Goal: Information Seeking & Learning: Learn about a topic

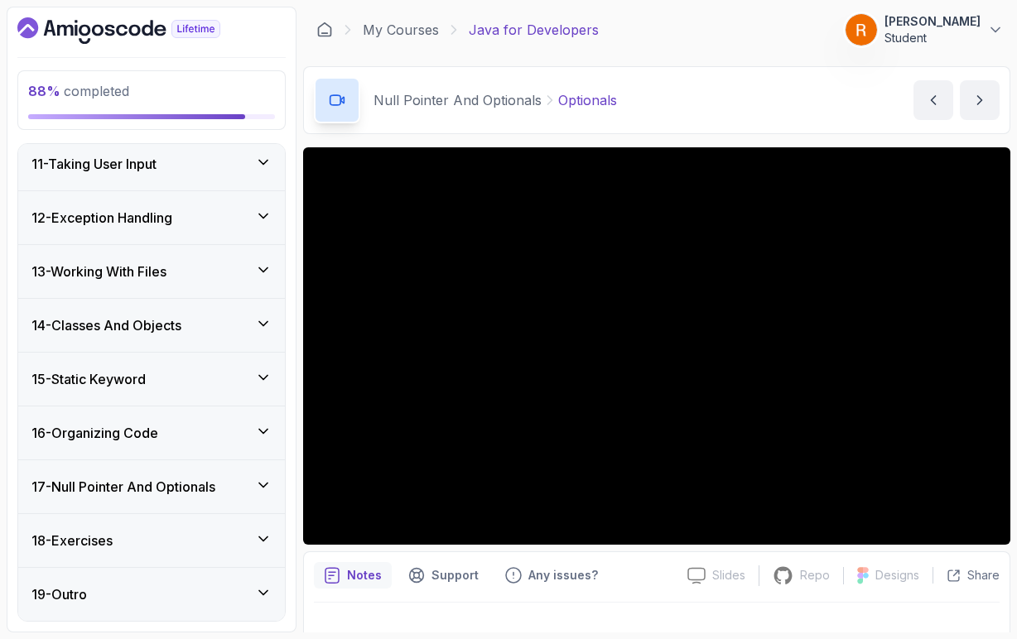
click at [263, 488] on icon at bounding box center [263, 486] width 8 height 4
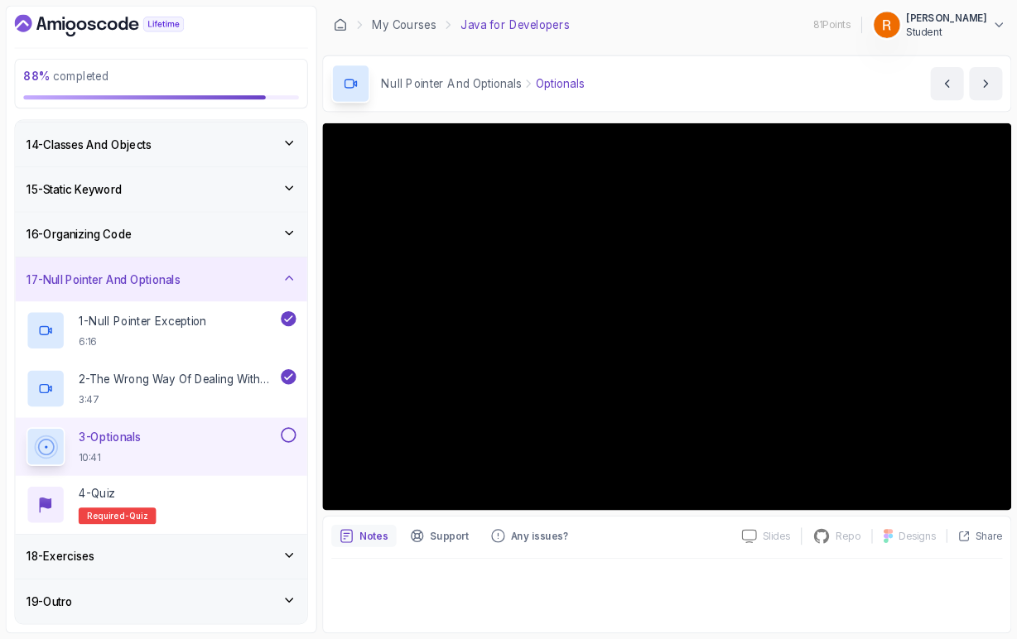
scroll to position [697, 0]
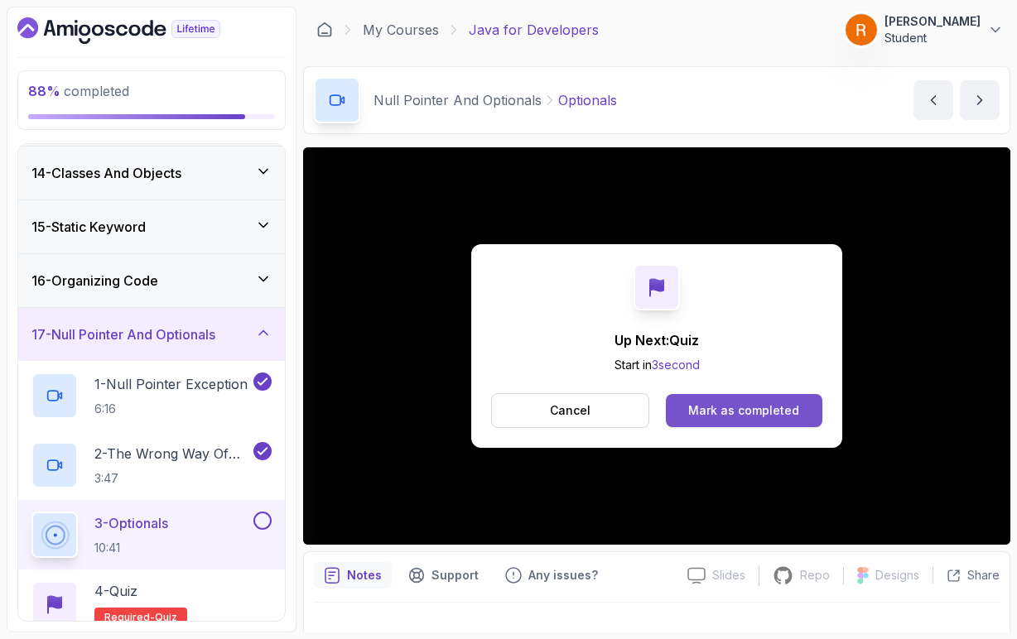
click at [757, 422] on button "Mark as completed" at bounding box center [744, 410] width 156 height 33
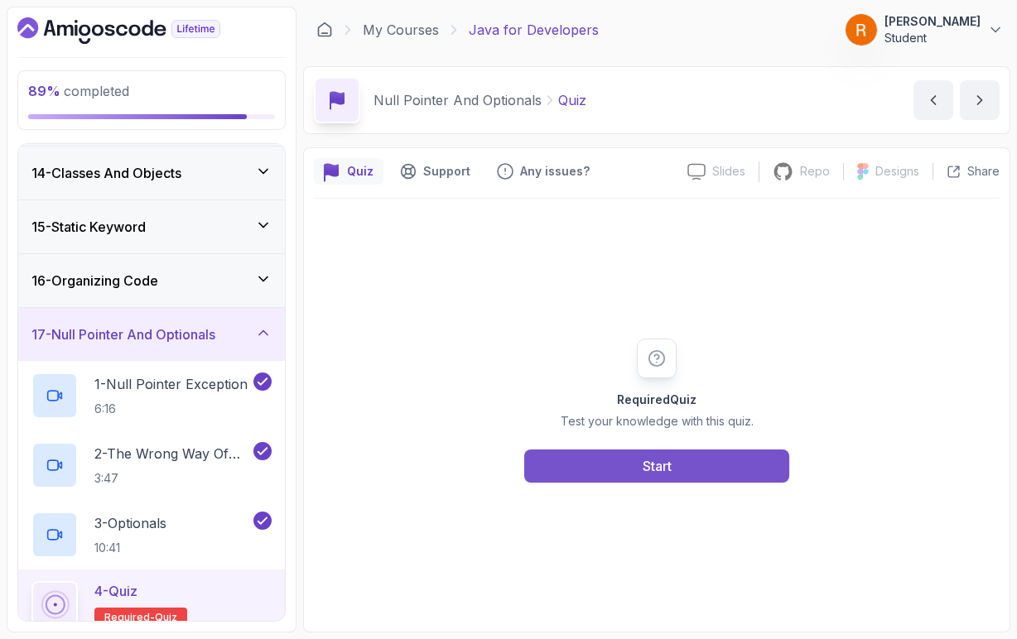
click at [712, 477] on button "Start" at bounding box center [656, 466] width 265 height 33
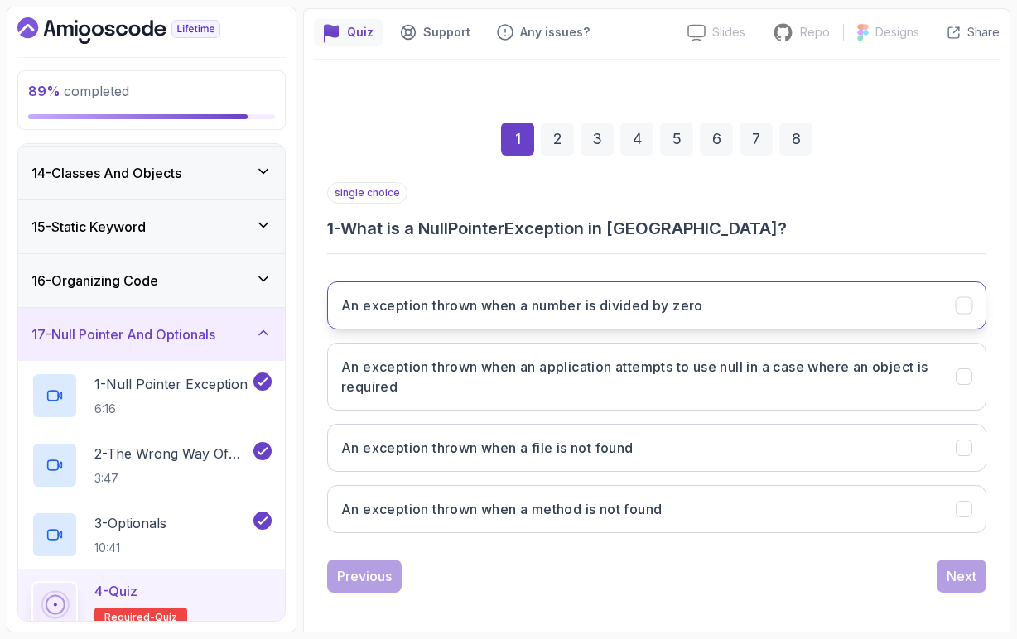
scroll to position [138, 0]
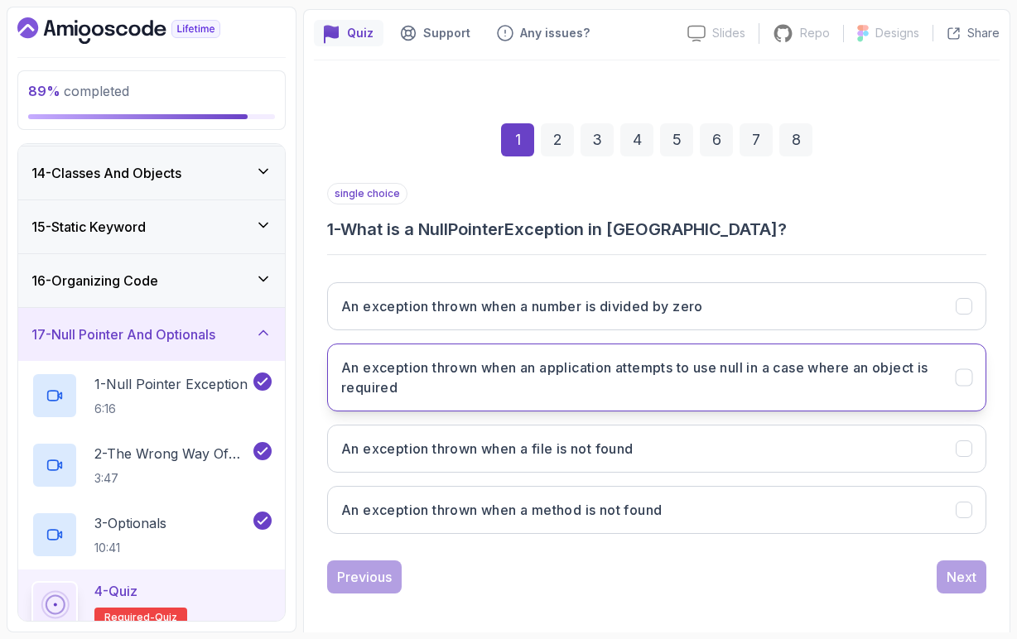
click at [461, 381] on h3 "An exception thrown when an application attempts to use null in a case where an…" at bounding box center [638, 378] width 594 height 40
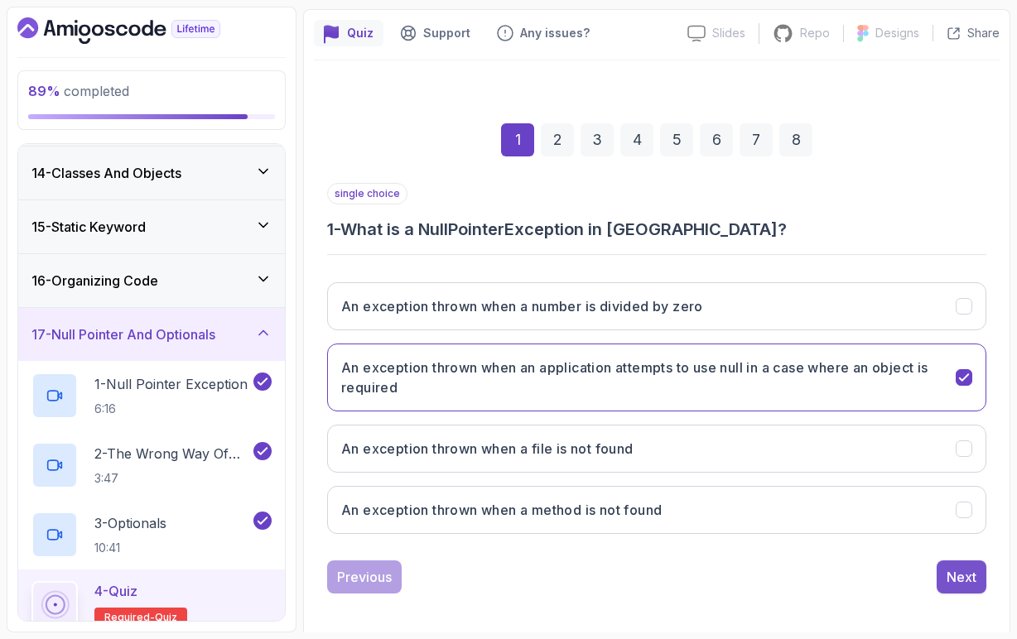
click at [970, 577] on div "Next" at bounding box center [961, 577] width 30 height 20
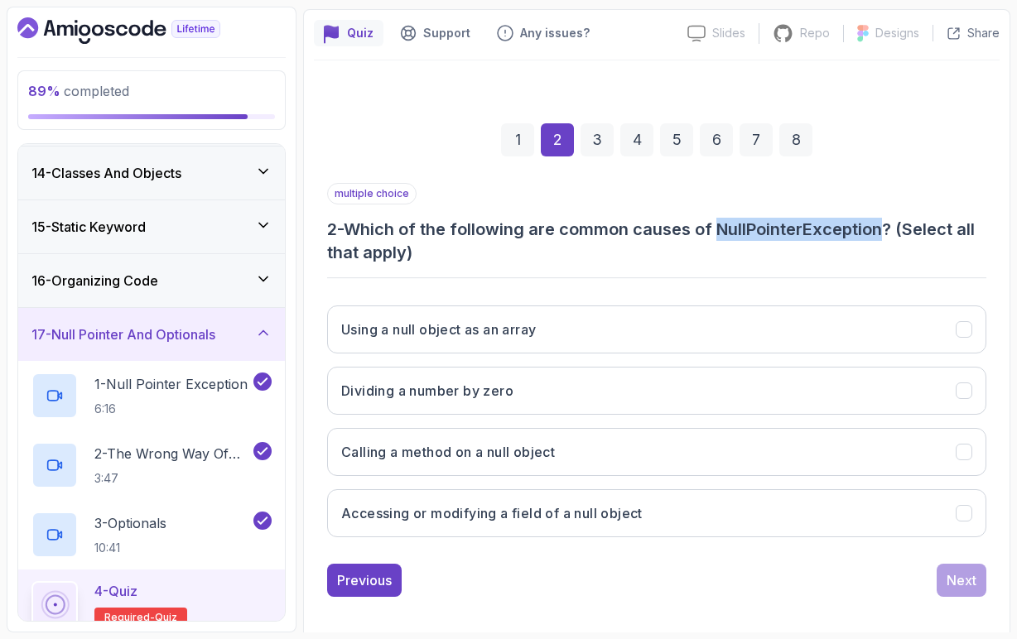
drag, startPoint x: 724, startPoint y: 229, endPoint x: 885, endPoint y: 224, distance: 161.5
click at [885, 224] on h3 "2 - Which of the following are common causes of NullPointerException? (Select a…" at bounding box center [656, 241] width 659 height 46
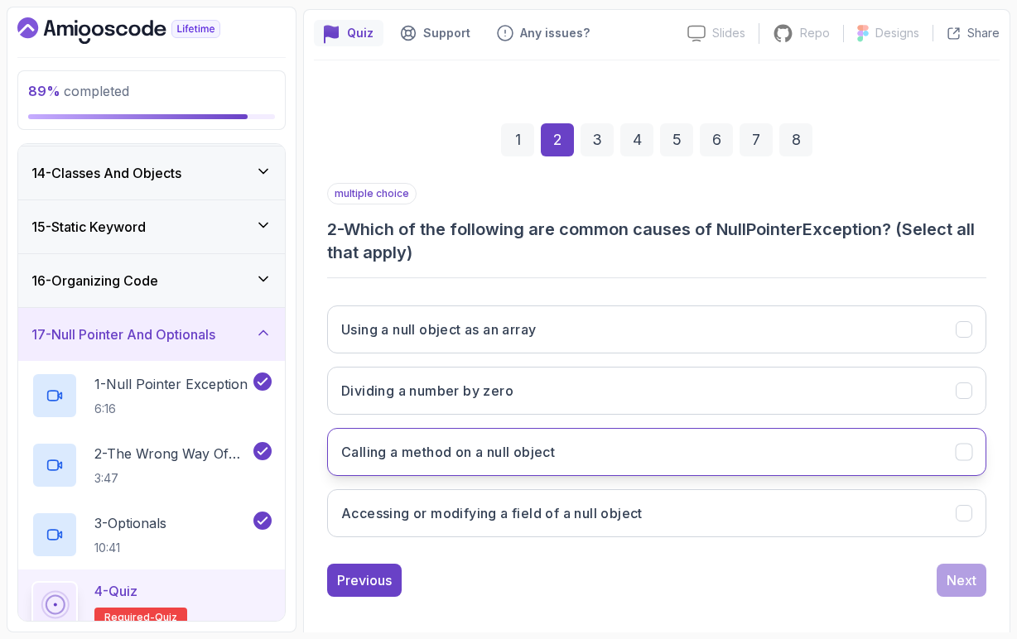
click at [483, 464] on button "Calling a method on a null object" at bounding box center [656, 452] width 659 height 48
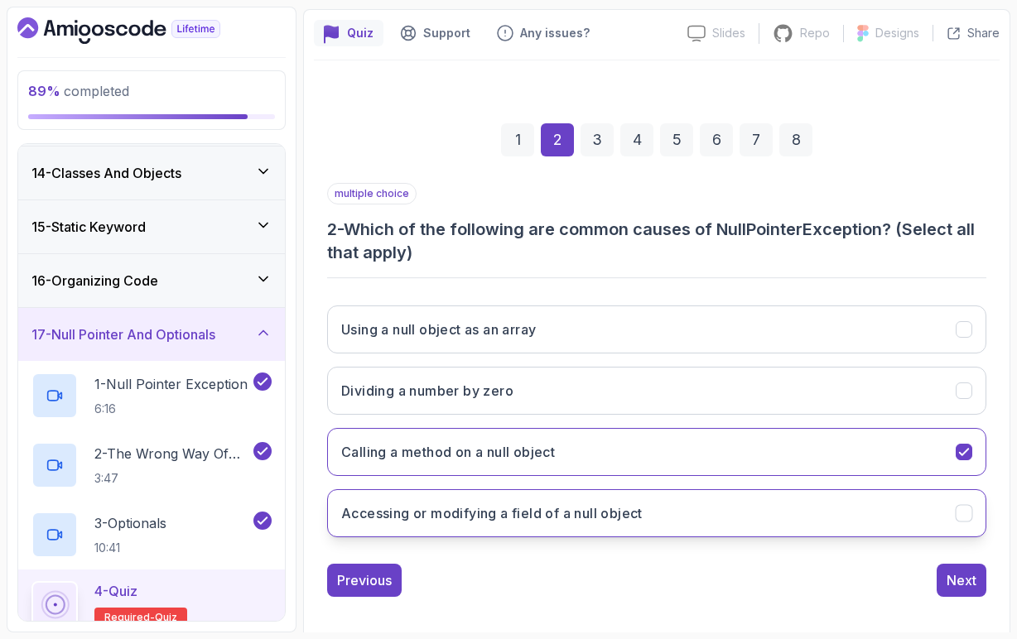
click at [574, 517] on h3 "Accessing or modifying a field of a null object" at bounding box center [491, 513] width 301 height 20
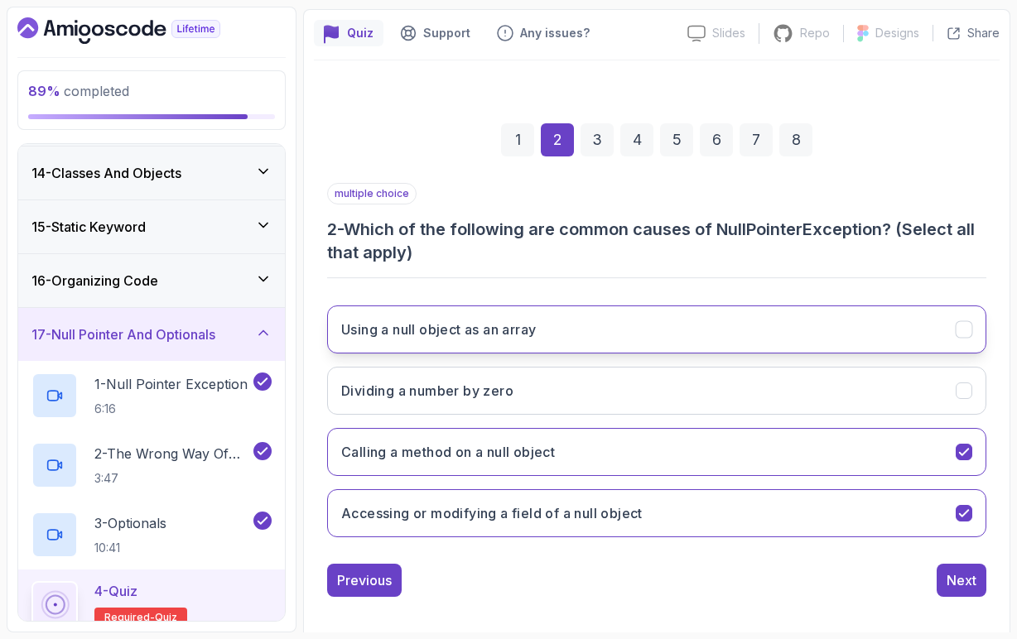
click at [522, 337] on h3 "Using a null object as an array" at bounding box center [438, 330] width 195 height 20
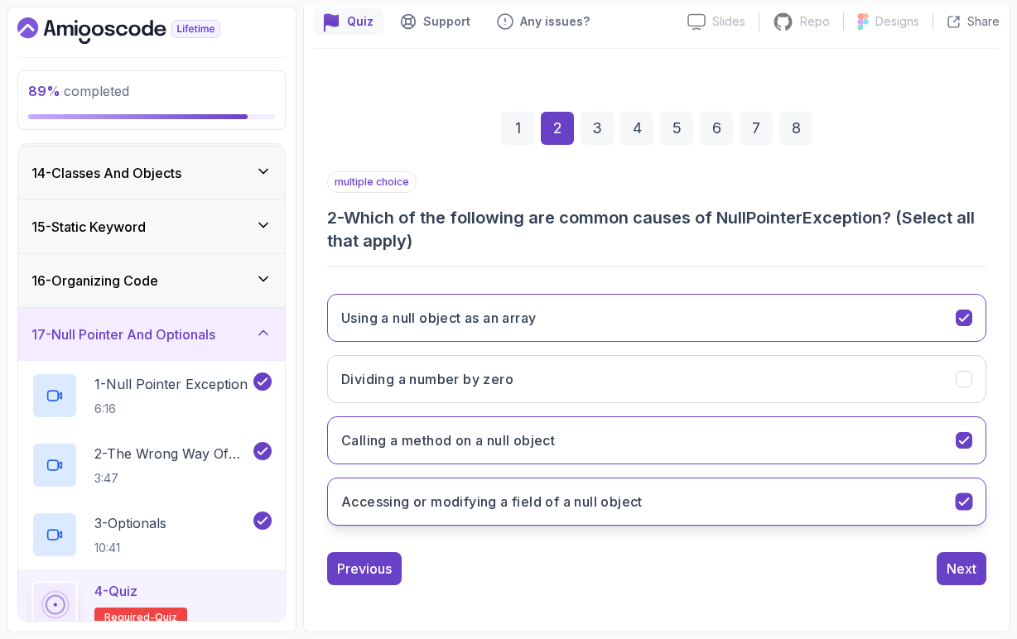
scroll to position [150, 0]
click at [952, 563] on div "Next" at bounding box center [961, 569] width 30 height 20
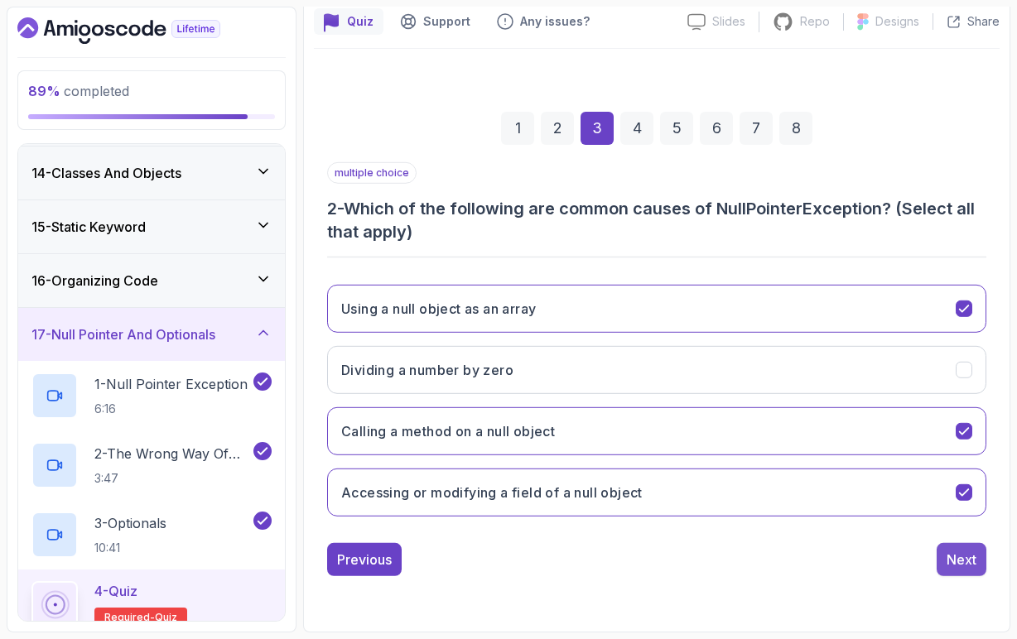
scroll to position [127, 0]
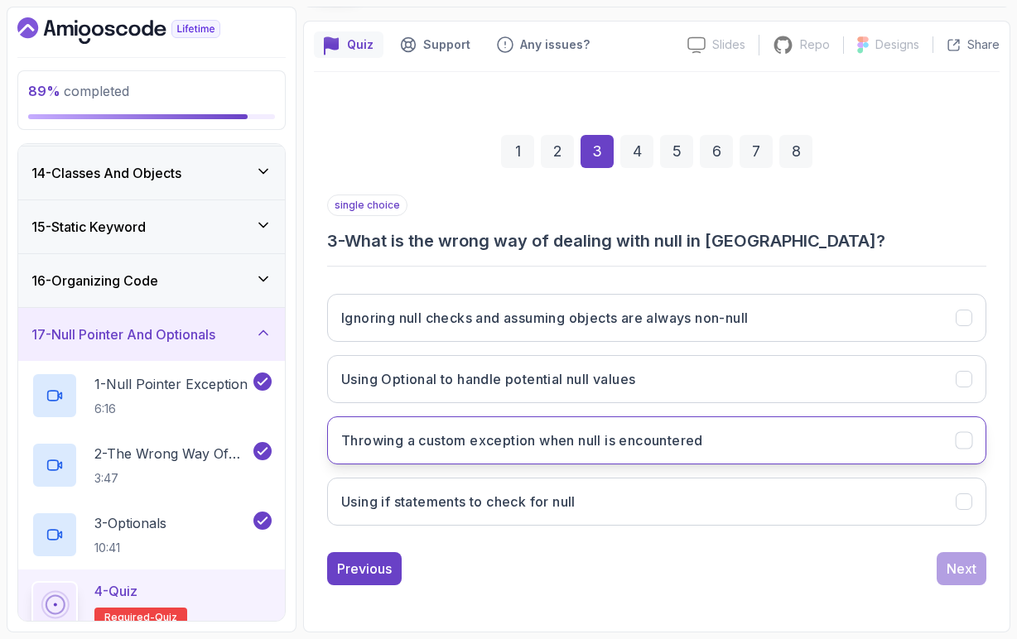
click at [565, 446] on h3 "Throwing a custom exception when null is encountered" at bounding box center [522, 441] width 362 height 20
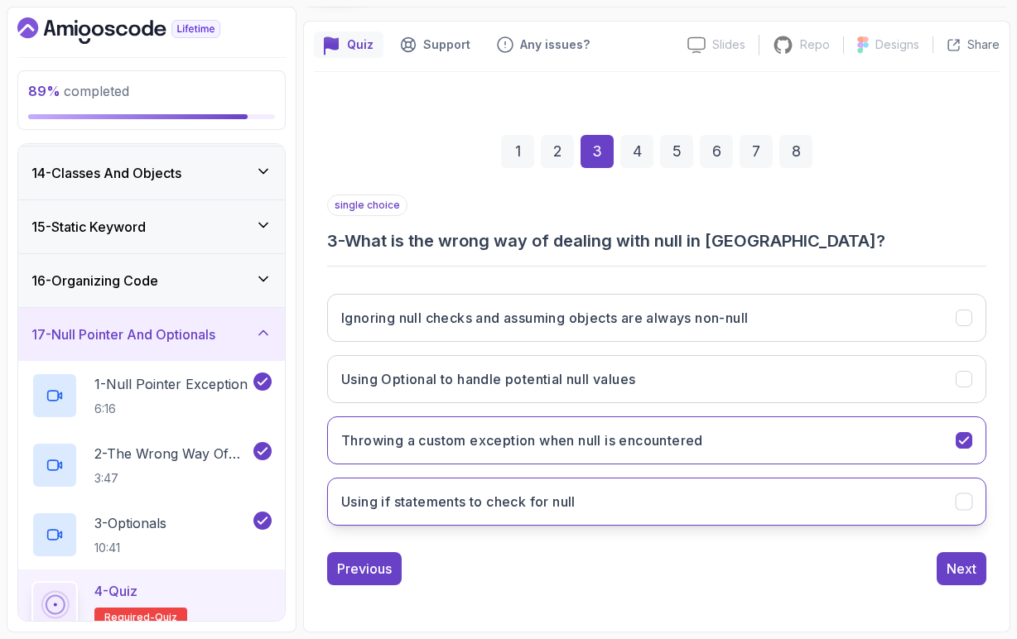
click at [541, 511] on h3 "Using if statements to check for null" at bounding box center [458, 502] width 234 height 20
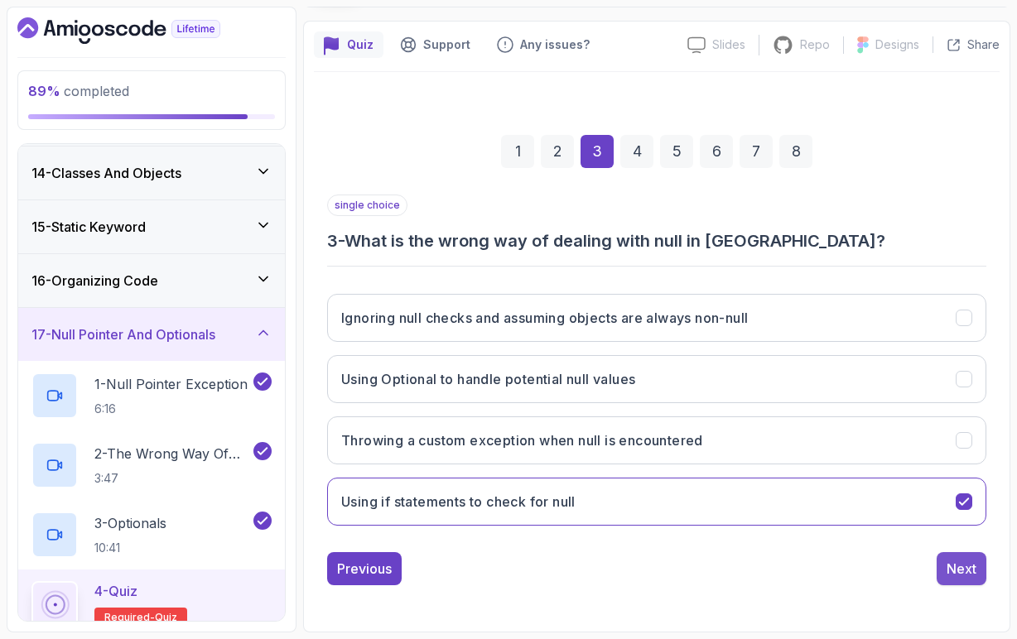
click at [968, 570] on div "Next" at bounding box center [961, 569] width 30 height 20
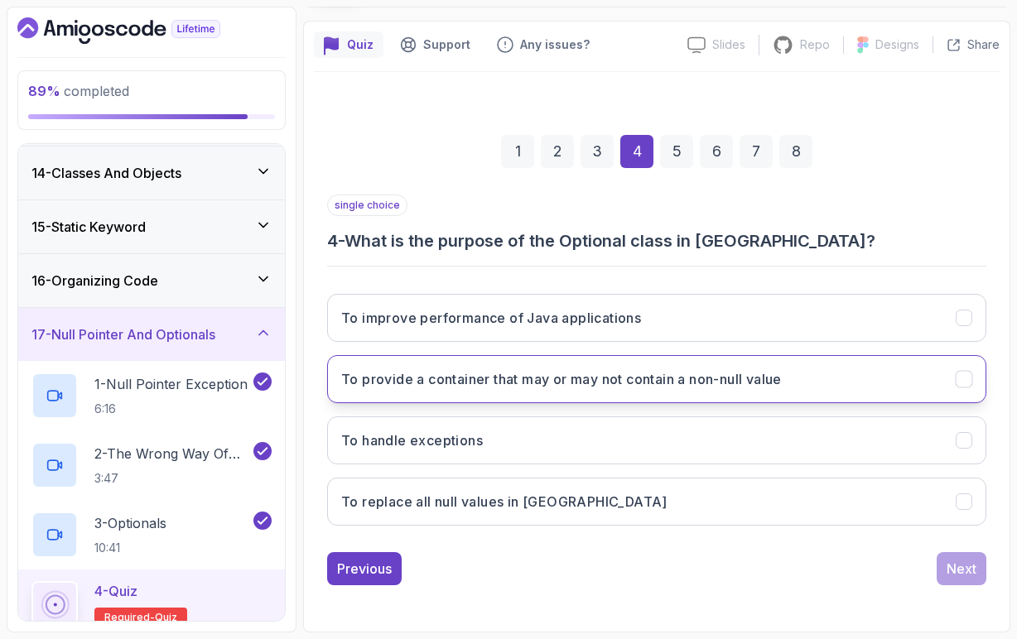
click at [611, 386] on h3 "To provide a container that may or may not contain a non-null value" at bounding box center [561, 379] width 440 height 20
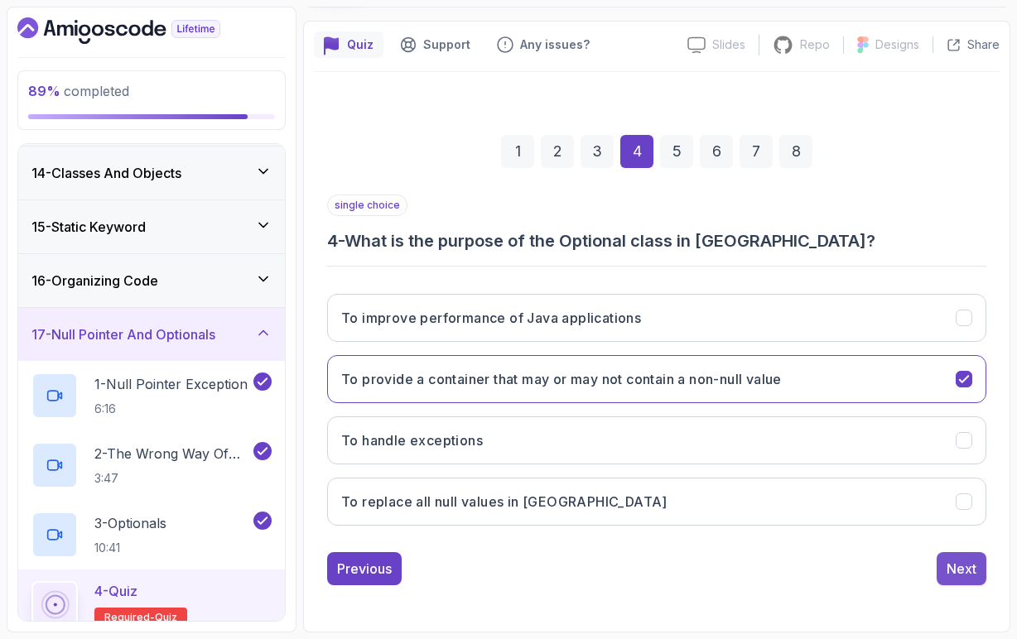
click at [971, 566] on div "Next" at bounding box center [961, 569] width 30 height 20
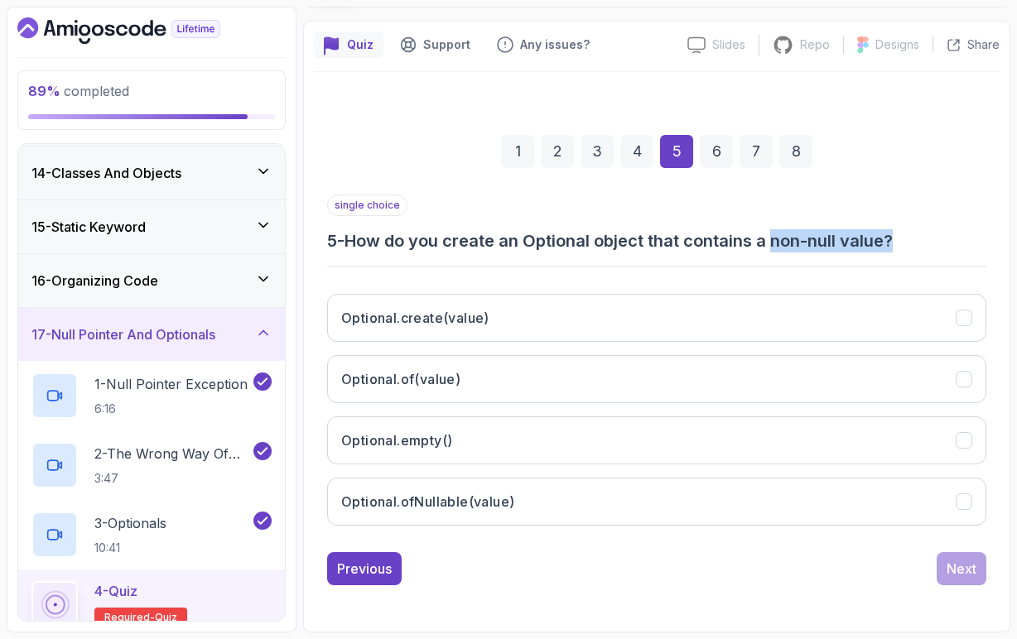
drag, startPoint x: 780, startPoint y: 242, endPoint x: 898, endPoint y: 239, distance: 118.4
click at [898, 239] on h3 "5 - How do you create an Optional object that contains a non-null value?" at bounding box center [656, 240] width 659 height 23
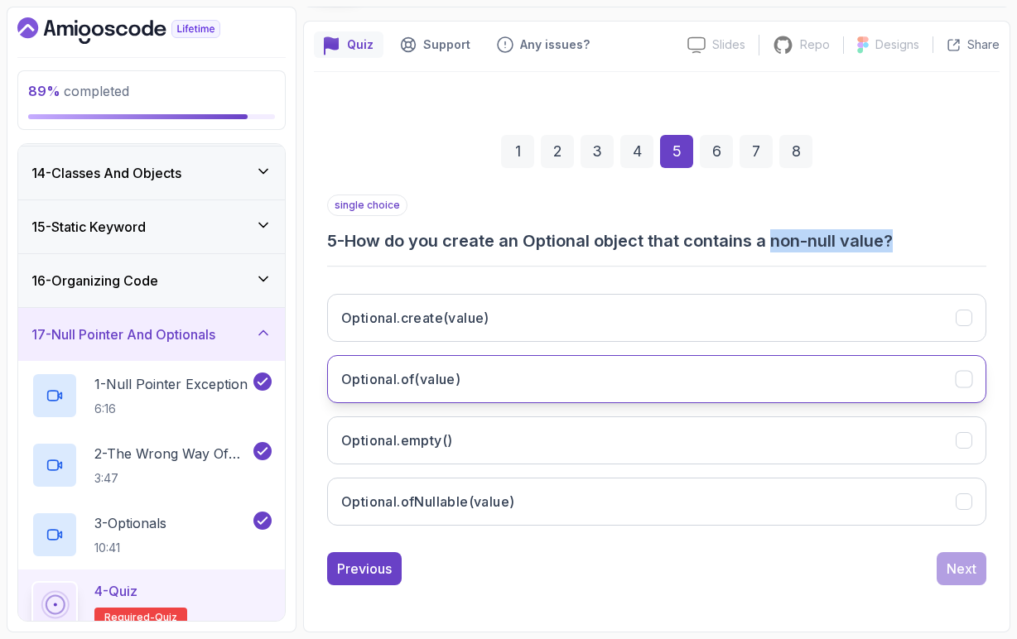
click at [491, 381] on button "Optional.of(value)" at bounding box center [656, 379] width 659 height 48
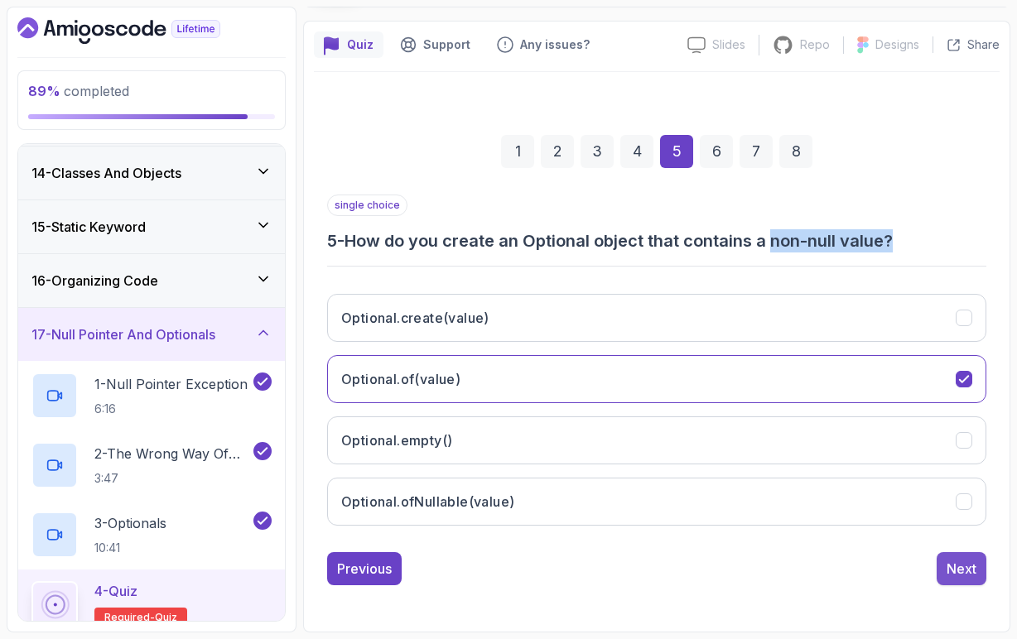
click at [952, 573] on div "Next" at bounding box center [961, 569] width 30 height 20
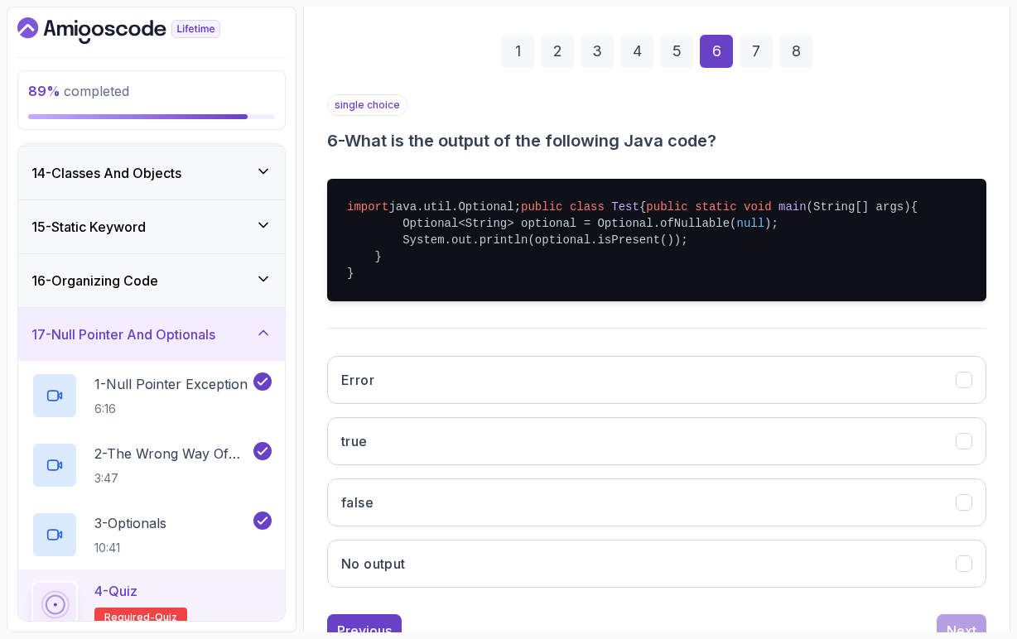
scroll to position [243, 0]
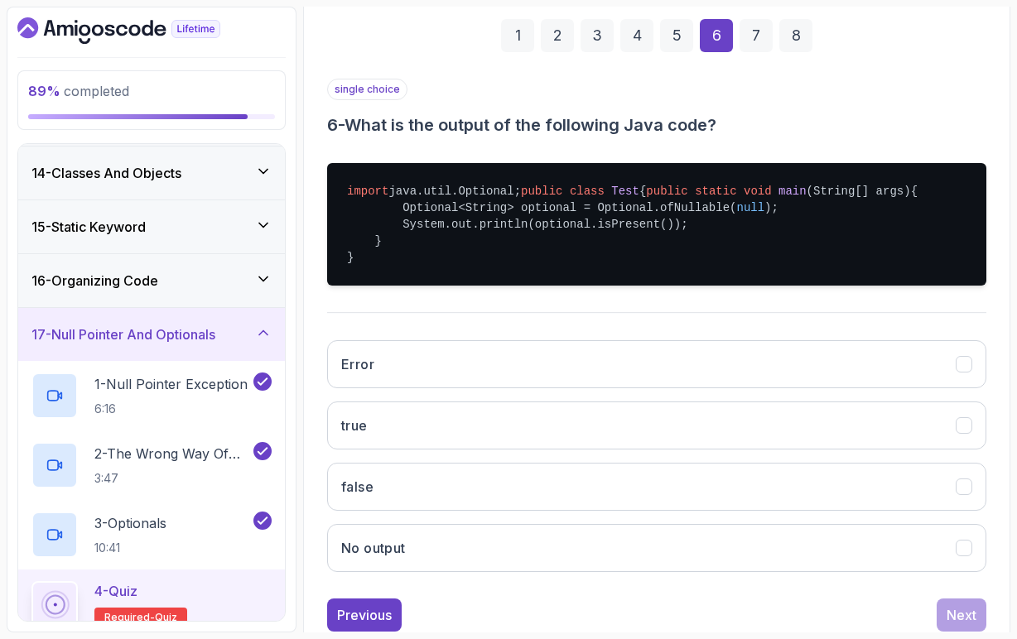
click at [713, 242] on pre "import java.util.Optional; public class Test { public static void main (String[…" at bounding box center [656, 224] width 659 height 123
click at [764, 214] on span "null" at bounding box center [750, 207] width 28 height 13
click at [503, 244] on pre "import java.util.Optional; public class Test { public static void main (String[…" at bounding box center [656, 224] width 659 height 123
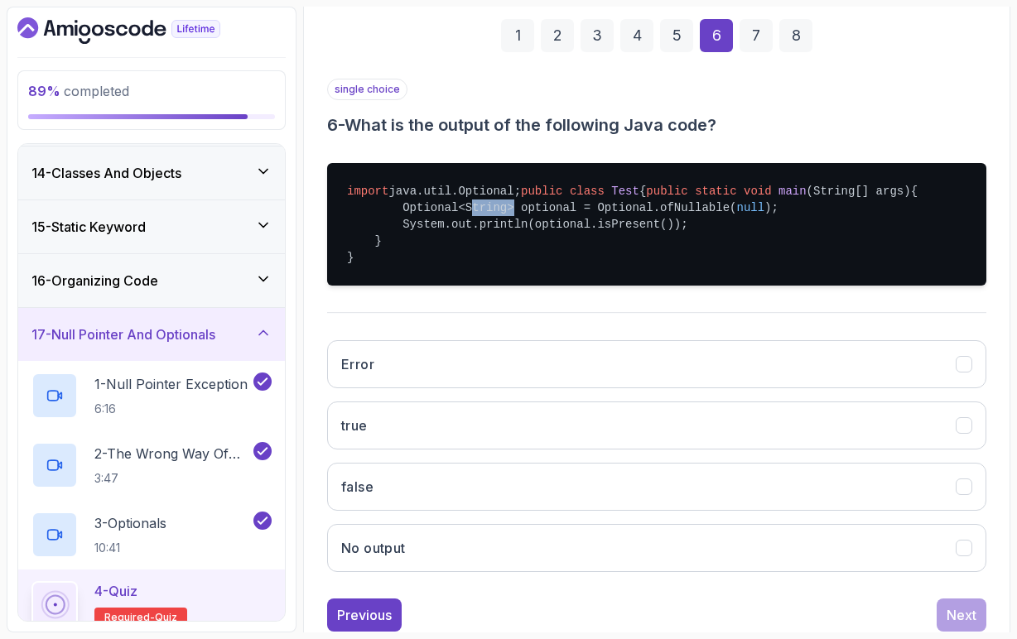
click at [503, 244] on pre "import java.util.Optional; public class Test { public static void main (String[…" at bounding box center [656, 224] width 659 height 123
click at [621, 258] on pre "import java.util.Optional; public class Test { public static void main (String[…" at bounding box center [656, 224] width 659 height 123
click at [696, 262] on pre "import java.util.Optional; public class Test { public static void main (String[…" at bounding box center [656, 224] width 659 height 123
click at [669, 263] on pre "import java.util.Optional; public class Test { public static void main (String[…" at bounding box center [656, 224] width 659 height 123
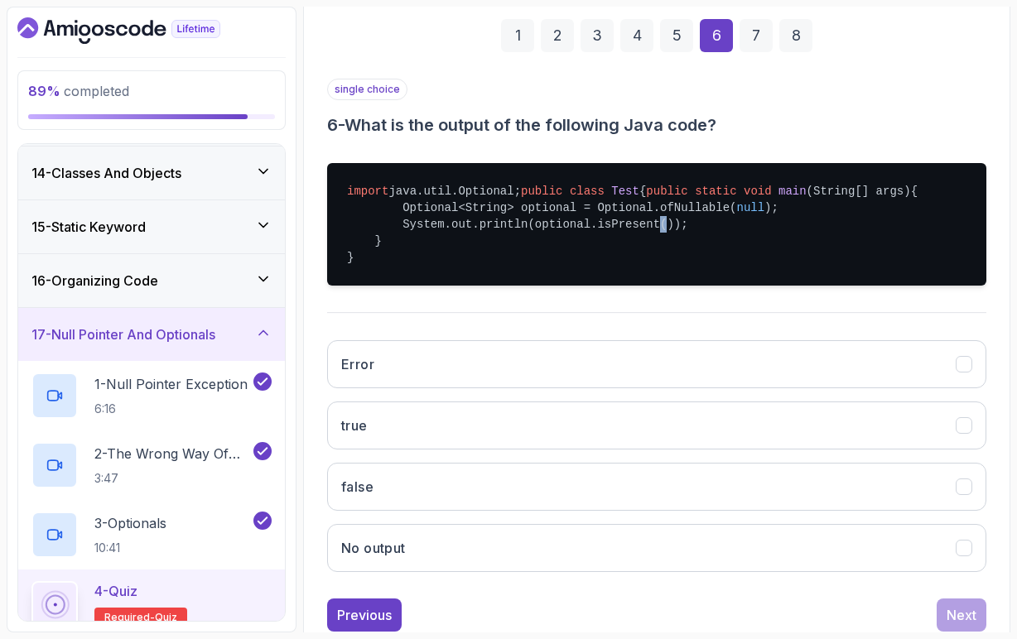
click at [669, 263] on pre "import java.util.Optional; public class Test { public static void main (String[…" at bounding box center [656, 224] width 659 height 123
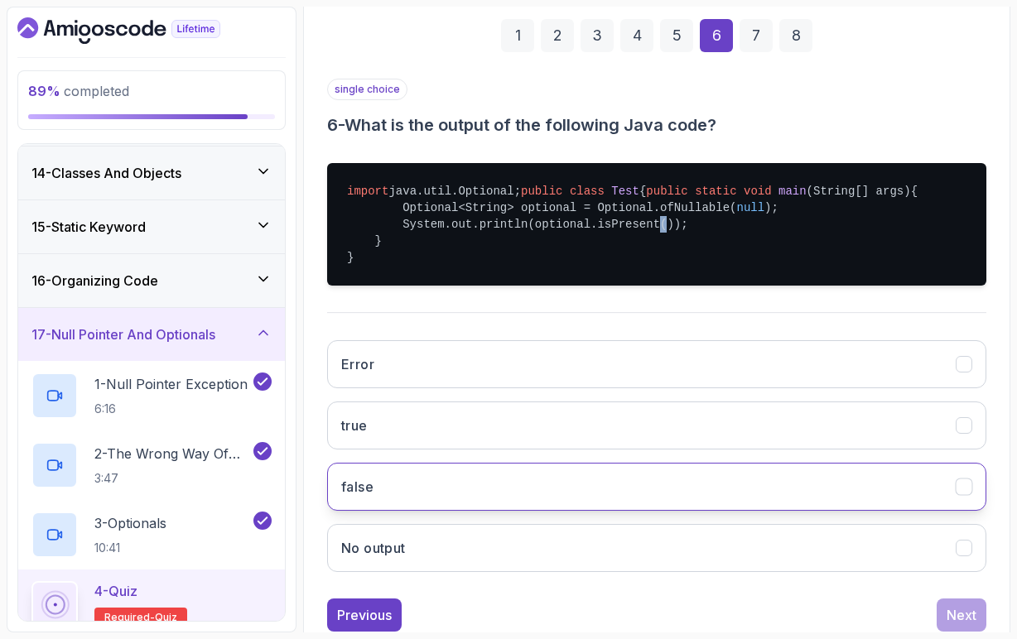
click at [497, 511] on button "false" at bounding box center [656, 487] width 659 height 48
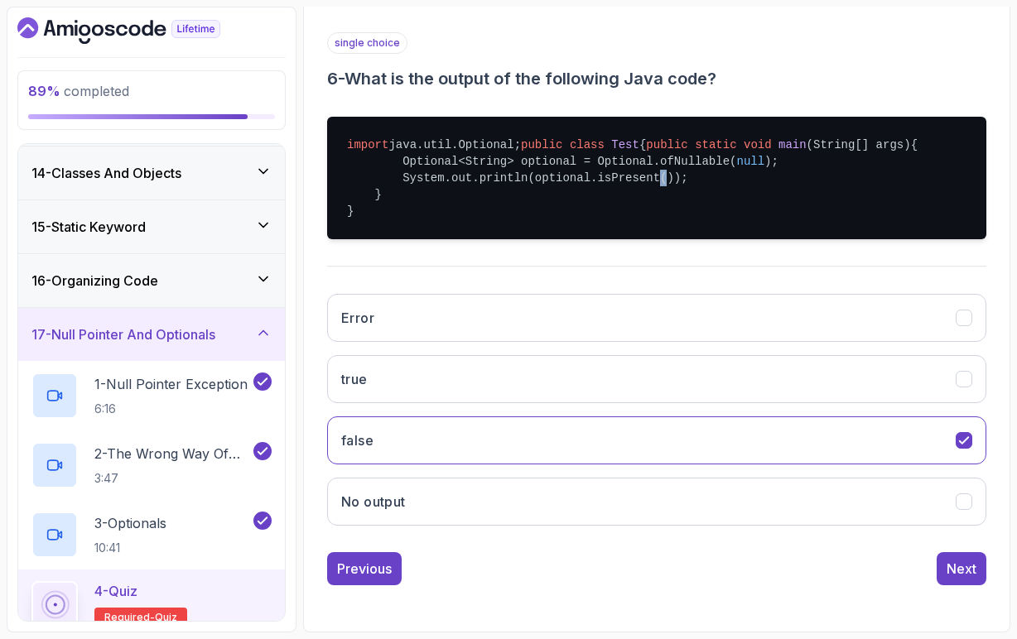
scroll to position [322, 0]
click at [970, 569] on div "Next" at bounding box center [961, 569] width 30 height 20
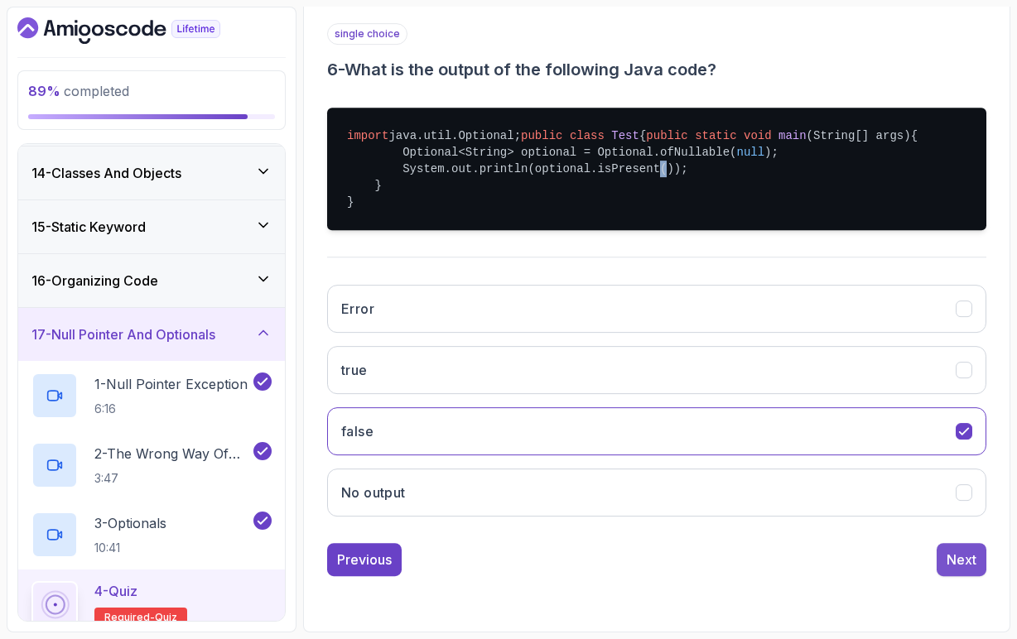
scroll to position [150, 0]
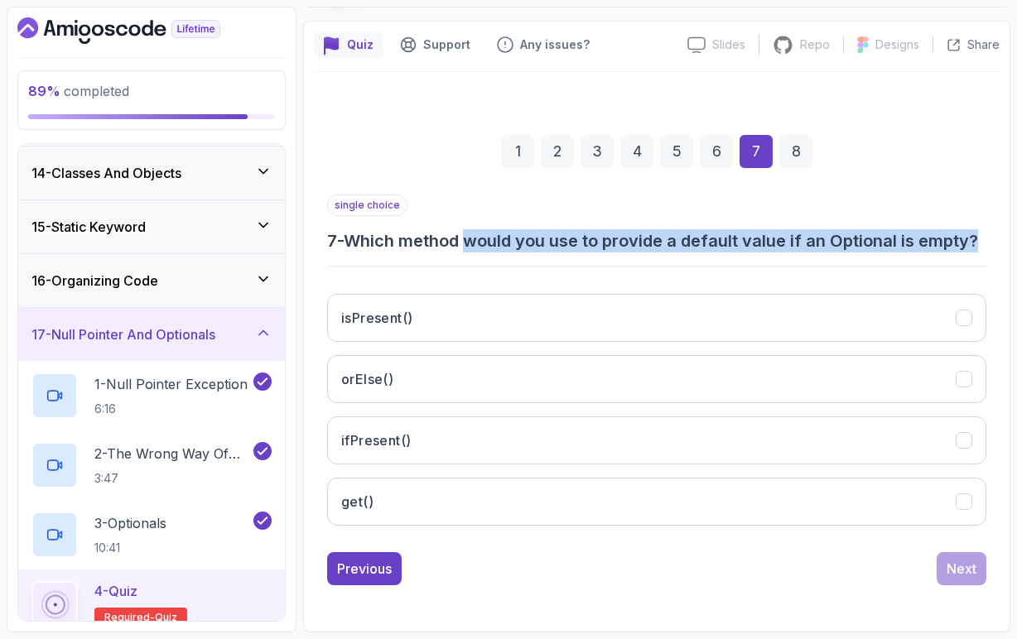
drag, startPoint x: 478, startPoint y: 219, endPoint x: 917, endPoint y: 226, distance: 439.7
click at [917, 229] on h3 "7 - Which method would you use to provide a default value if an Optional is emp…" at bounding box center [656, 240] width 659 height 23
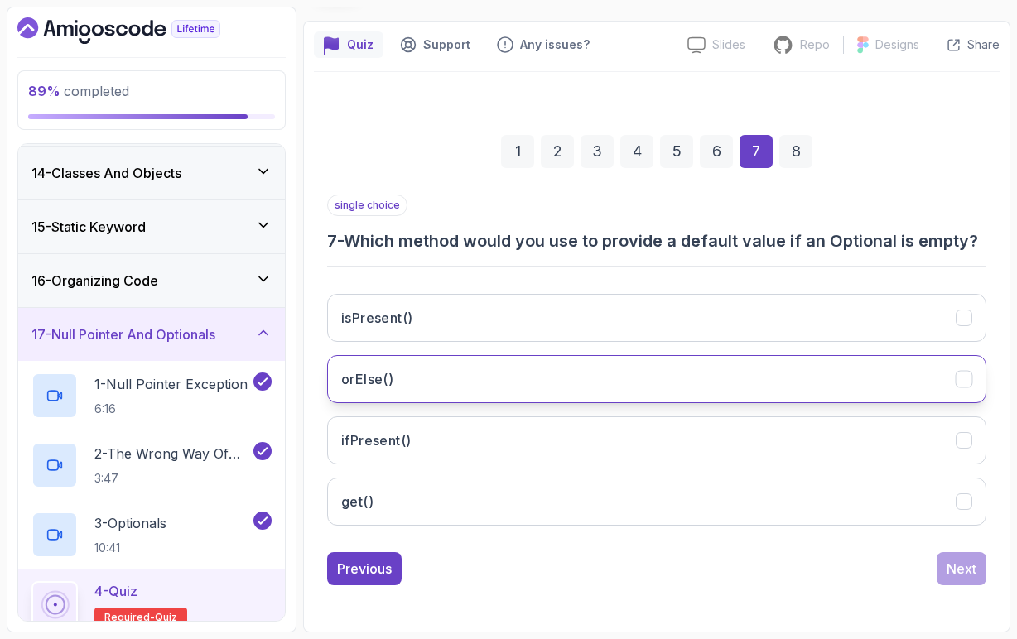
click at [410, 387] on button "orElse()" at bounding box center [656, 379] width 659 height 48
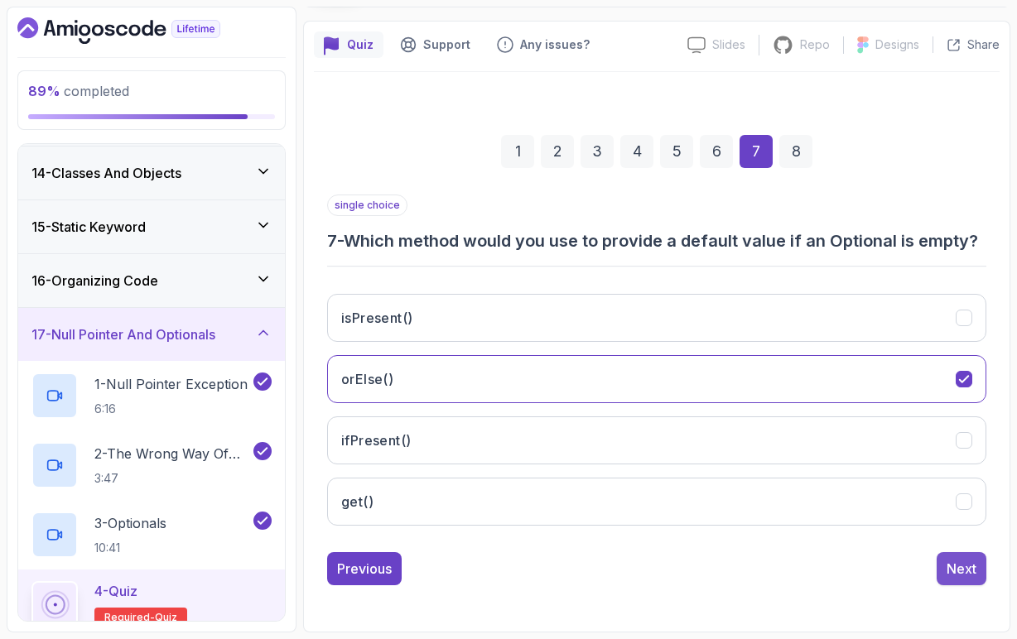
click at [960, 570] on div "Next" at bounding box center [961, 569] width 30 height 20
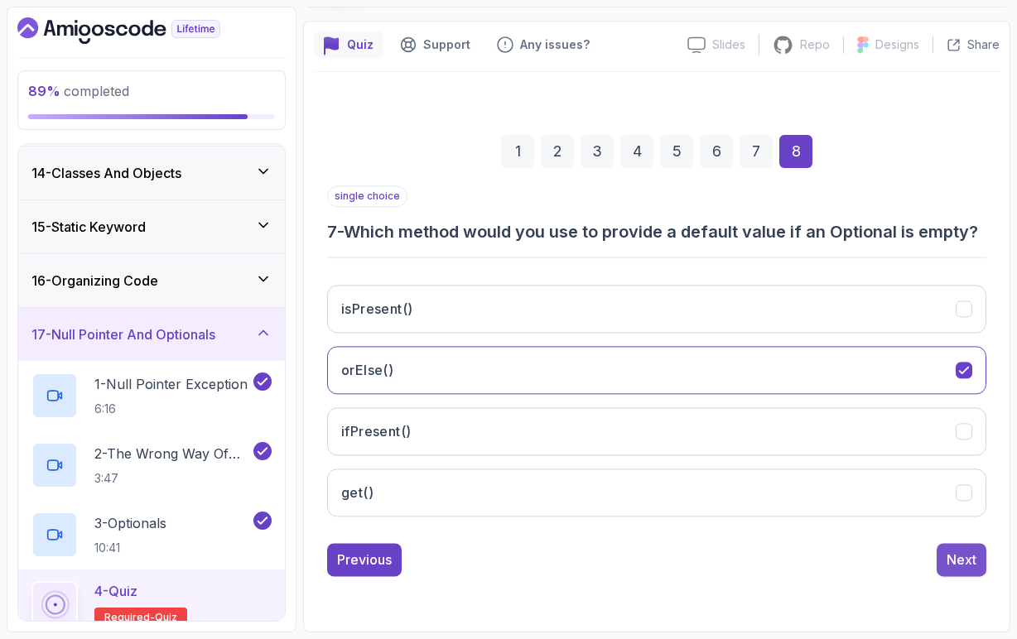
scroll to position [127, 0]
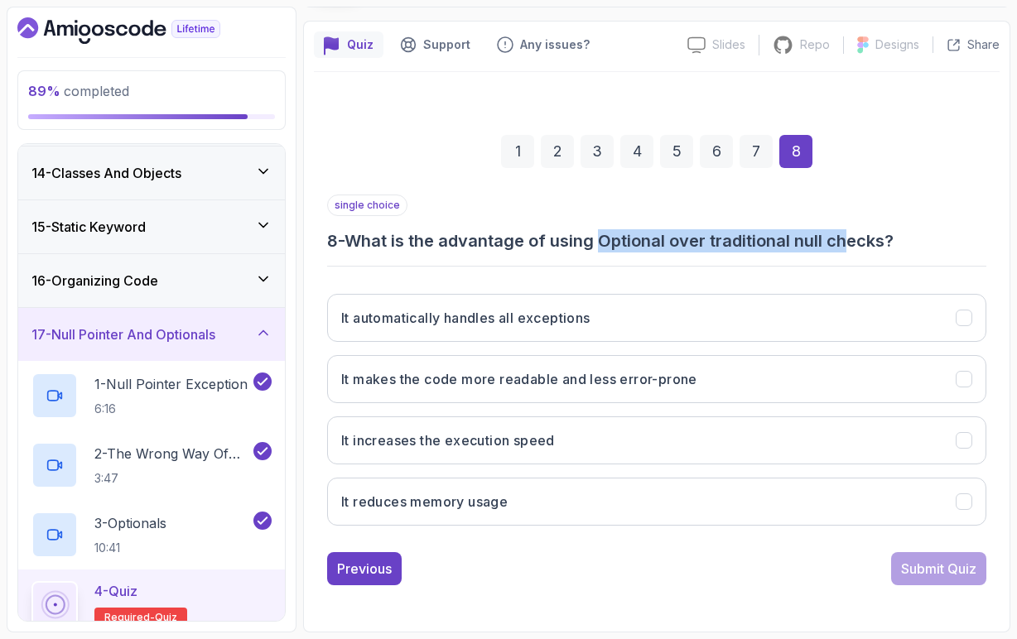
drag, startPoint x: 606, startPoint y: 242, endPoint x: 855, endPoint y: 238, distance: 249.2
click at [856, 239] on h3 "8 - What is the advantage of using Optional over traditional null checks?" at bounding box center [656, 240] width 659 height 23
click at [855, 238] on h3 "8 - What is the advantage of using Optional over traditional null checks?" at bounding box center [656, 240] width 659 height 23
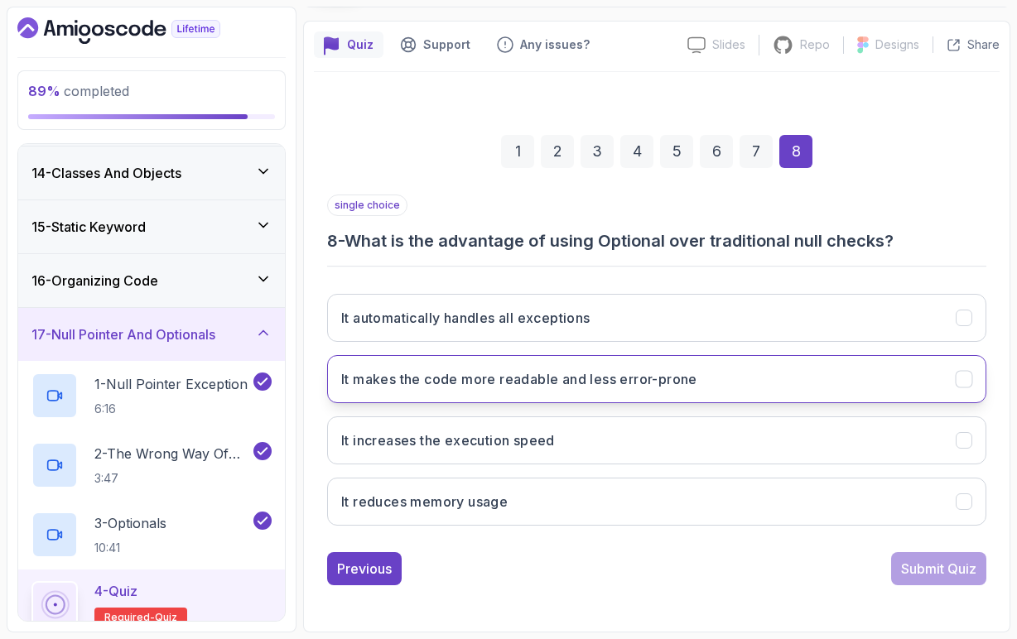
click at [650, 387] on h3 "It makes the code more readable and less error-prone" at bounding box center [519, 379] width 356 height 20
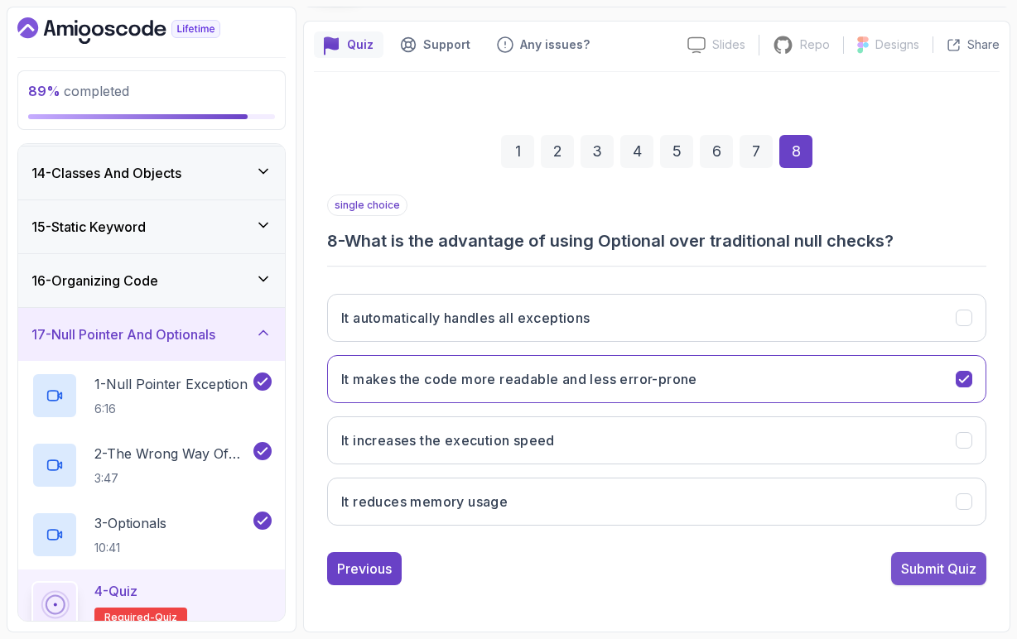
click at [920, 567] on div "Submit Quiz" at bounding box center [938, 569] width 75 height 20
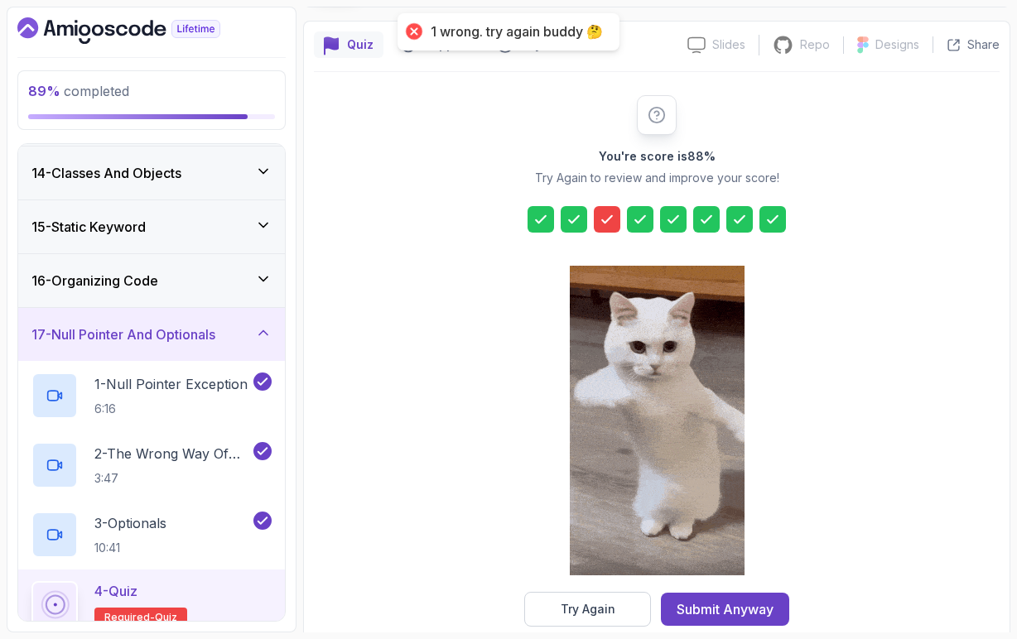
click at [604, 223] on icon at bounding box center [607, 219] width 10 height 7
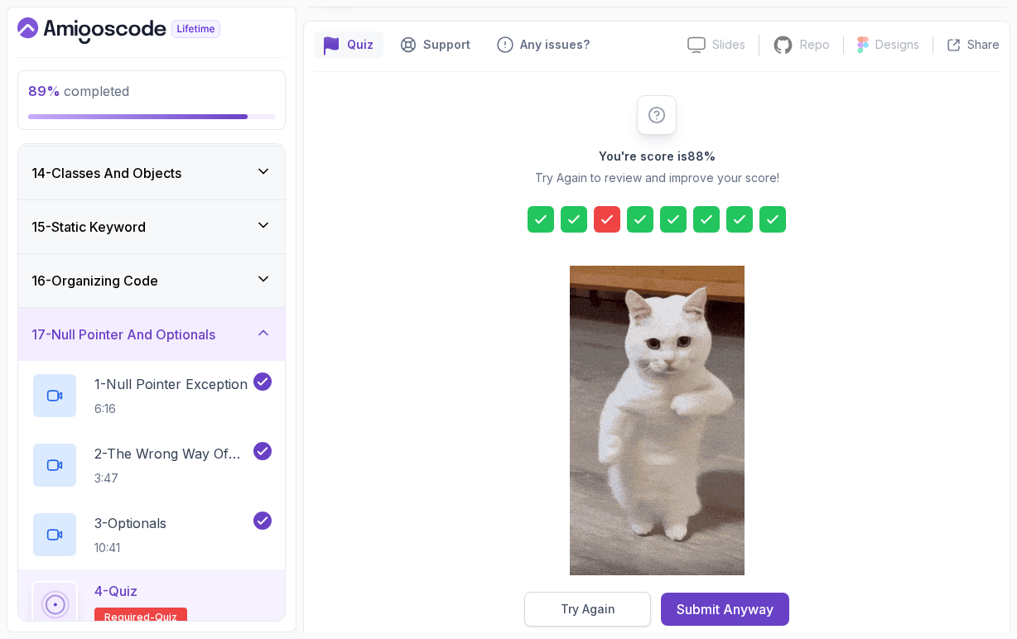
click at [598, 614] on div "Try Again" at bounding box center [588, 609] width 55 height 17
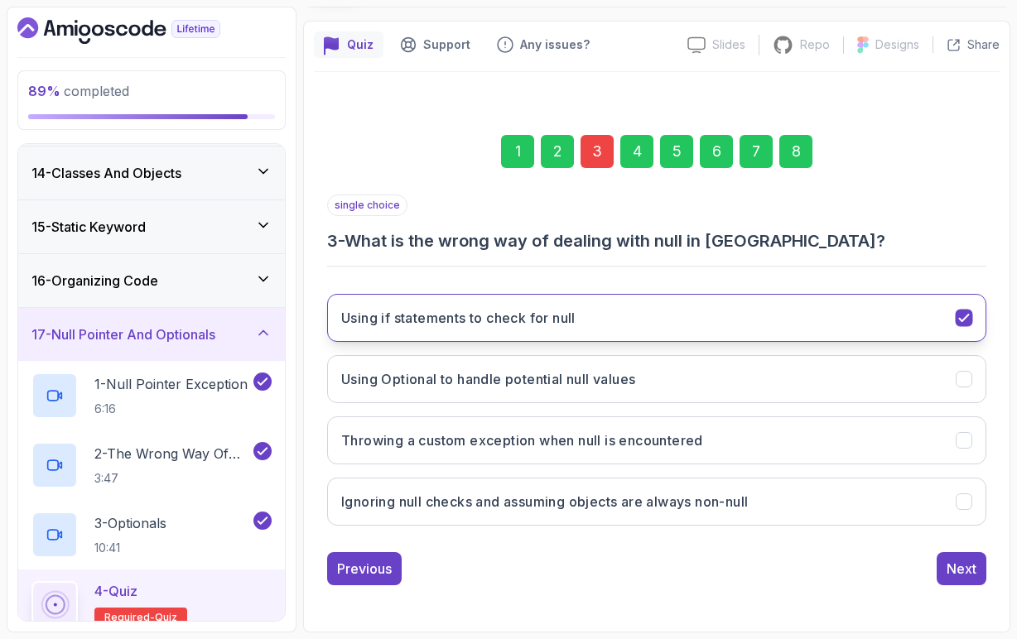
click at [959, 317] on icon "Using if statements to check for null" at bounding box center [964, 318] width 16 height 16
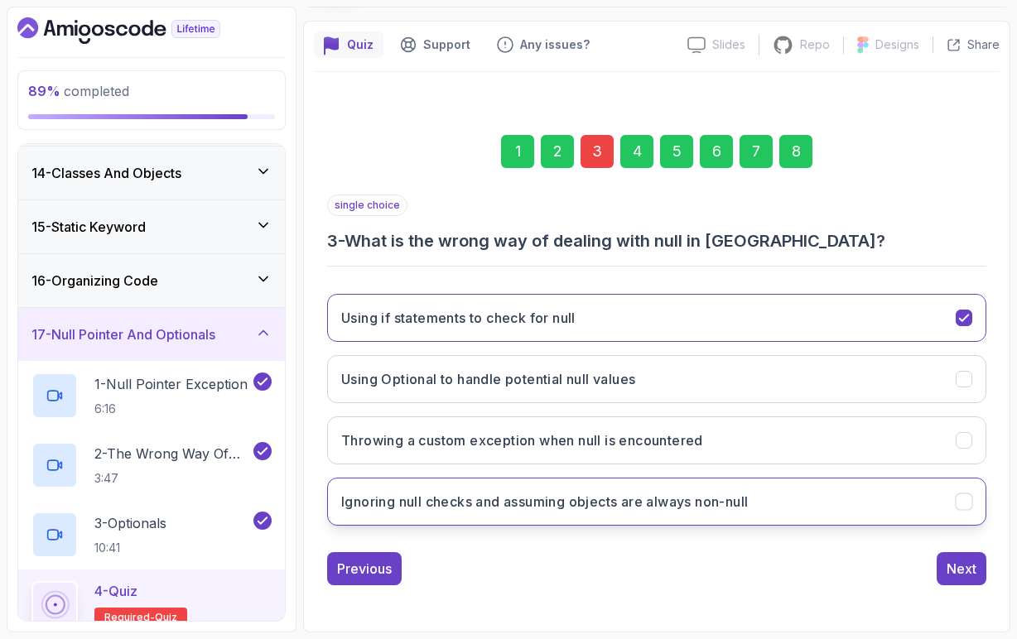
click at [522, 504] on h3 "Ignoring null checks and assuming objects are always non-null" at bounding box center [544, 502] width 407 height 20
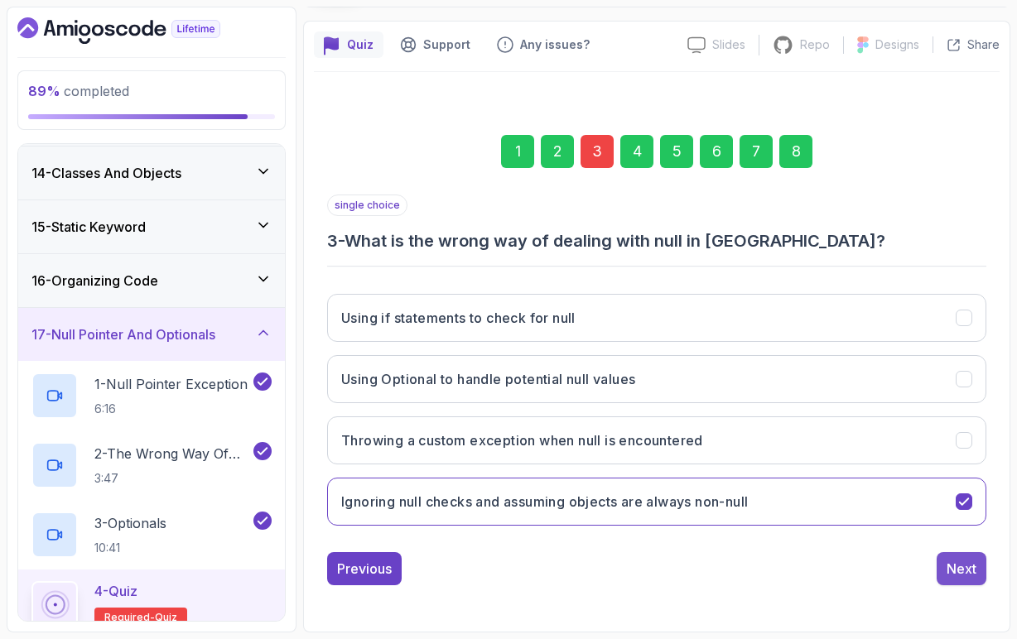
click at [960, 570] on div "Next" at bounding box center [961, 569] width 30 height 20
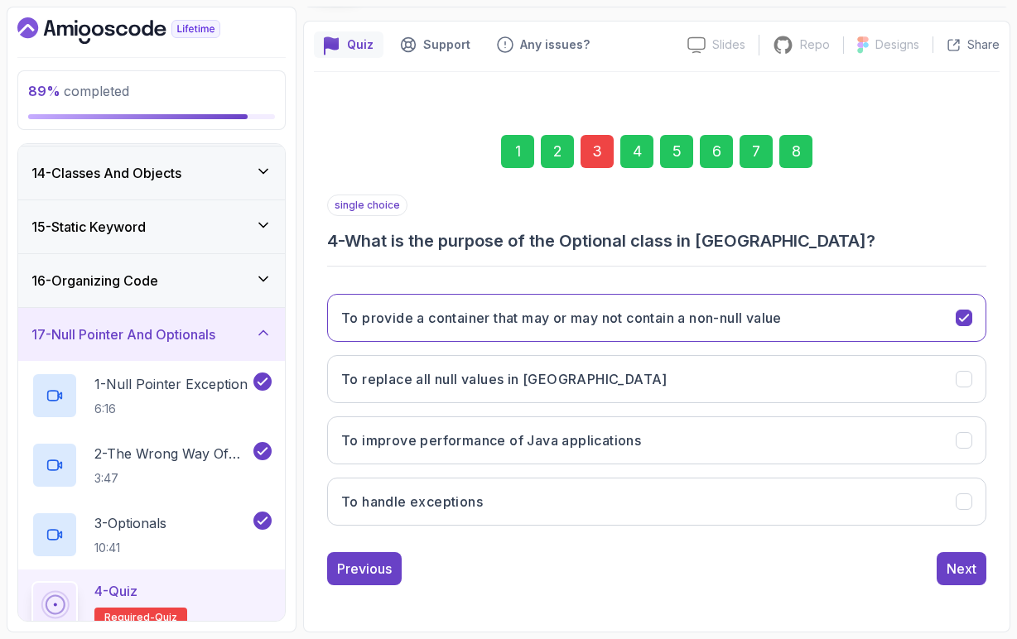
click at [800, 143] on div "8" at bounding box center [795, 151] width 33 height 33
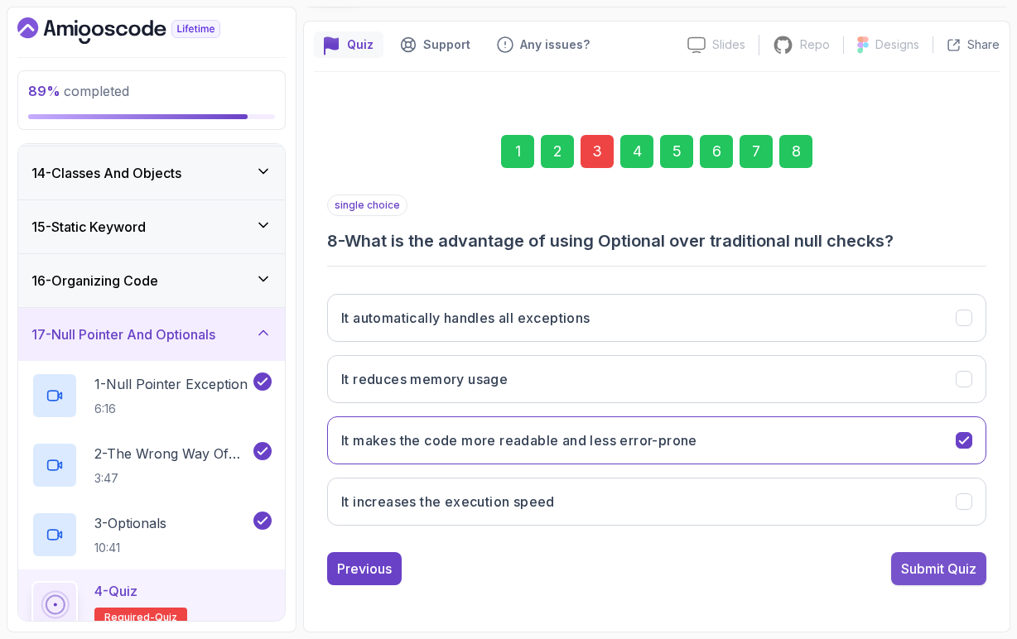
click at [915, 560] on div "Submit Quiz" at bounding box center [938, 569] width 75 height 20
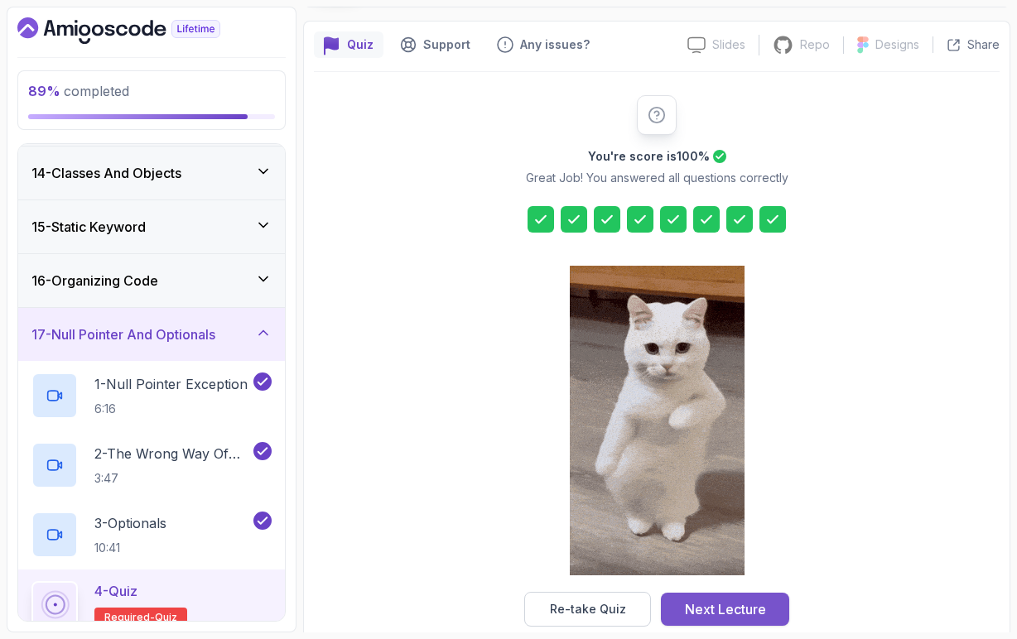
click at [709, 611] on div "Next Lecture" at bounding box center [725, 609] width 81 height 20
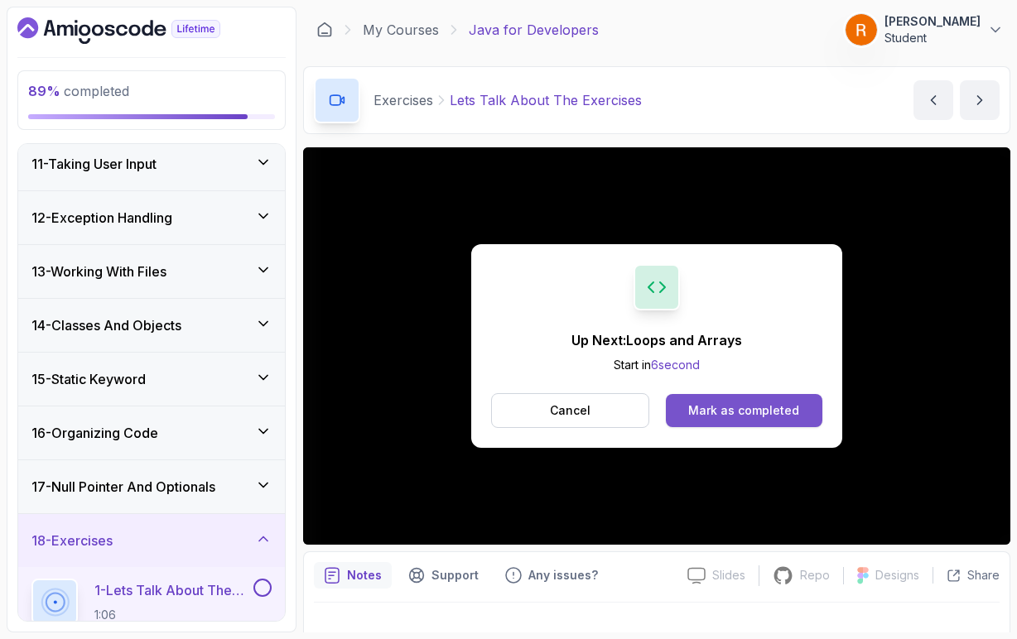
click at [717, 406] on div "Mark as completed" at bounding box center [743, 410] width 111 height 17
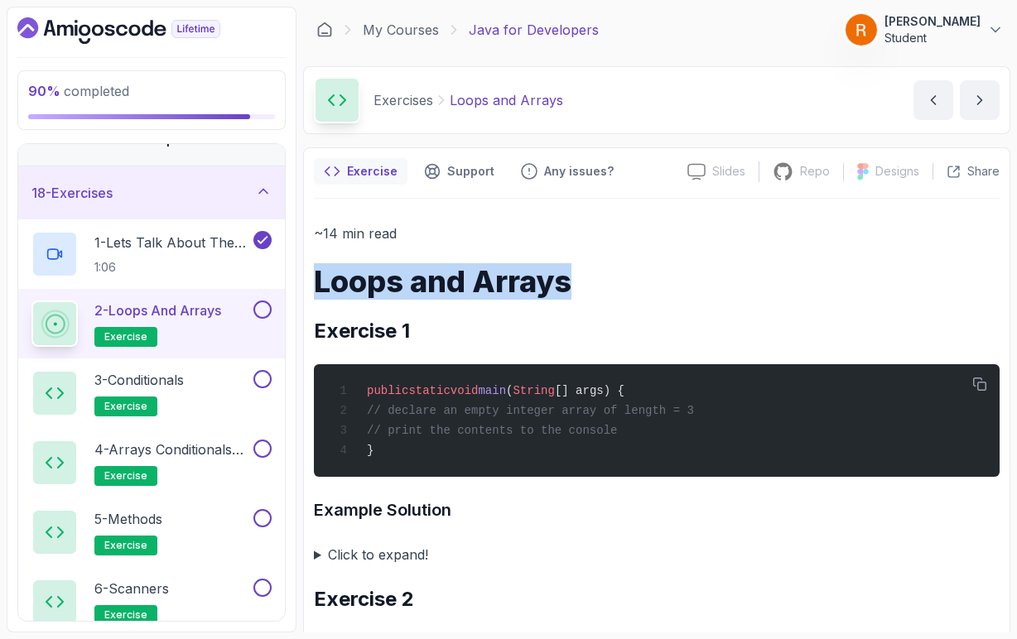
drag, startPoint x: 315, startPoint y: 285, endPoint x: 572, endPoint y: 284, distance: 257.5
click at [573, 284] on h1 "Loops and Arrays" at bounding box center [657, 281] width 686 height 33
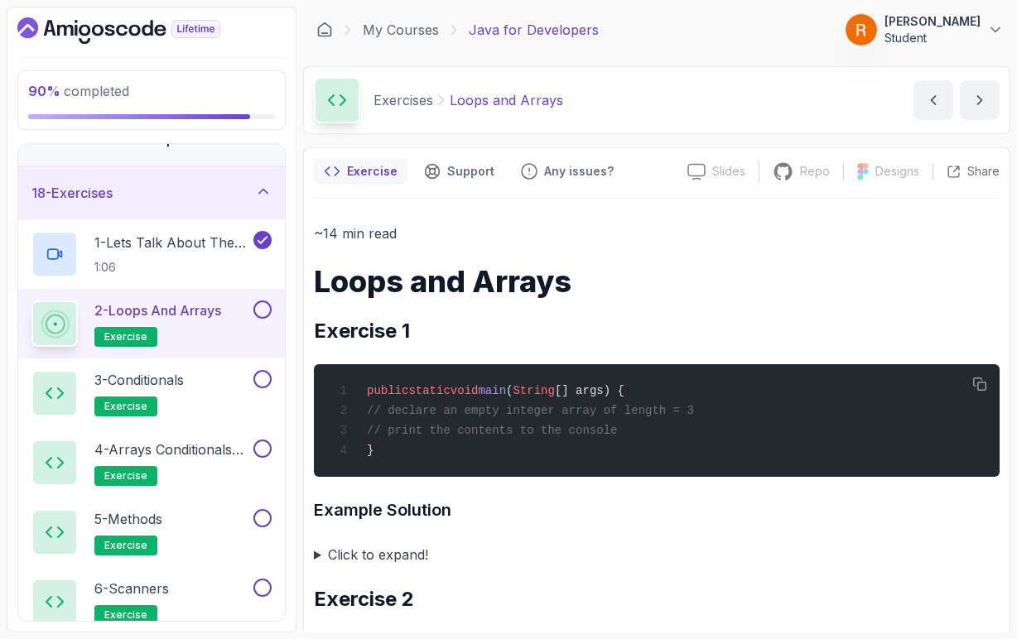
click at [983, 389] on icon "button" at bounding box center [979, 384] width 15 height 15
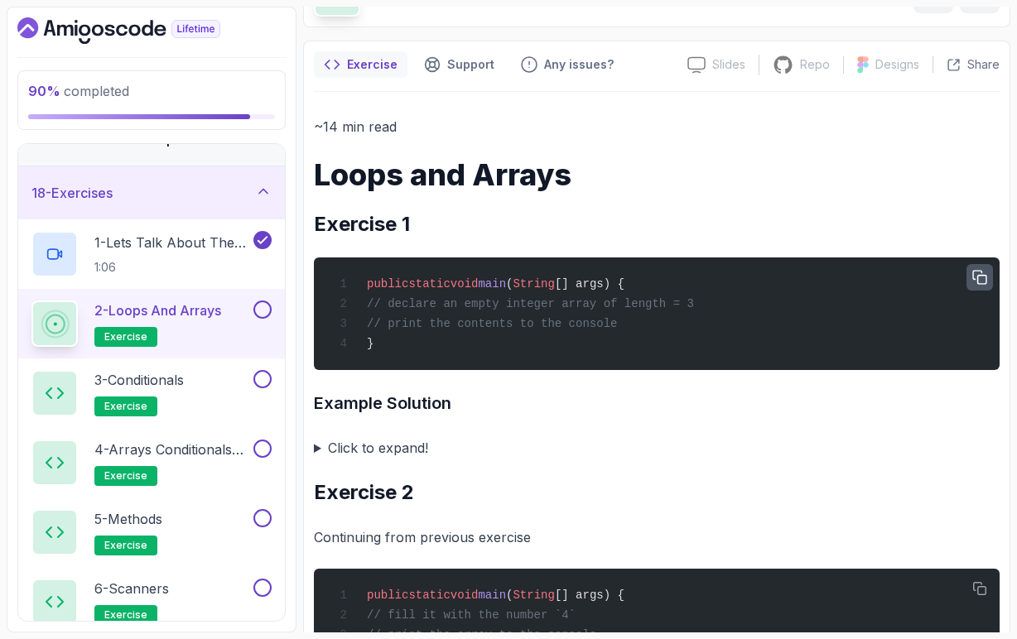
scroll to position [109, 0]
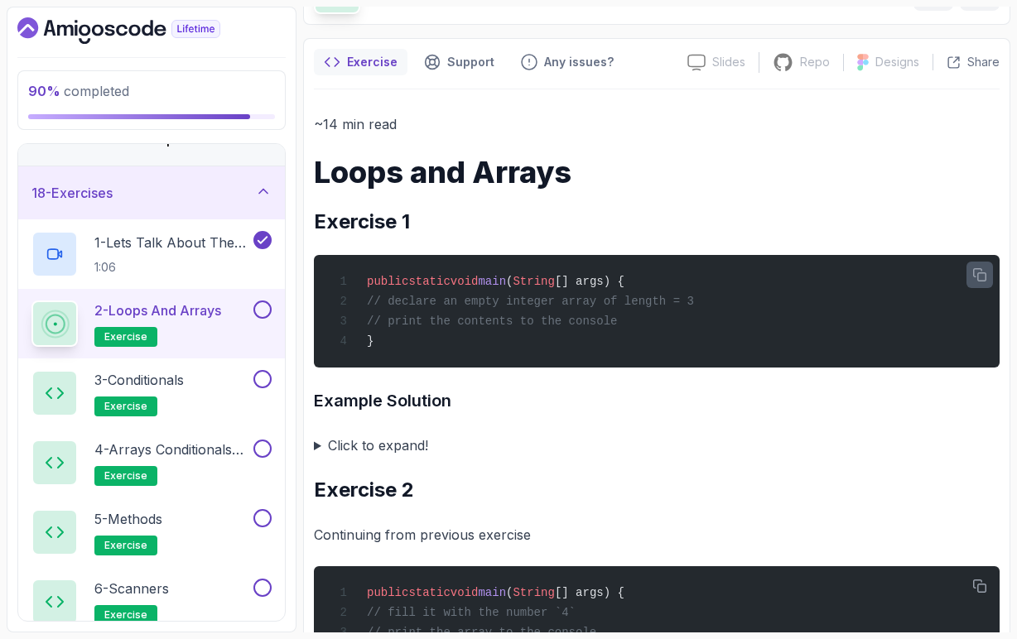
click at [316, 450] on summary "Click to expand!" at bounding box center [657, 445] width 686 height 23
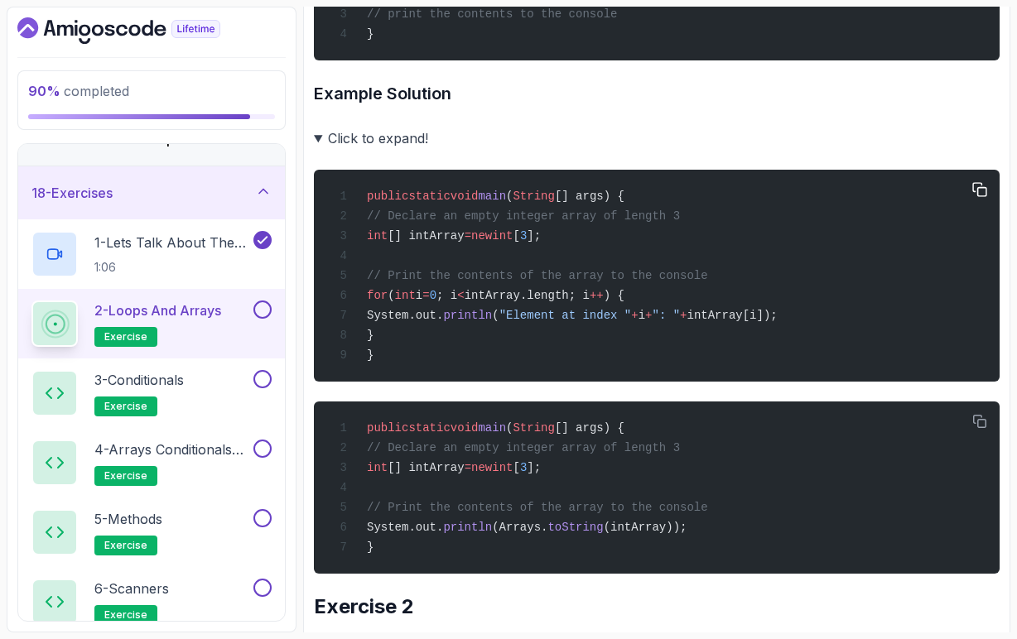
scroll to position [419, 0]
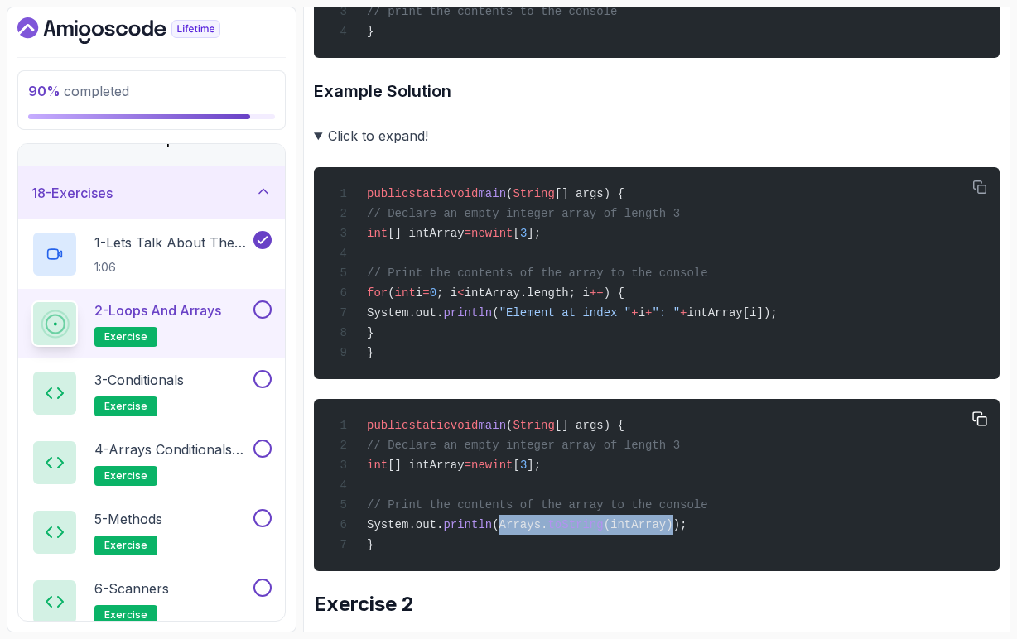
drag, startPoint x: 531, startPoint y: 541, endPoint x: 708, endPoint y: 546, distance: 177.3
click at [708, 546] on div "public static void main ( String [] args) { // Declare an empty integer array o…" at bounding box center [656, 485] width 659 height 152
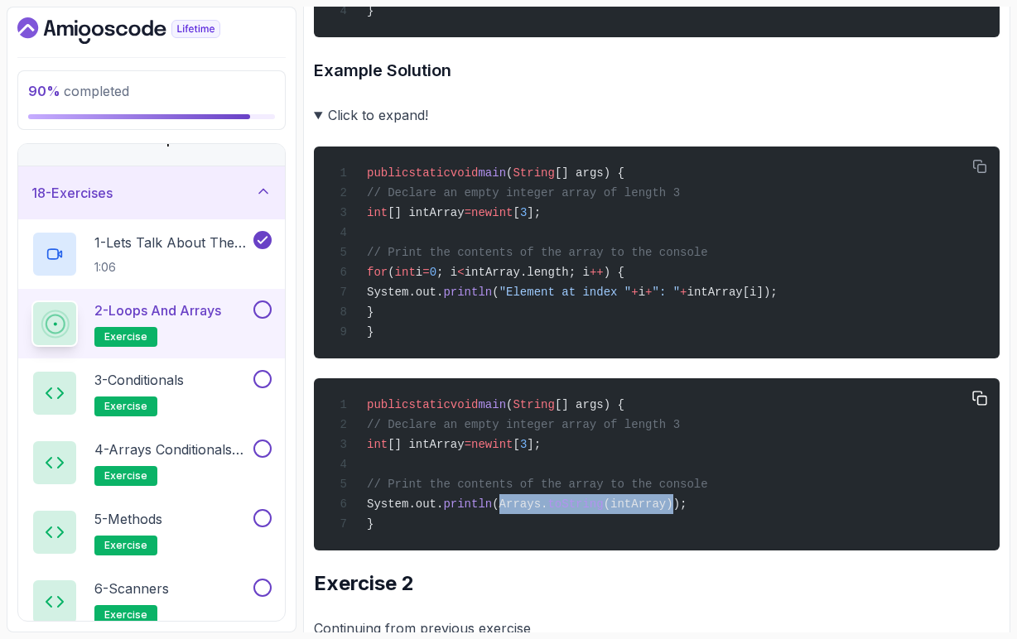
scroll to position [434, 0]
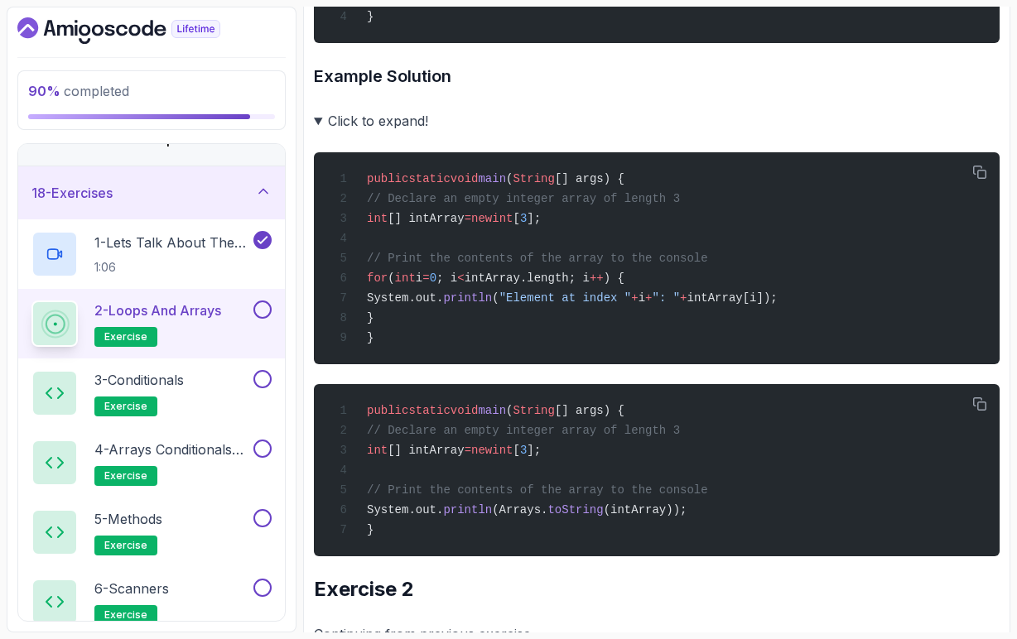
click at [319, 125] on summary "Click to expand!" at bounding box center [657, 120] width 686 height 23
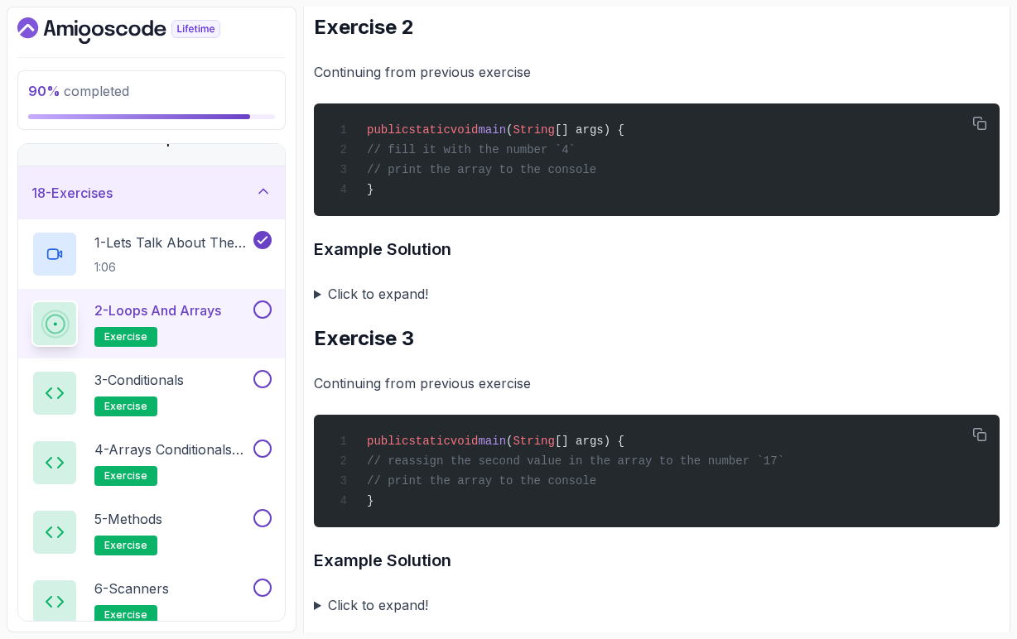
scroll to position [591, 0]
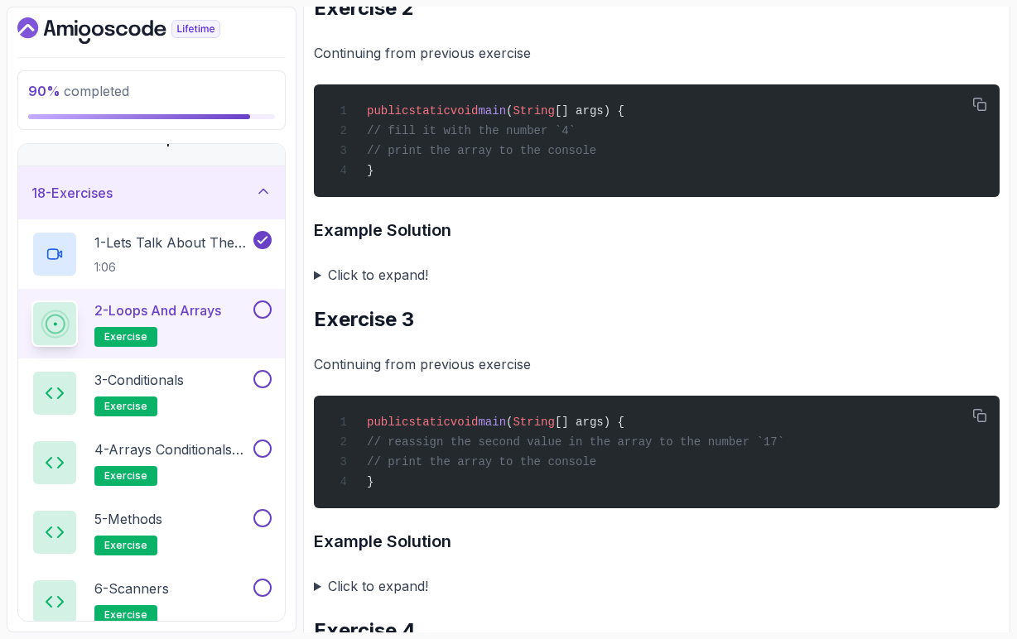
click at [317, 282] on summary "Click to expand!" at bounding box center [657, 274] width 686 height 23
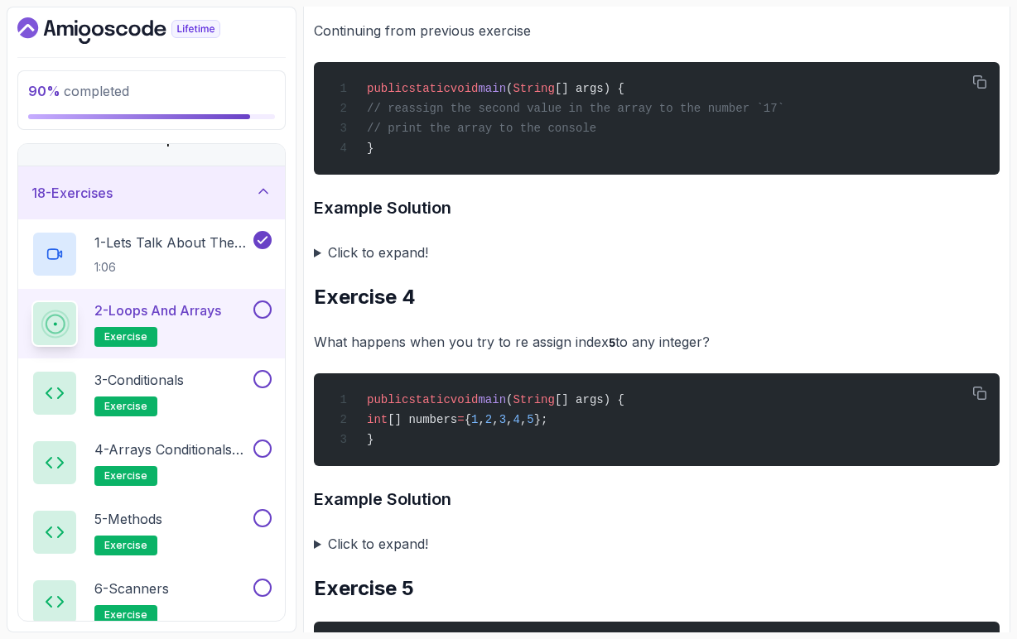
scroll to position [1275, 0]
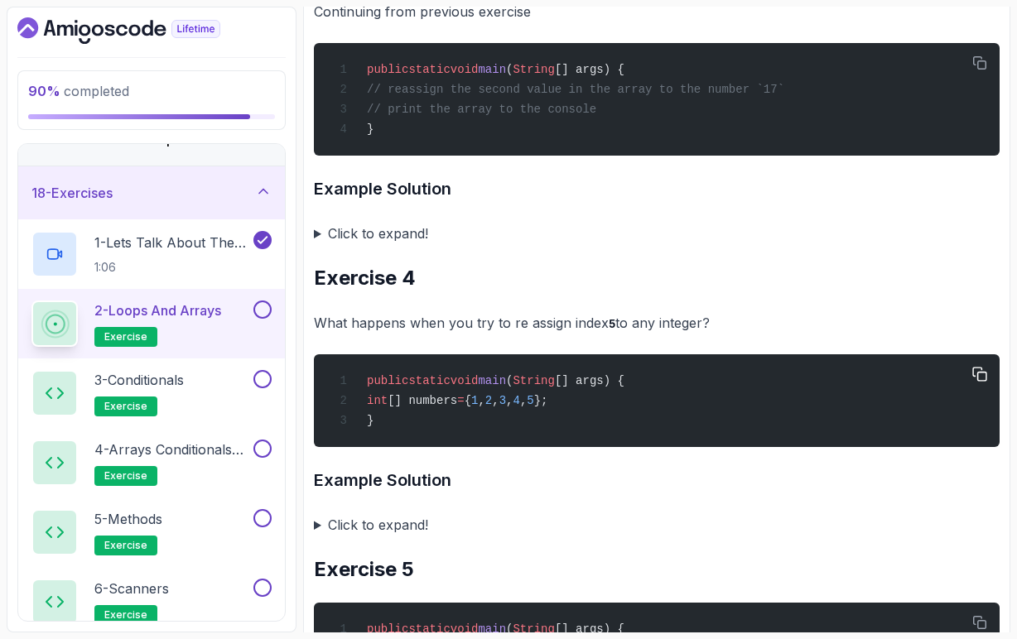
drag, startPoint x: 630, startPoint y: 423, endPoint x: 397, endPoint y: 430, distance: 232.7
click at [397, 430] on div "public static void main ( String [] args) { int [] numbers = { 1 , 2 , 3 , 4 , …" at bounding box center [656, 400] width 659 height 73
copy span "int [] numbers = { 1 , 2 , 3 , 4 , 5 };"
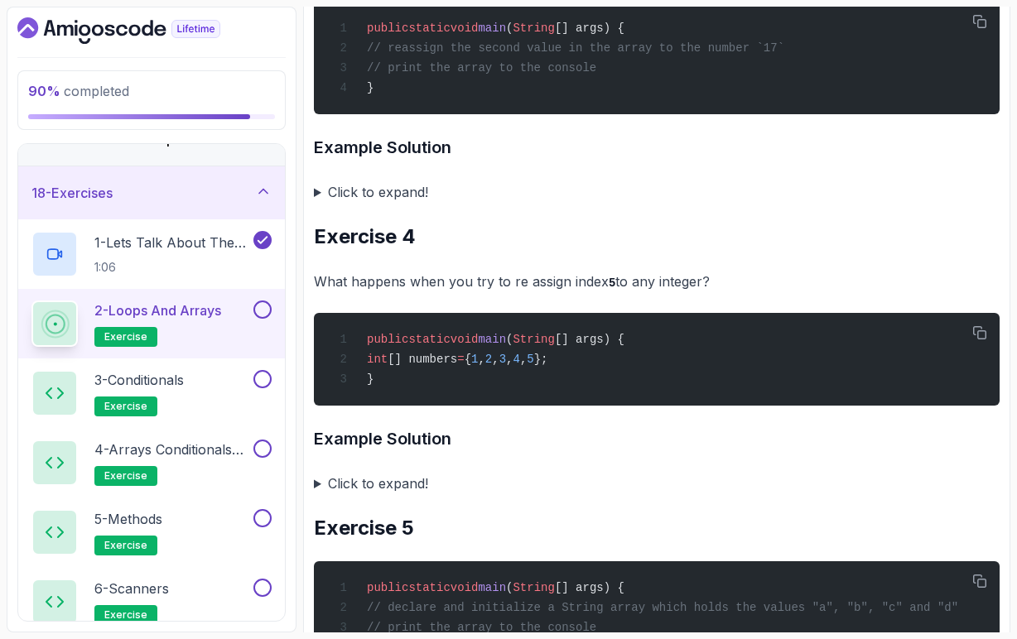
click at [317, 495] on summary "Click to expand!" at bounding box center [657, 483] width 686 height 23
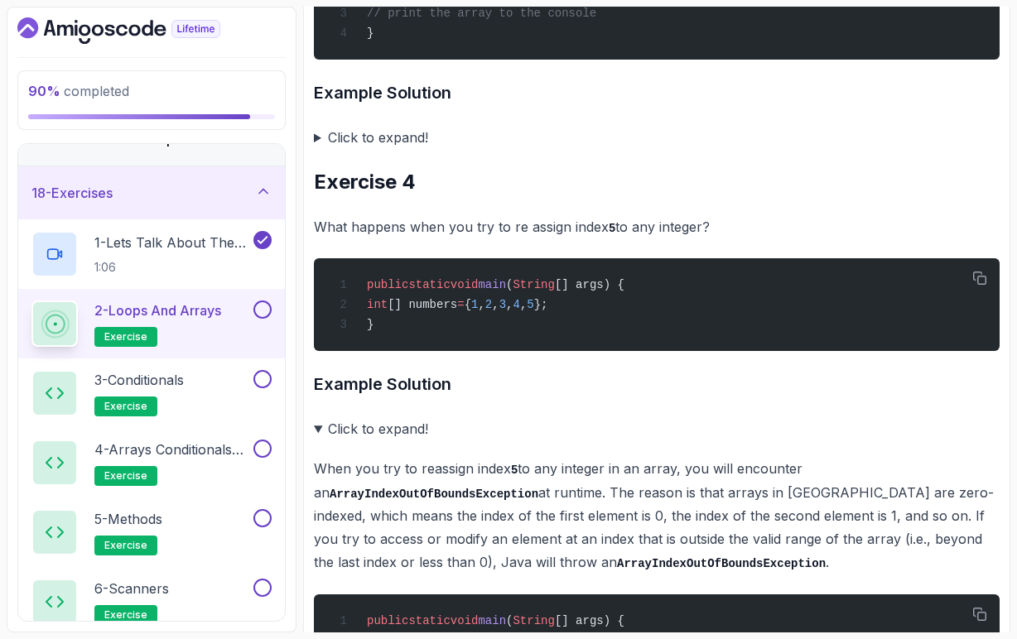
scroll to position [1372, 0]
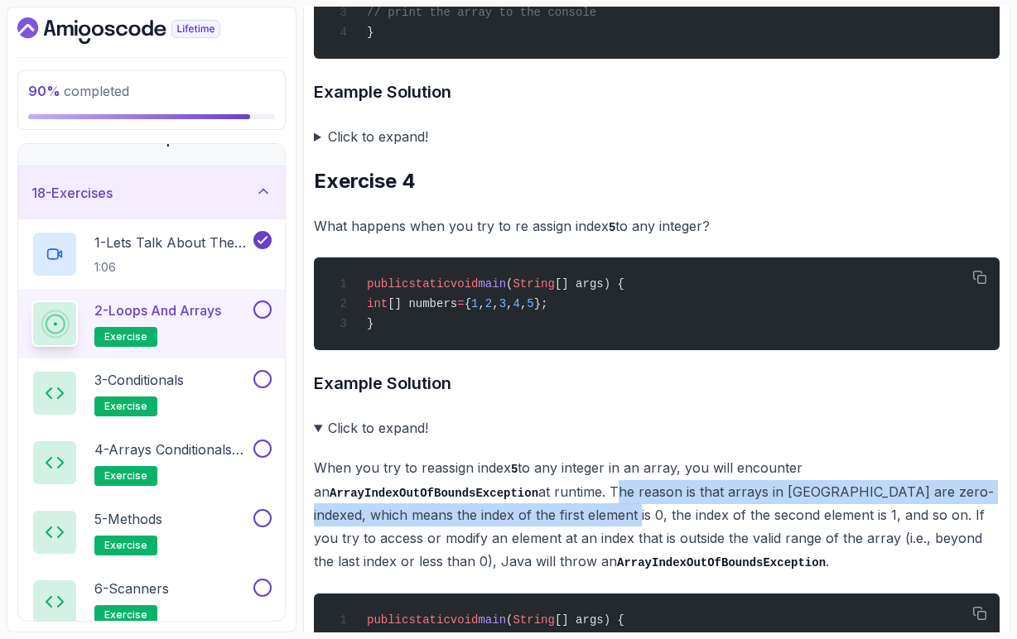
drag, startPoint x: 607, startPoint y: 516, endPoint x: 607, endPoint y: 532, distance: 15.7
click at [607, 534] on p "When you try to reassign index 5 to any integer in an array, you will encounter…" at bounding box center [657, 515] width 686 height 118
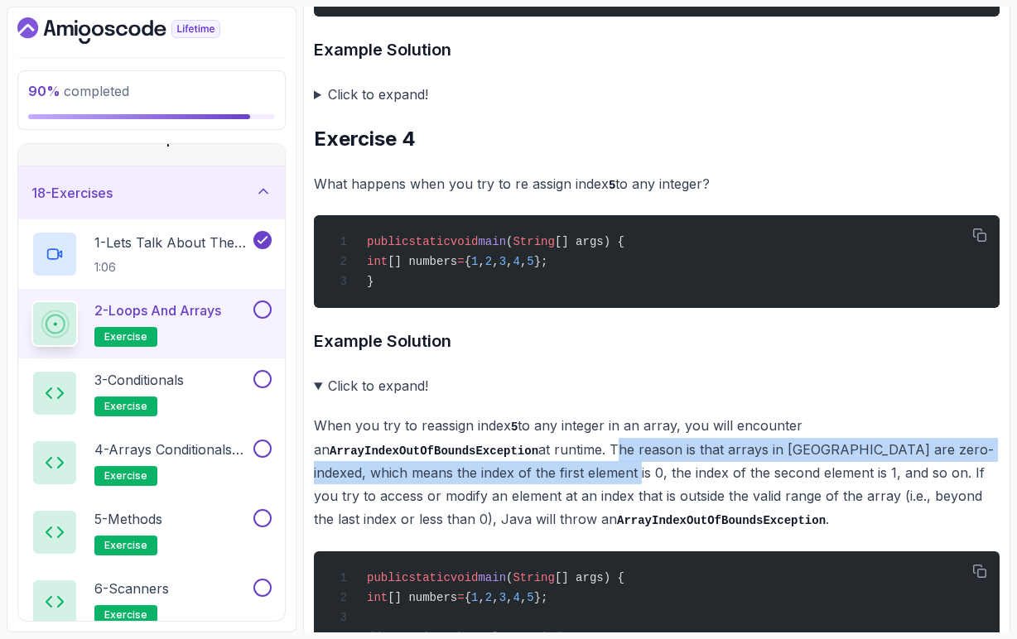
scroll to position [1415, 0]
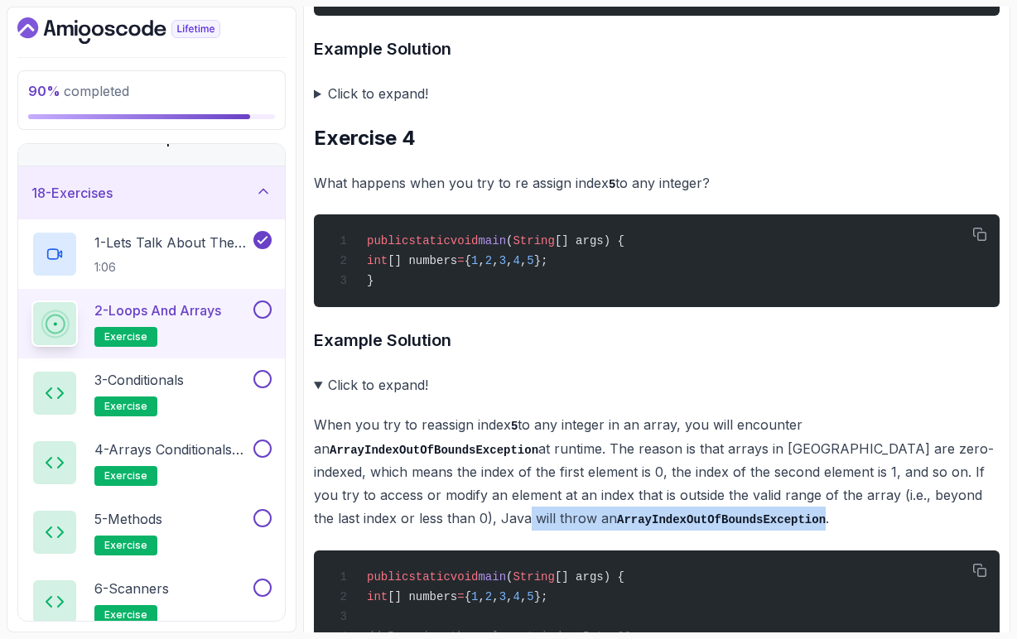
drag, startPoint x: 463, startPoint y: 543, endPoint x: 697, endPoint y: 545, distance: 234.3
click at [697, 531] on p "When you try to reassign index 5 to any integer in an array, you will encounter…" at bounding box center [657, 472] width 686 height 118
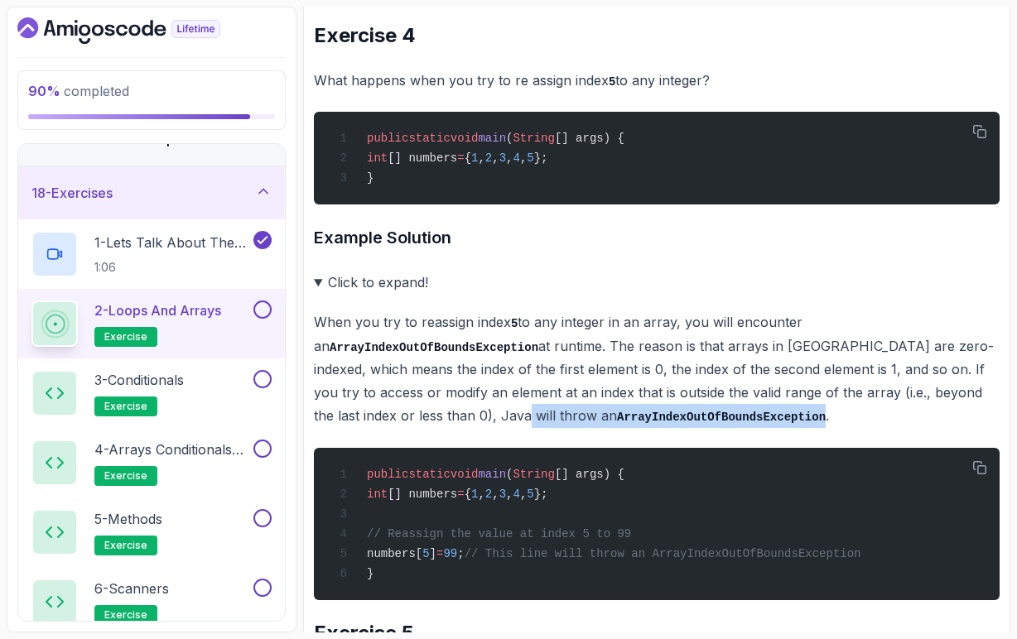
scroll to position [1489, 0]
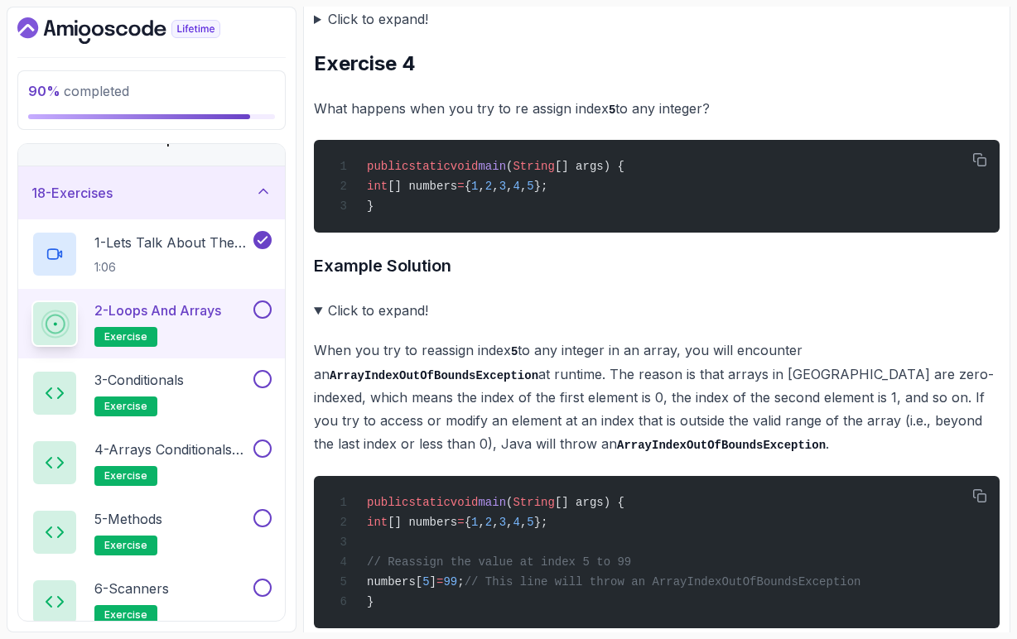
click at [317, 322] on summary "Click to expand!" at bounding box center [657, 310] width 686 height 23
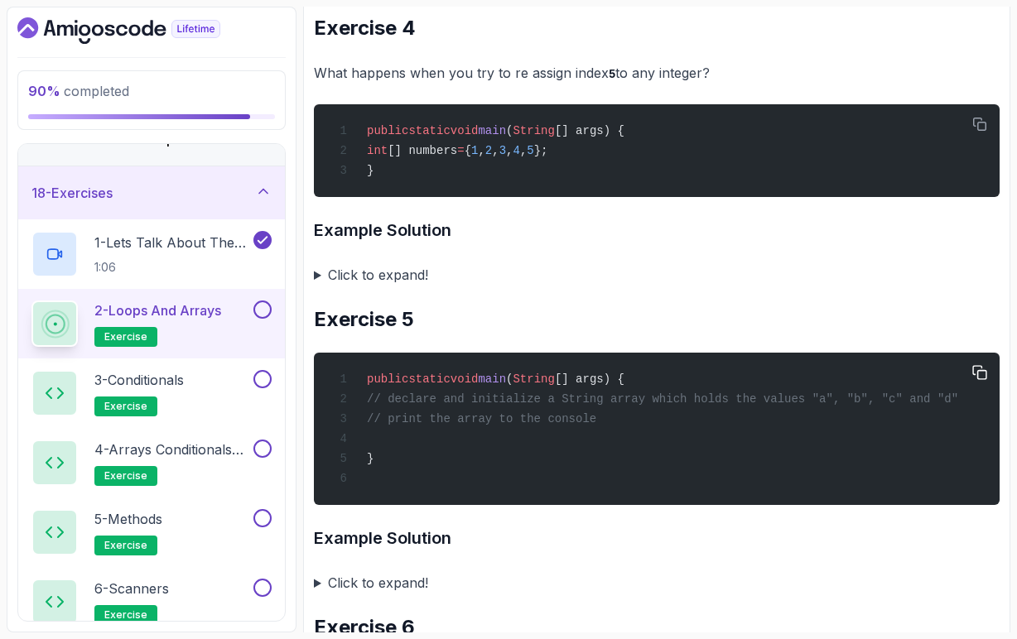
scroll to position [1522, 0]
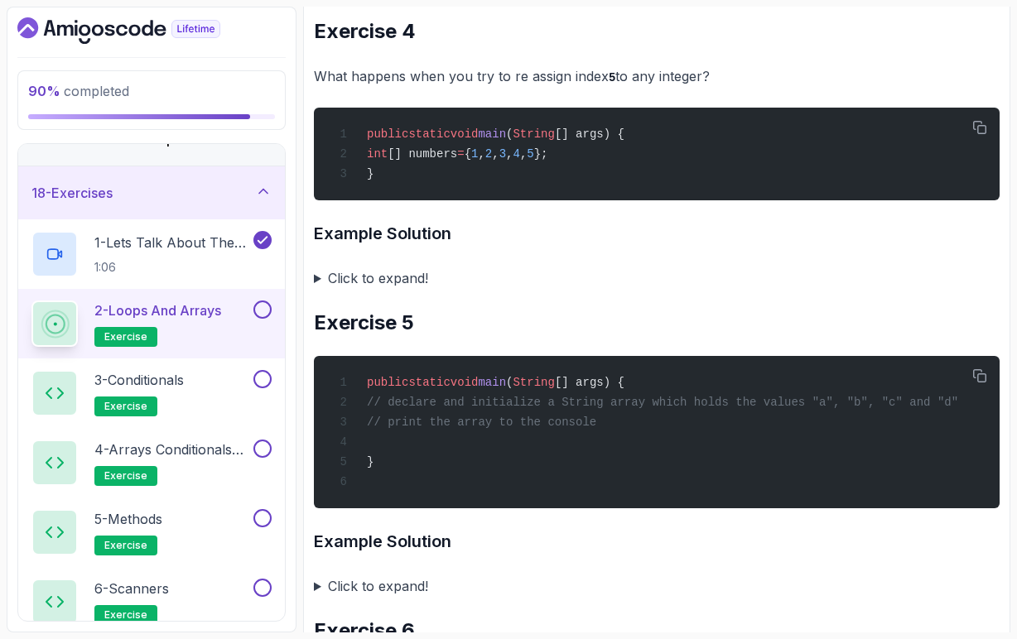
drag, startPoint x: 412, startPoint y: 426, endPoint x: 1000, endPoint y: 430, distance: 587.8
copy span "declare and initialize a String array which holds the values "a", "b", "c" and …"
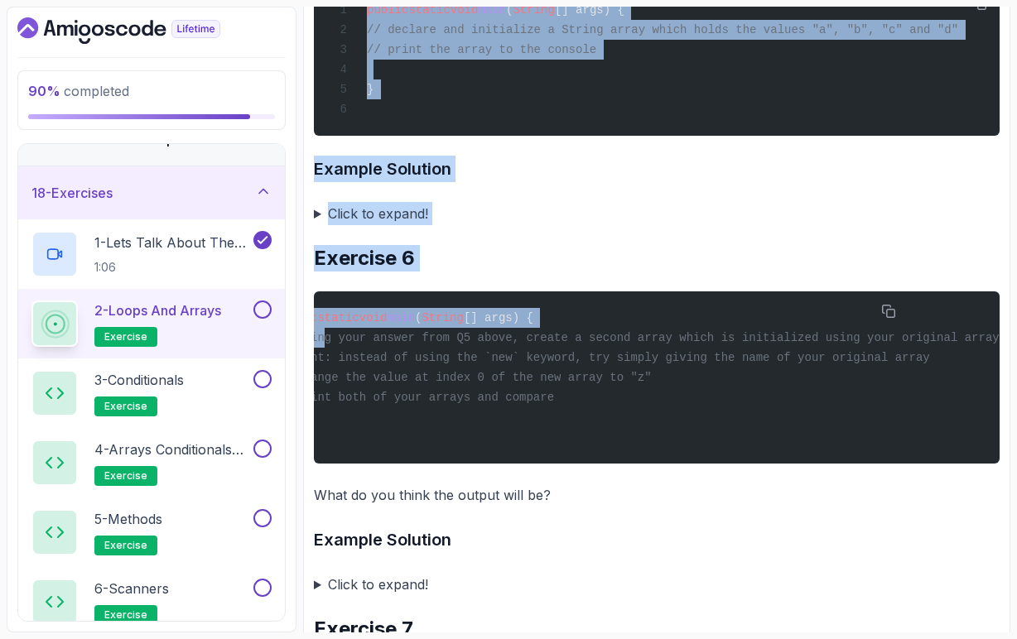
scroll to position [0, 142]
drag, startPoint x: 404, startPoint y: 371, endPoint x: 1009, endPoint y: 374, distance: 605.2
copy span "using your answer from Q5 above, create a second array which is initialized usi…"
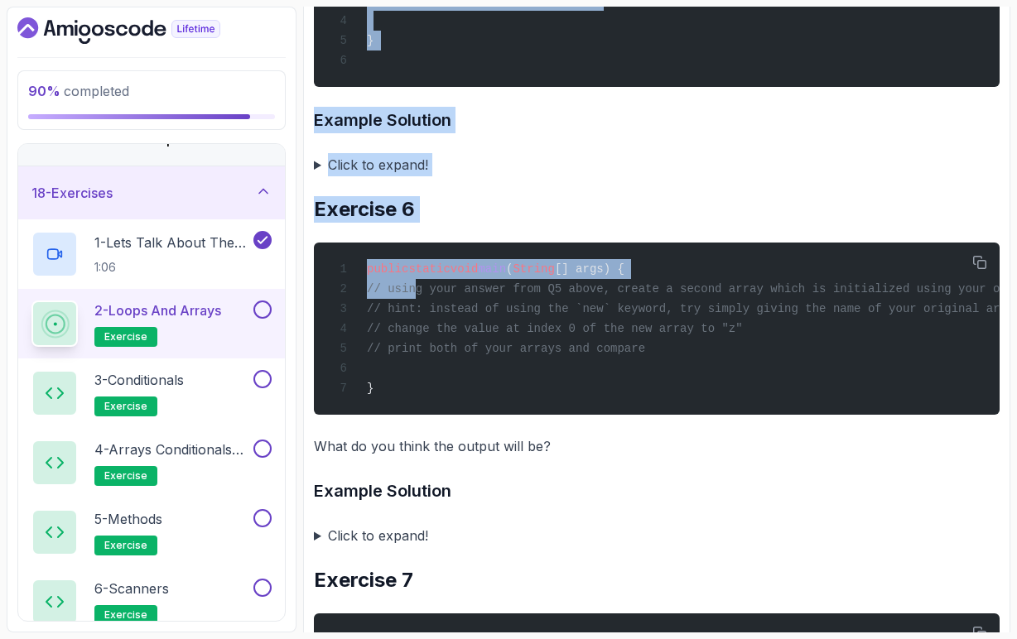
scroll to position [1956, 0]
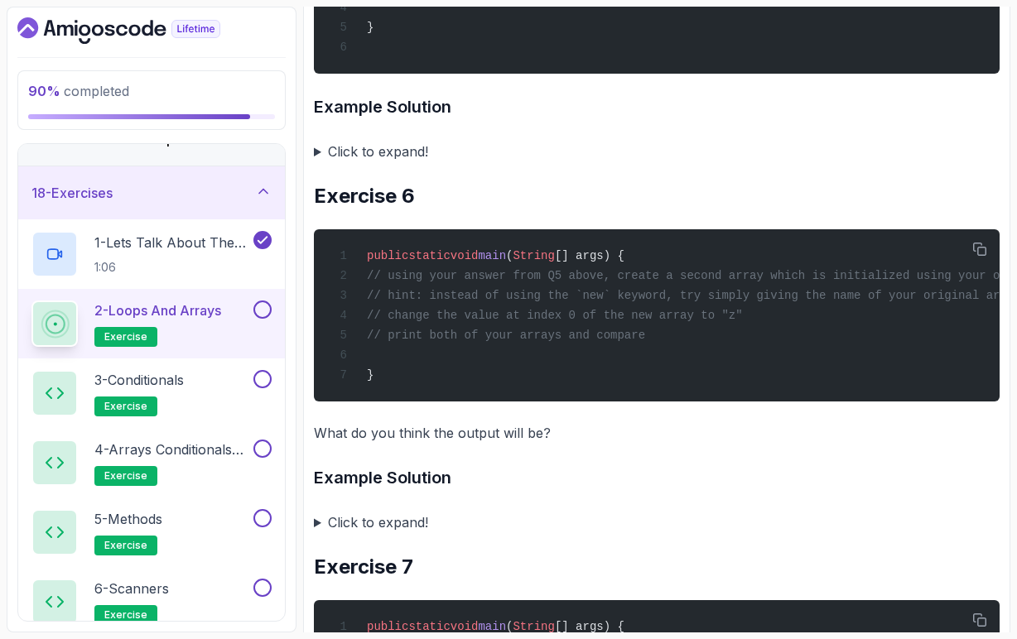
click at [317, 534] on summary "Click to expand!" at bounding box center [657, 522] width 686 height 23
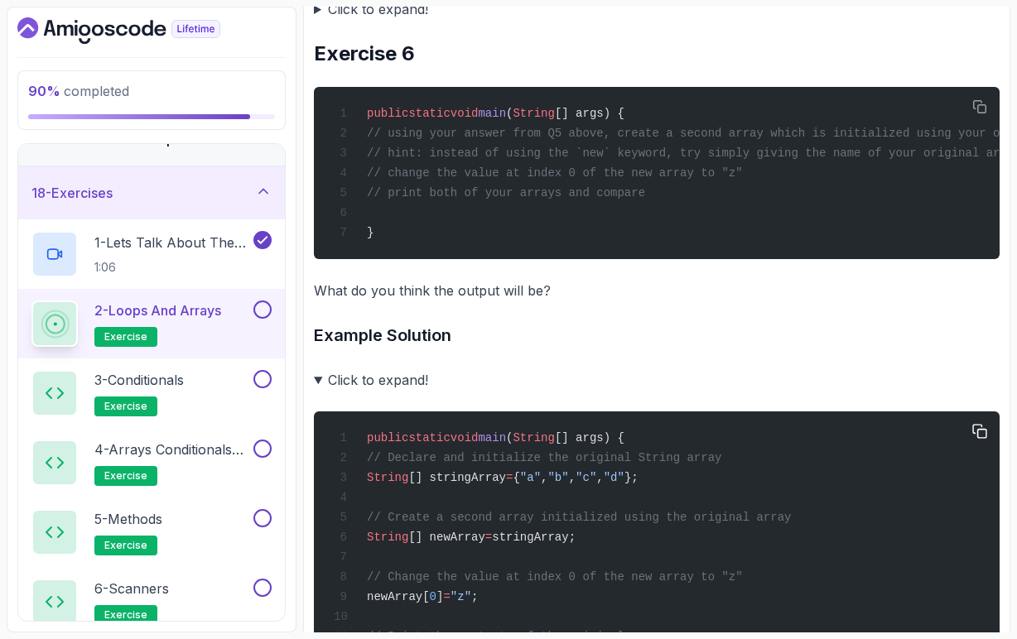
scroll to position [2100, 0]
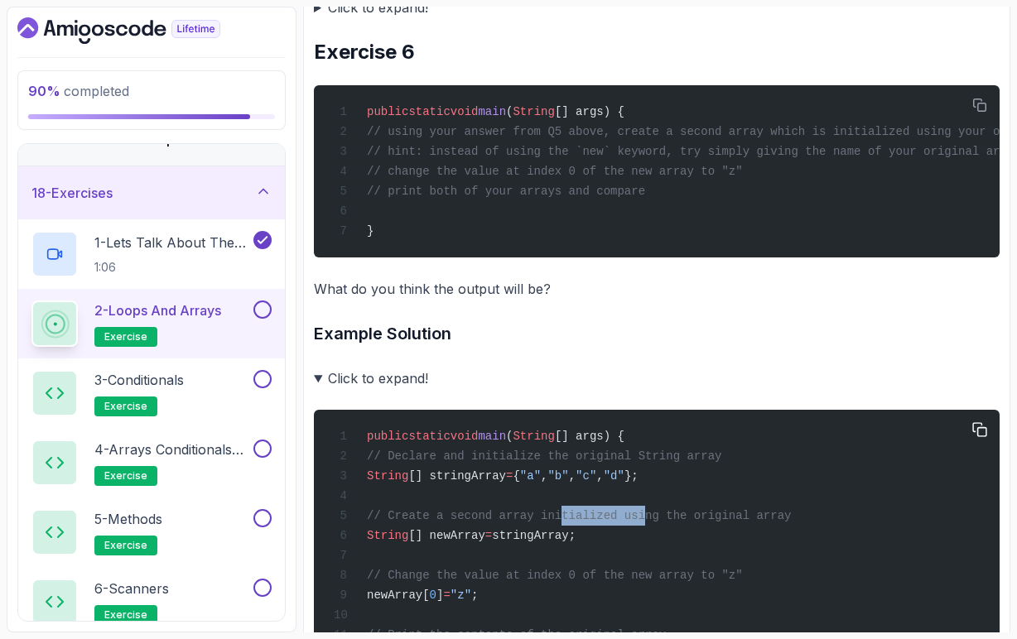
drag, startPoint x: 570, startPoint y: 556, endPoint x: 651, endPoint y: 561, distance: 80.5
click at [651, 561] on div "public static void main ( String [] args) { // Declare and initialize the origi…" at bounding box center [656, 645] width 659 height 450
click at [684, 522] on span "// Create a second array initialized using the original array" at bounding box center [579, 515] width 424 height 13
click at [750, 522] on span "// Create a second array initialized using the original array" at bounding box center [579, 515] width 424 height 13
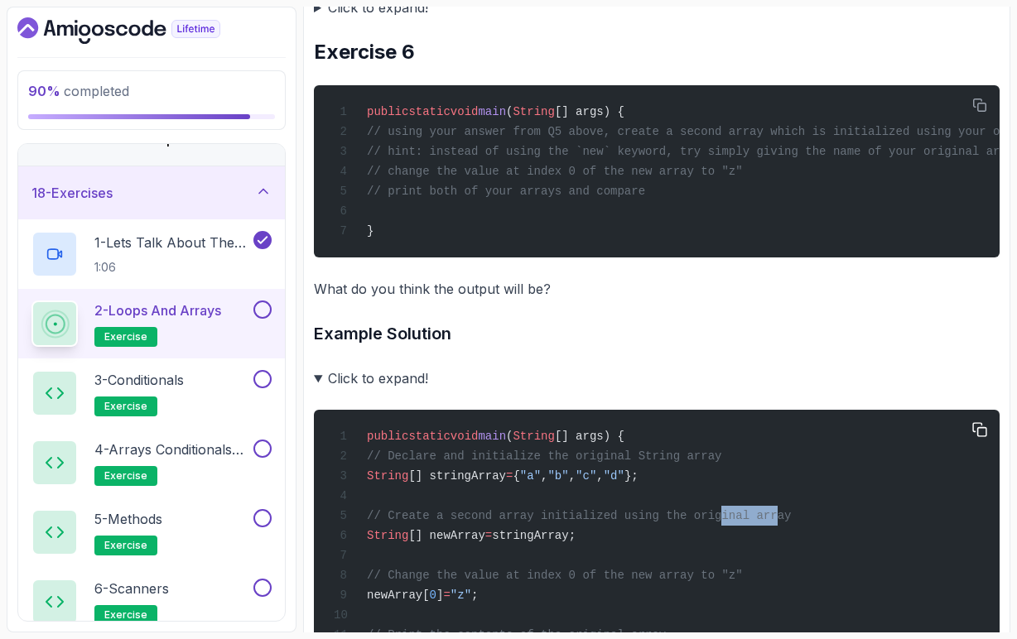
click at [750, 522] on span "// Create a second array initialized using the original array" at bounding box center [579, 515] width 424 height 13
click at [791, 522] on span "// Create a second array initialized using the original array" at bounding box center [579, 515] width 424 height 13
click at [506, 483] on span "[] stringArray" at bounding box center [457, 475] width 98 height 13
click at [501, 581] on div "public static void main ( String [] args) { // Declare and initialize the origi…" at bounding box center [656, 645] width 659 height 450
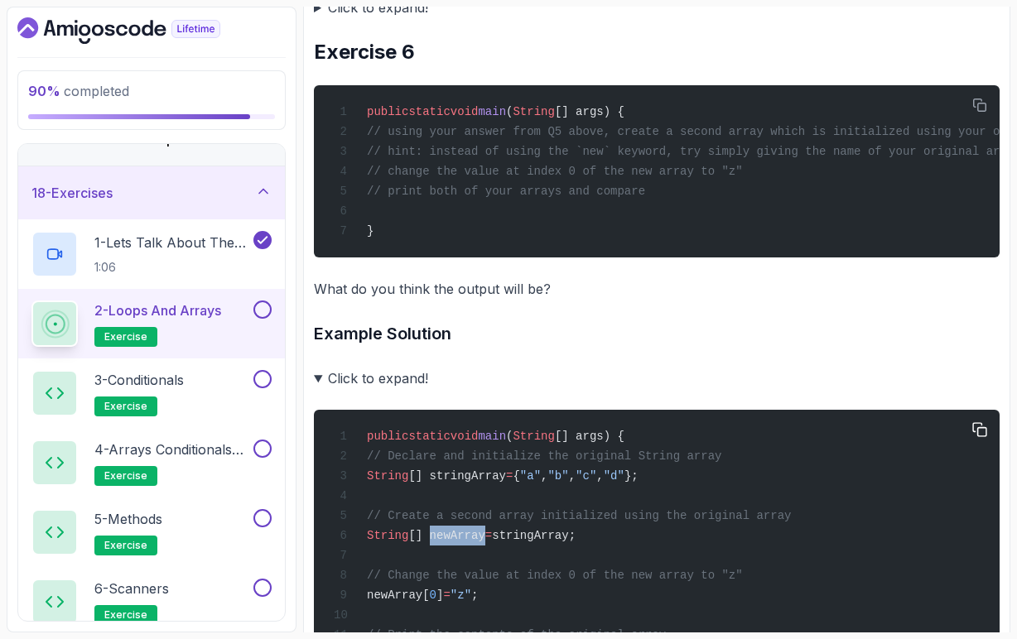
click at [501, 581] on div "public static void main ( String [] args) { // Declare and initialize the origi…" at bounding box center [656, 645] width 659 height 450
click at [574, 582] on div "public static void main ( String [] args) { // Declare and initialize the origi…" at bounding box center [656, 645] width 659 height 450
click at [484, 542] on span "[] newArray" at bounding box center [446, 535] width 76 height 13
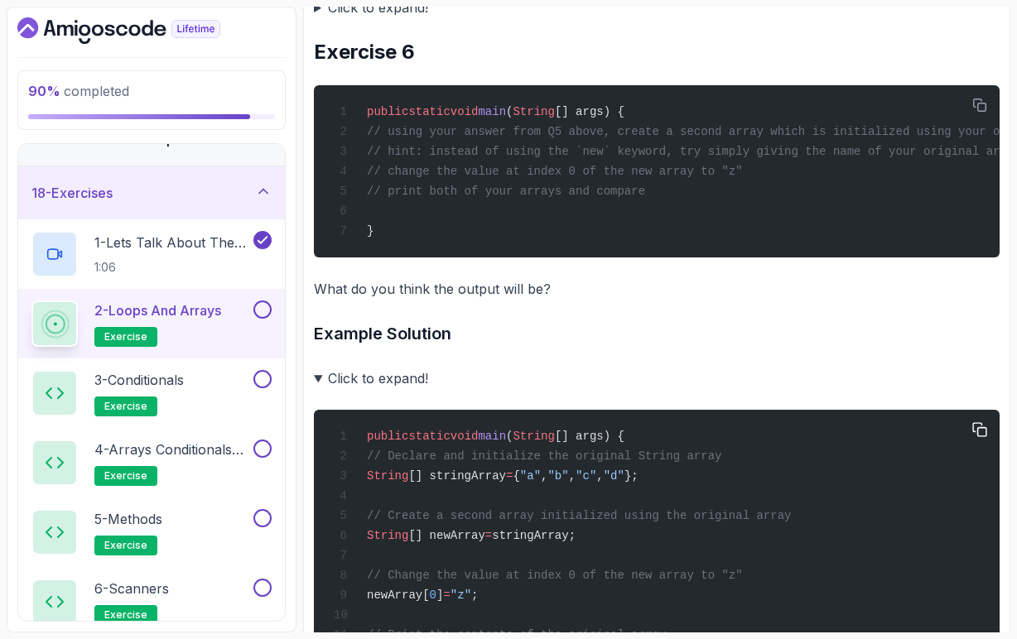
click at [575, 542] on span "stringArray;" at bounding box center [534, 535] width 84 height 13
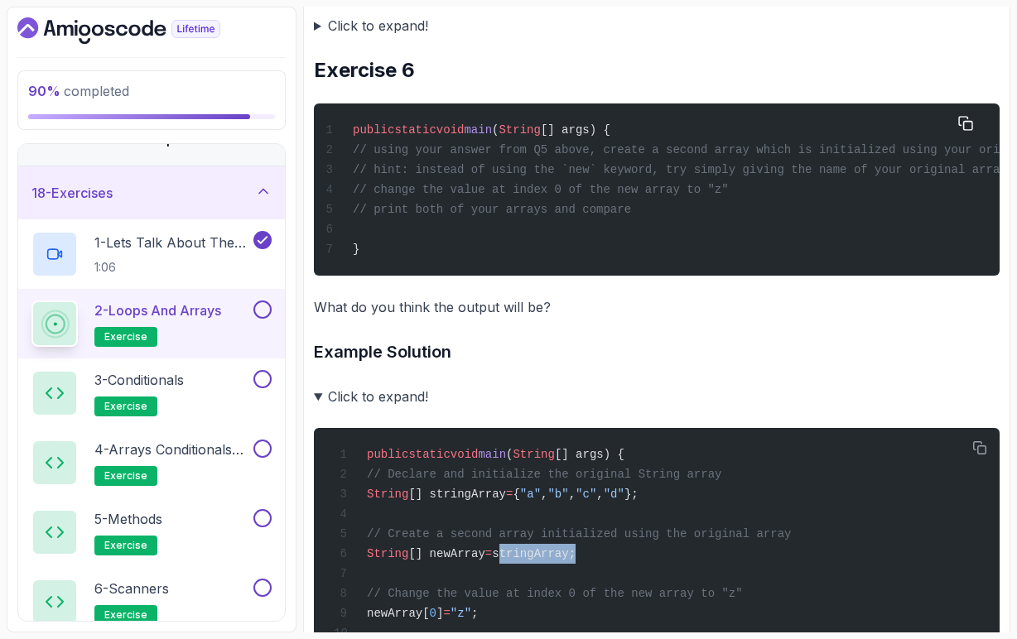
scroll to position [0, 17]
click at [694, 229] on div "public static void main ( String [] args) { // using your answer from Q5 above,…" at bounding box center [639, 189] width 659 height 152
drag, startPoint x: 399, startPoint y: 223, endPoint x: 771, endPoint y: 215, distance: 371.8
click at [771, 215] on div "public static void main ( String [] args) { // using your answer from Q5 above,…" at bounding box center [637, 189] width 659 height 152
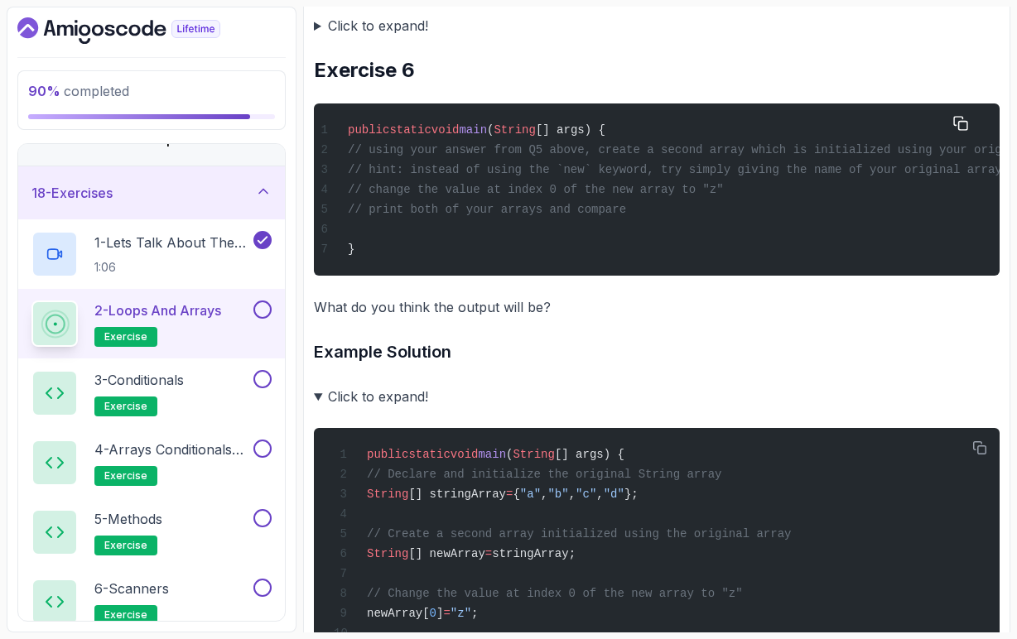
copy span "change the value at index 0 of the new array to "z""
click at [574, 196] on span "// change the value at index 0 of the new array to "z"" at bounding box center [536, 189] width 376 height 13
click at [451, 196] on span "// change the value at index 0 of the new array to "z"" at bounding box center [536, 189] width 376 height 13
drag, startPoint x: 451, startPoint y: 224, endPoint x: 528, endPoint y: 223, distance: 77.0
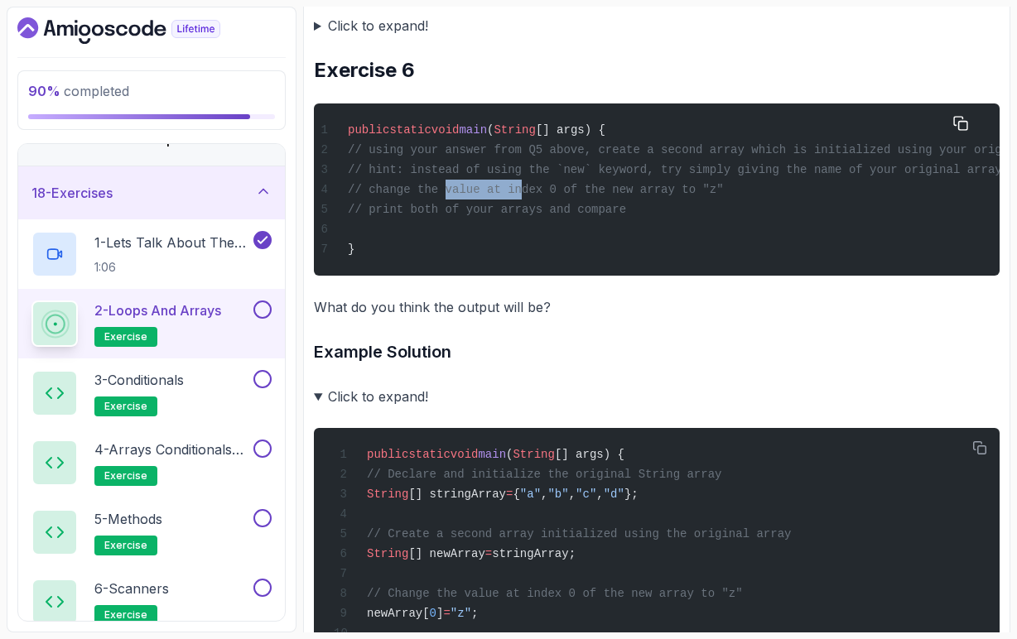
click at [528, 196] on span "// change the value at index 0 of the new array to "z"" at bounding box center [536, 189] width 376 height 13
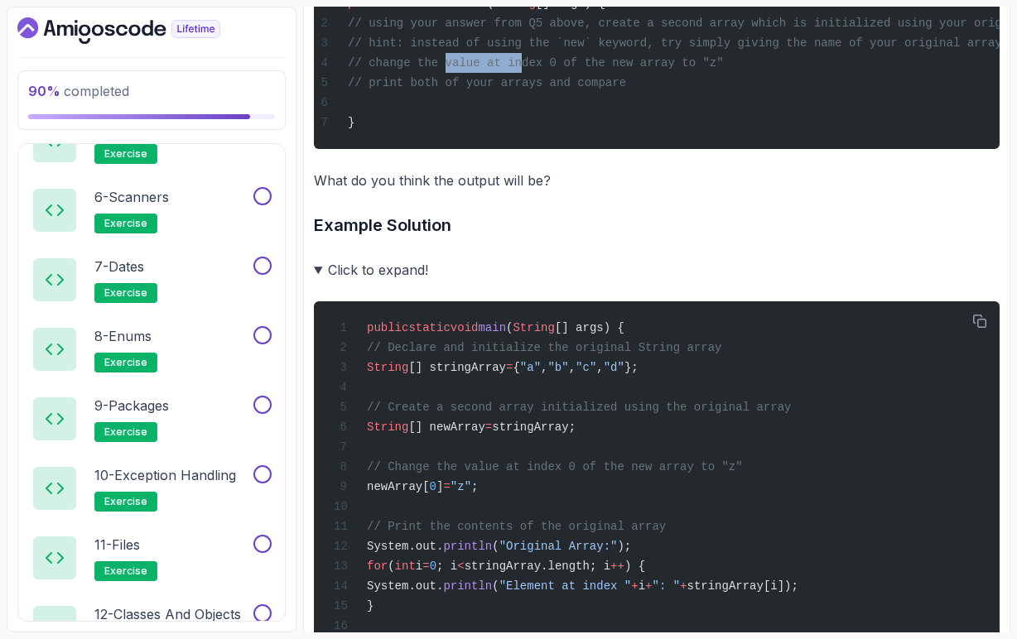
scroll to position [2191, 0]
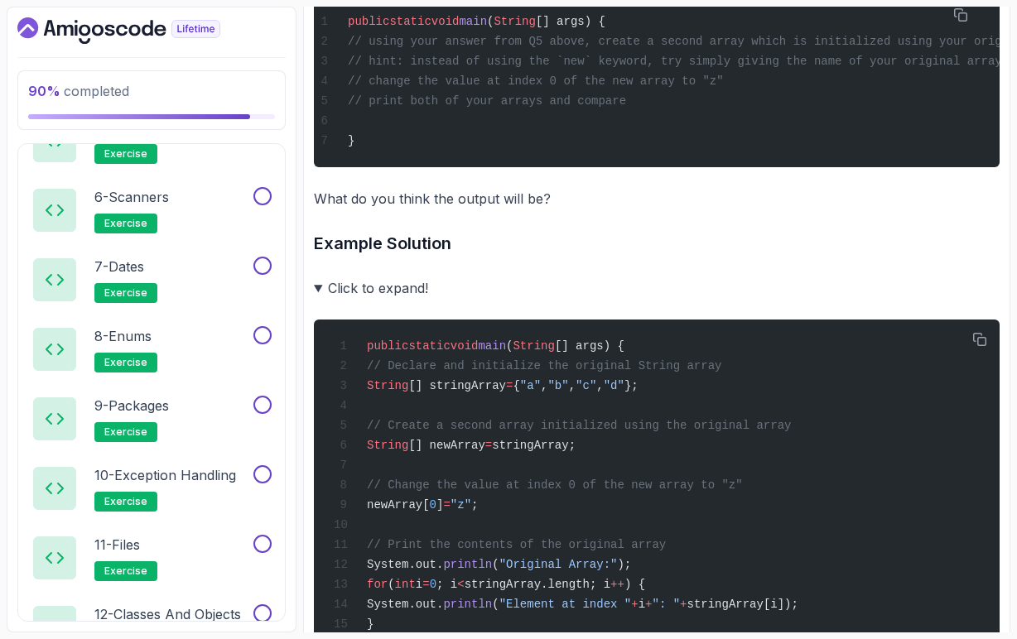
click at [319, 300] on summary "Click to expand!" at bounding box center [657, 288] width 686 height 23
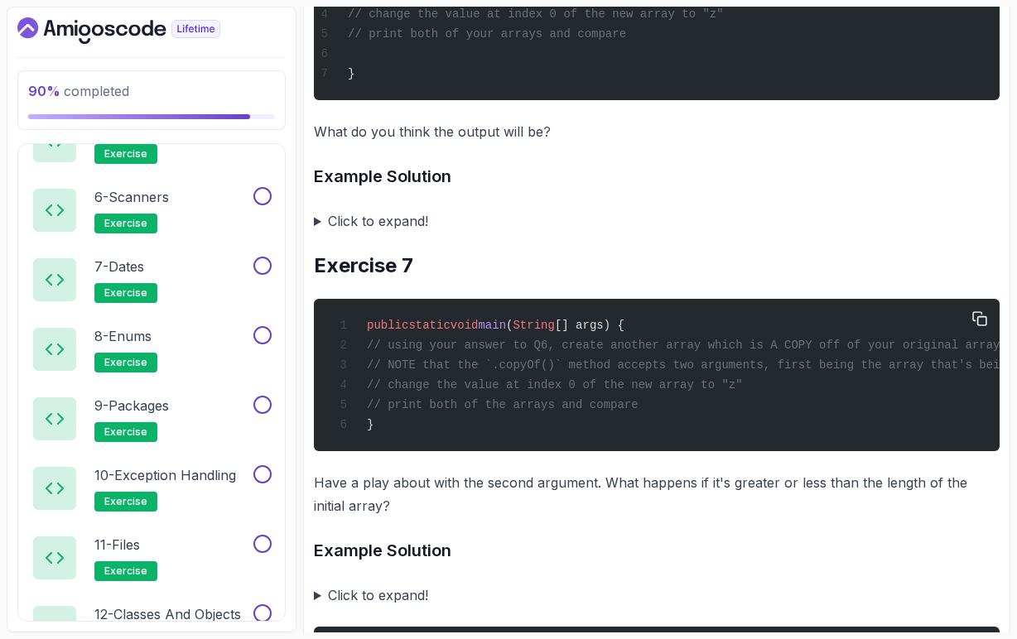
scroll to position [2250, 0]
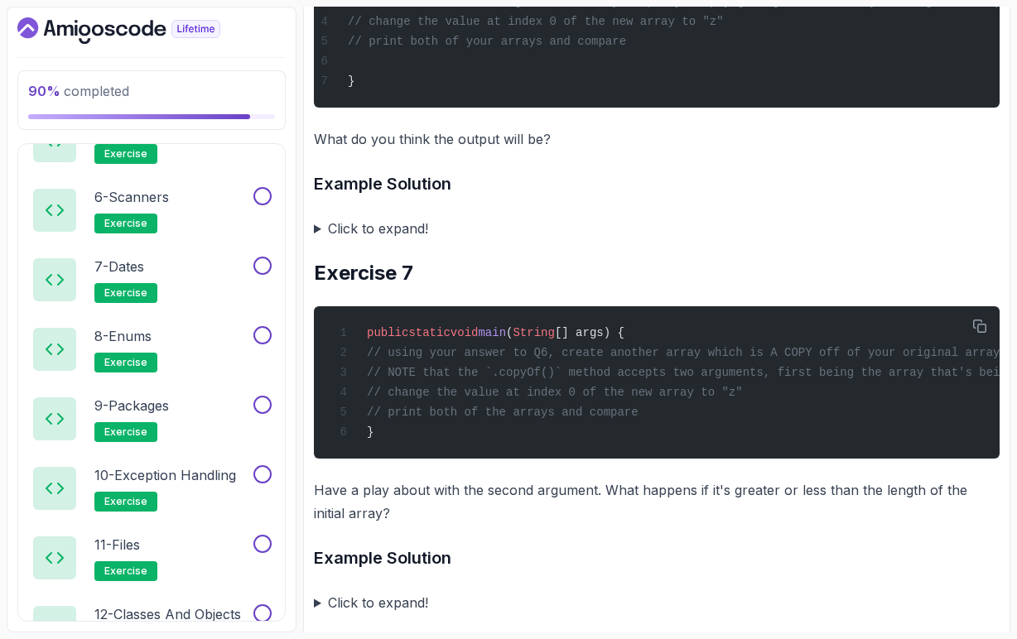
click at [319, 240] on summary "Click to expand!" at bounding box center [657, 228] width 686 height 23
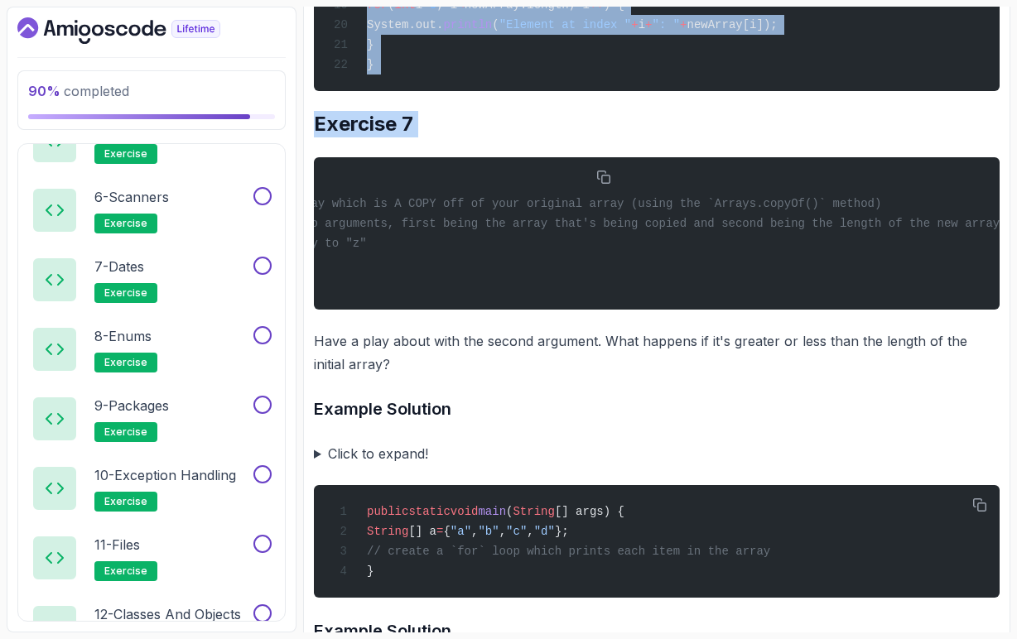
scroll to position [0, 435]
drag, startPoint x: 417, startPoint y: 254, endPoint x: 902, endPoint y: 259, distance: 485.2
click at [902, 259] on pre "public static void main ( String [] args) { // using your answer to Q6, create …" at bounding box center [657, 233] width 686 height 152
copy span "using your answer to Q6, create another array which is A COPY off of your origi…"
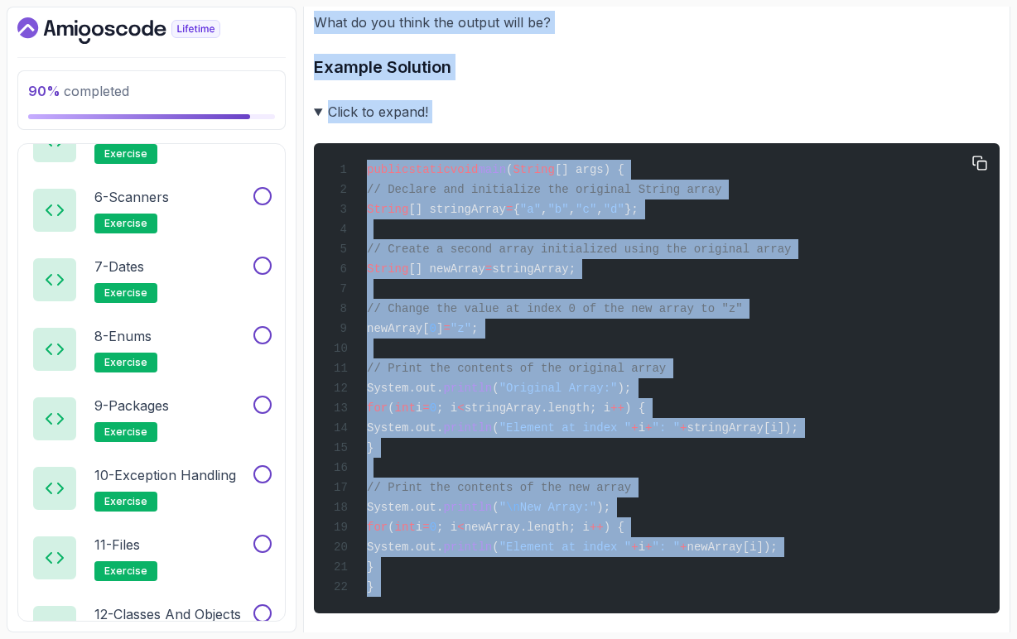
scroll to position [2350, 0]
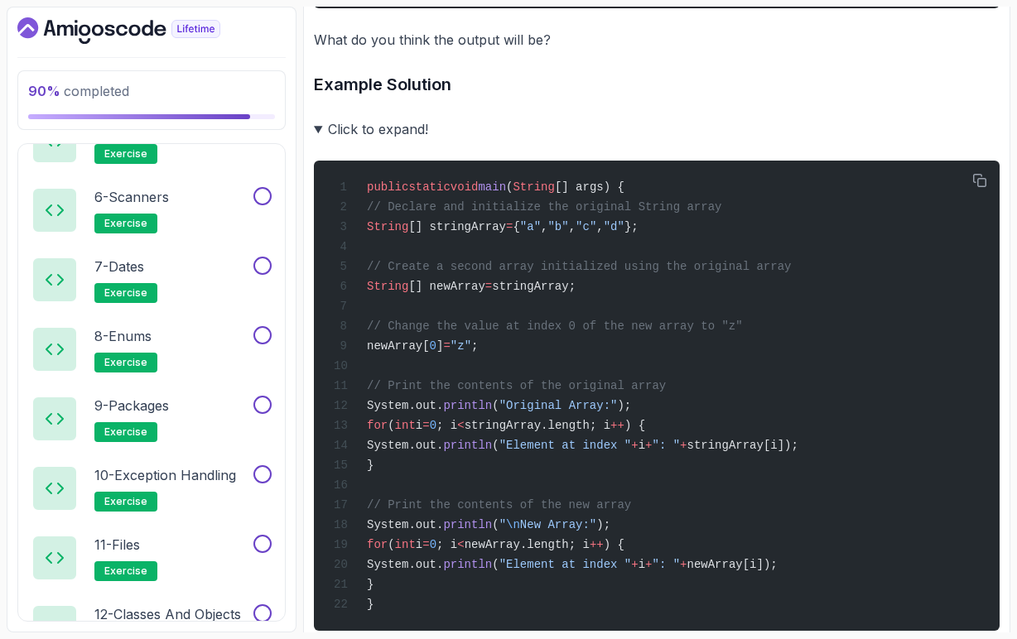
click at [319, 141] on summary "Click to expand!" at bounding box center [657, 129] width 686 height 23
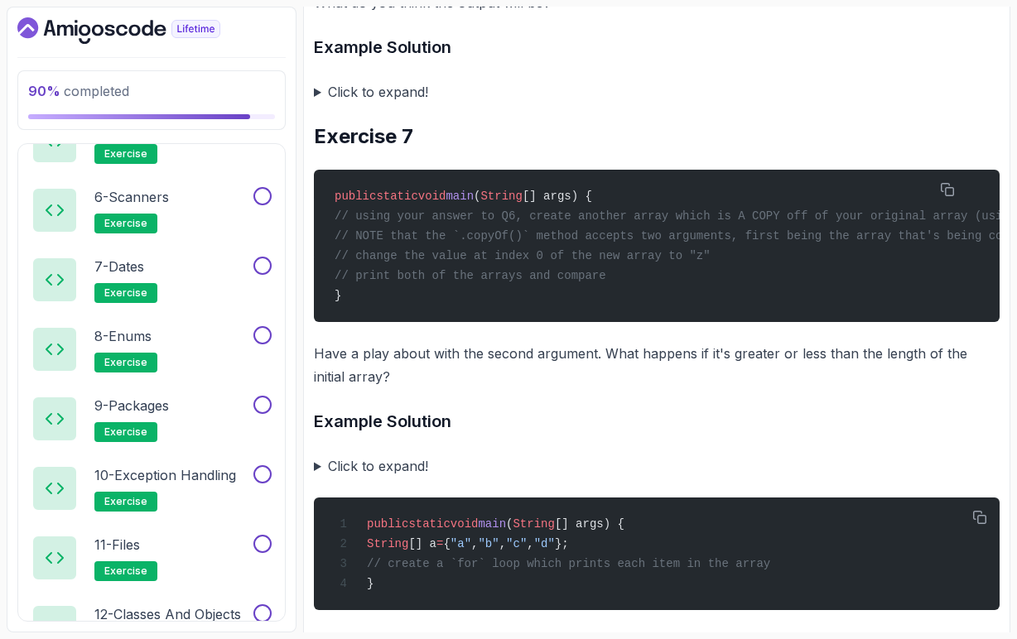
scroll to position [2389, 0]
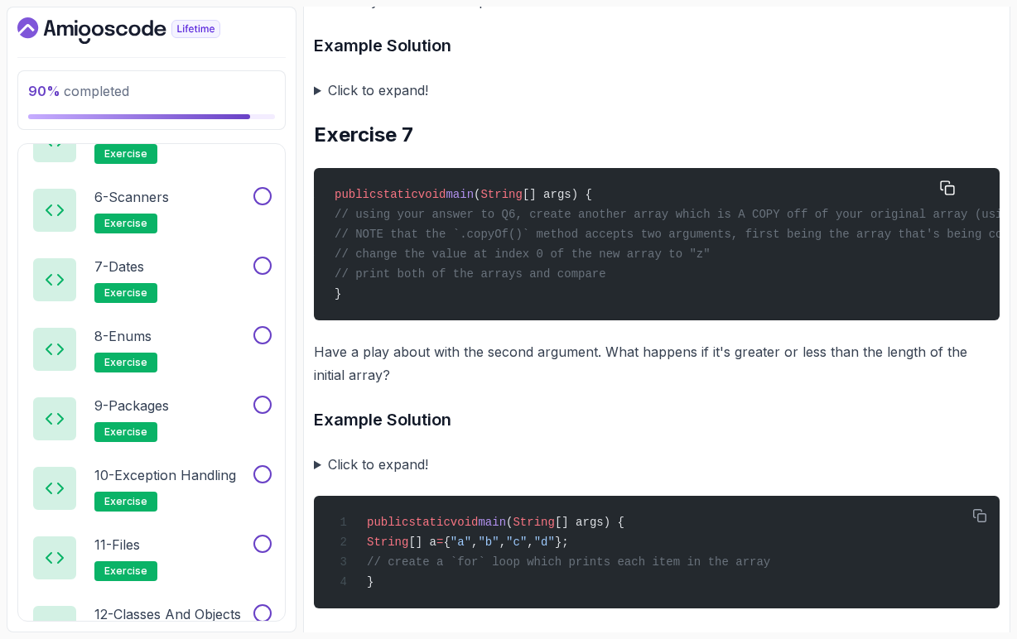
drag, startPoint x: 385, startPoint y: 292, endPoint x: 719, endPoint y: 324, distance: 336.0
click at [733, 310] on div "public static void main ( String [] args) { // using your answer to Q6, create …" at bounding box center [624, 244] width 659 height 132
copy code "change the value at index 0 of the new array to "z" // print both of the arrays…"
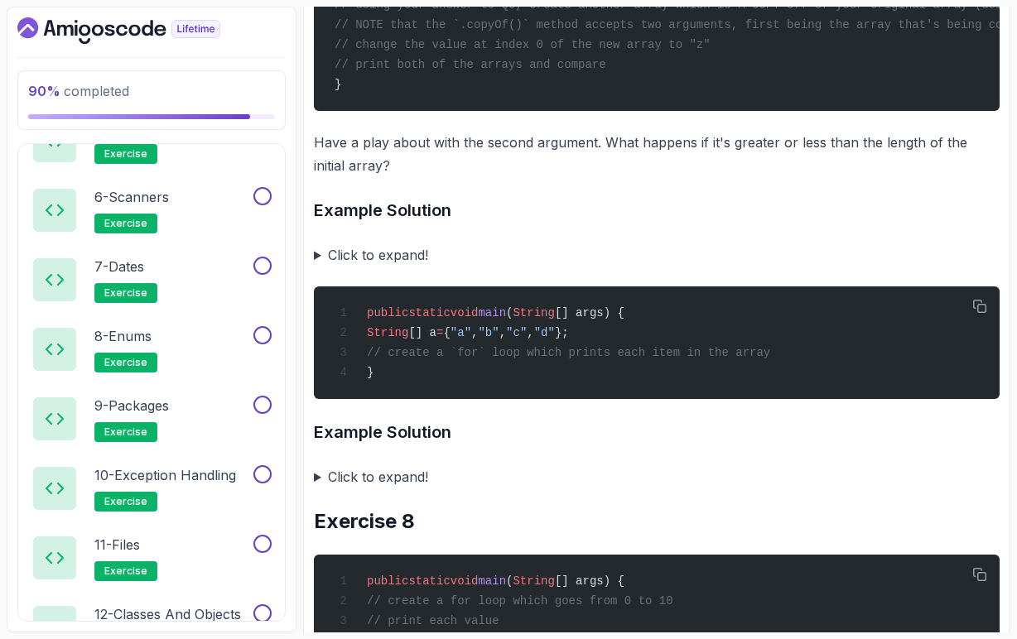
scroll to position [2601, 0]
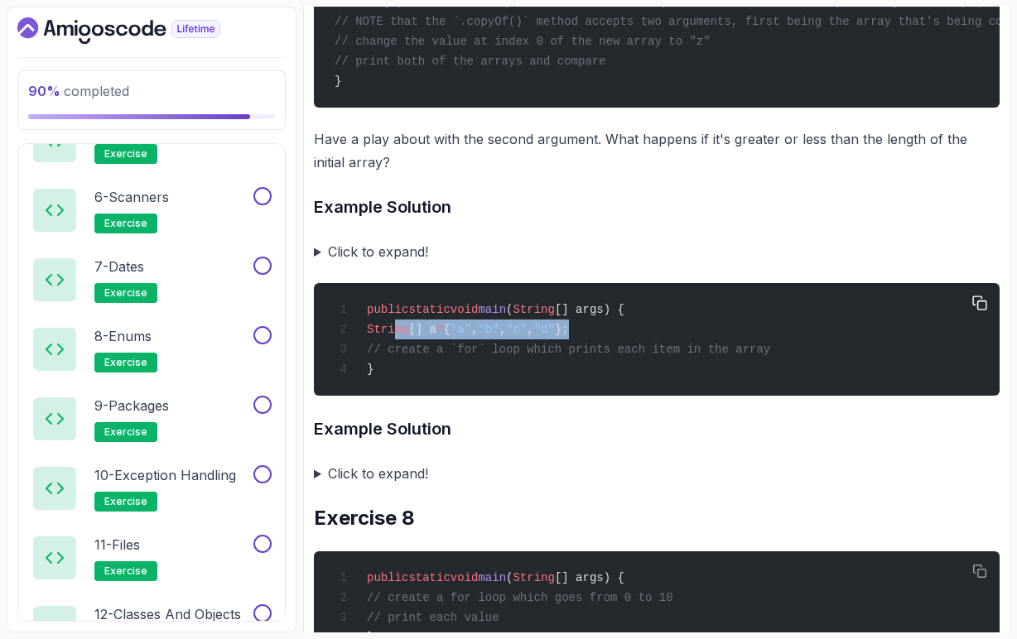
drag, startPoint x: 641, startPoint y: 374, endPoint x: 396, endPoint y: 375, distance: 245.1
click at [396, 375] on div "public static void main ( String [] args) { String [] a = { "a" , "b" , "c" , "…" at bounding box center [656, 339] width 659 height 93
copy span "String [] a = { "a" , "b" , "c" , "d" };"
drag, startPoint x: 395, startPoint y: 393, endPoint x: 871, endPoint y: 386, distance: 476.1
click at [871, 386] on div "public static void main ( String [] args) { String [] a = { "a" , "b" , "c" , "…" at bounding box center [656, 339] width 659 height 93
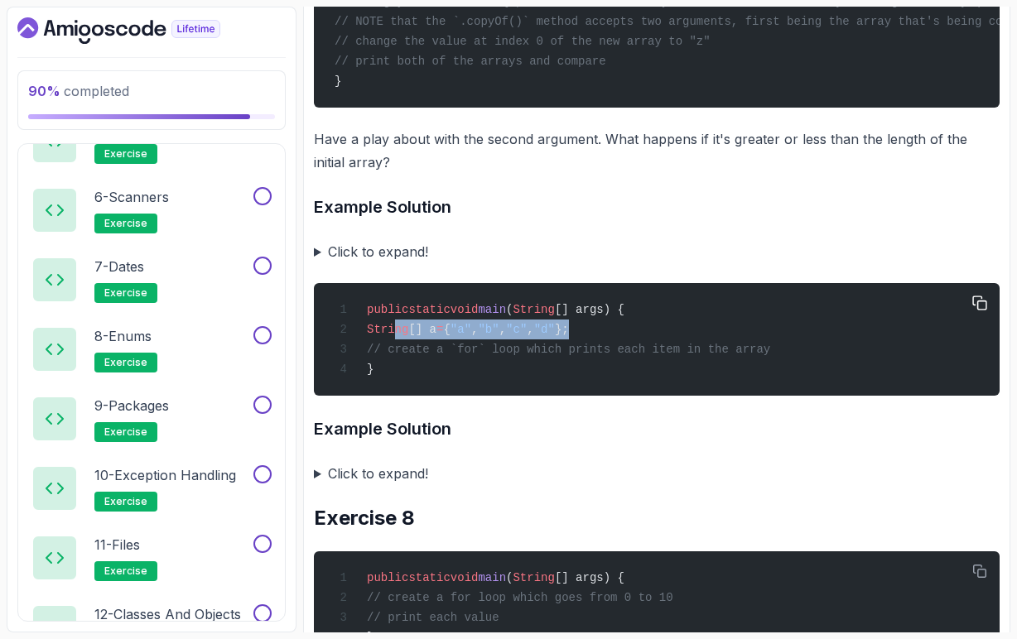
copy span "// create a `for` loop which prints each item in the array"
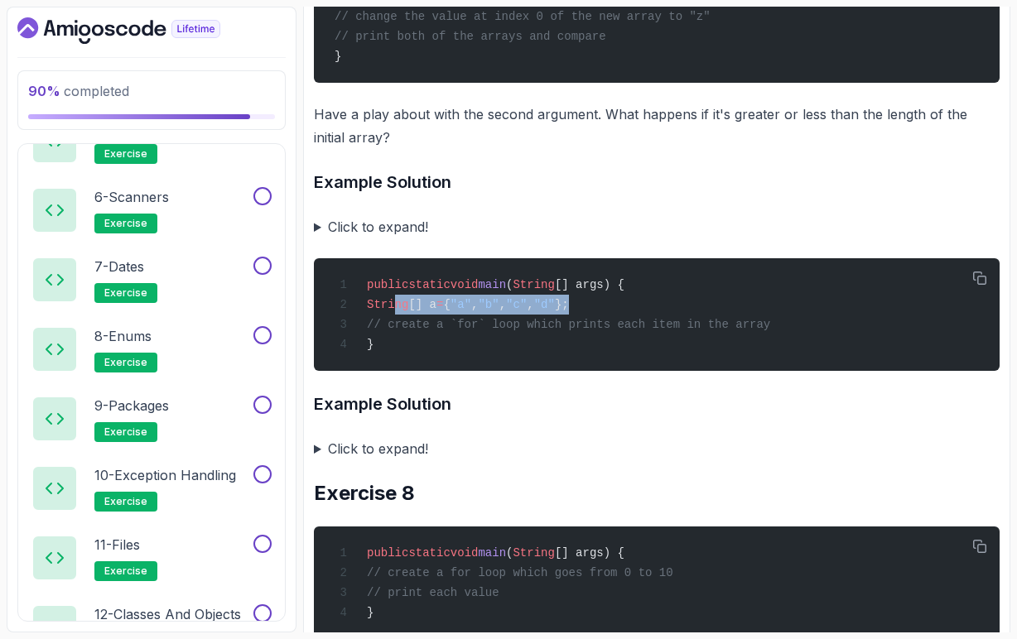
scroll to position [2630, 0]
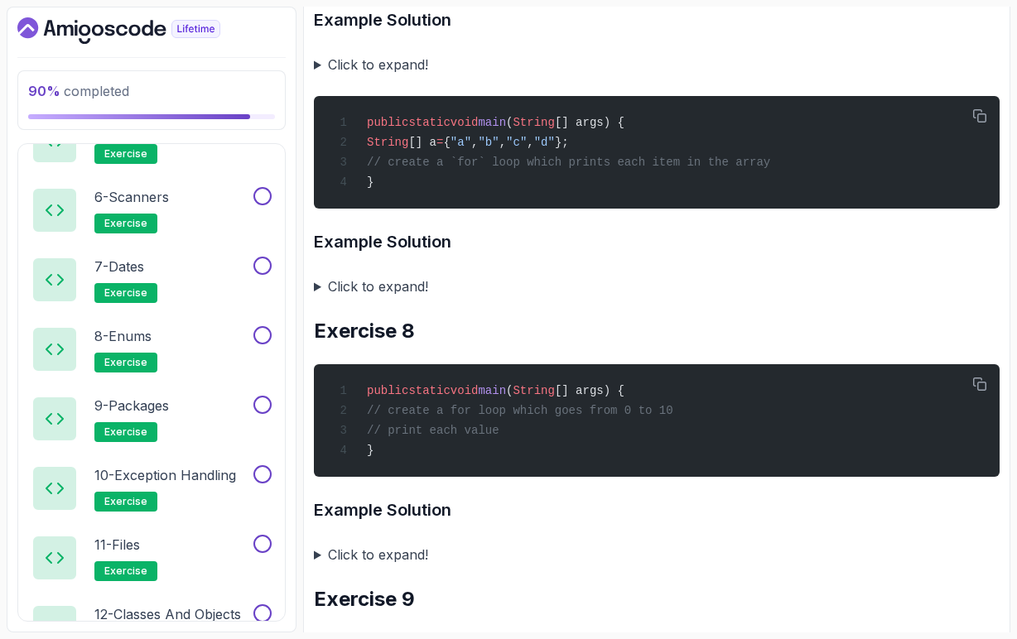
scroll to position [2797, 0]
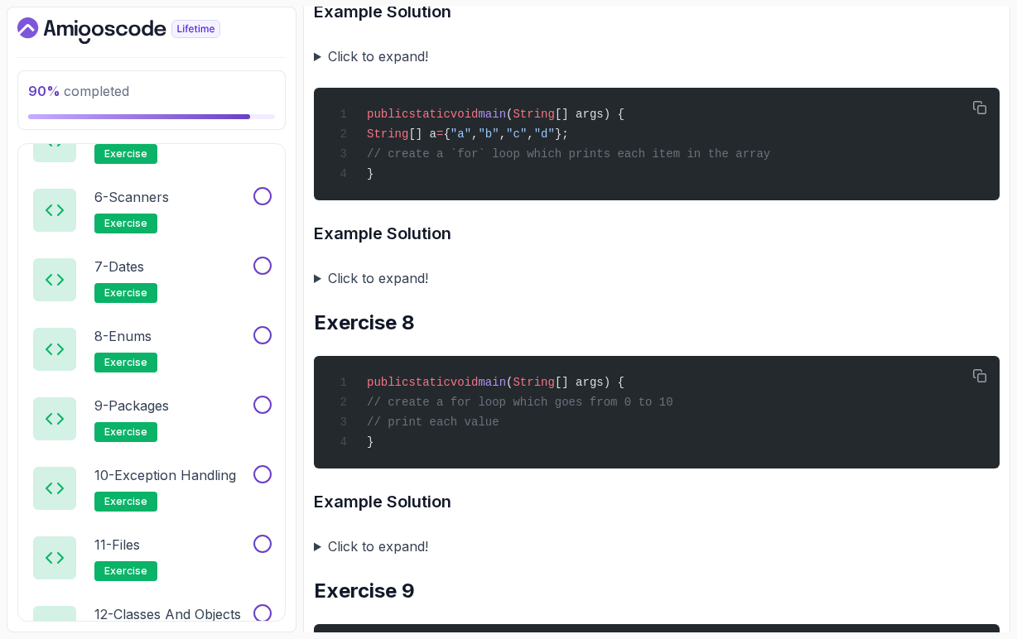
click at [318, 290] on summary "Click to expand!" at bounding box center [657, 278] width 686 height 23
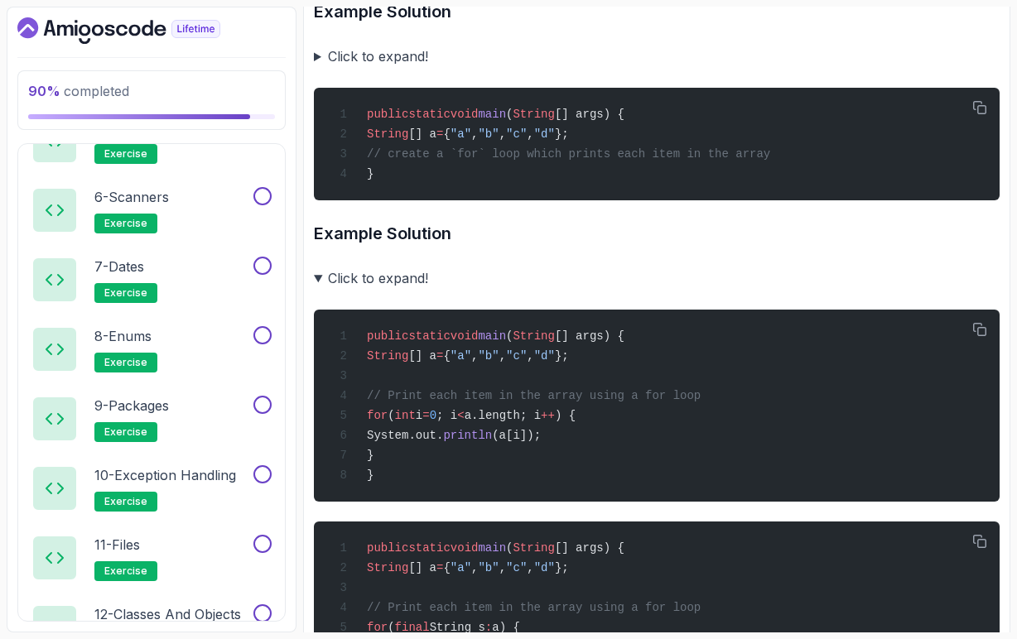
click at [319, 290] on summary "Click to expand!" at bounding box center [657, 278] width 686 height 23
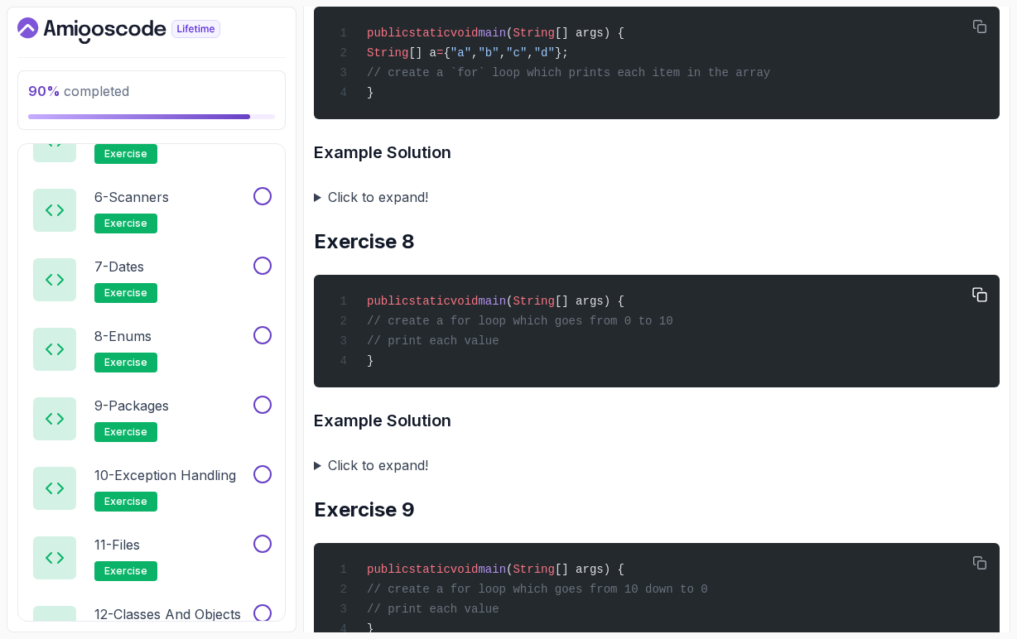
scroll to position [2883, 0]
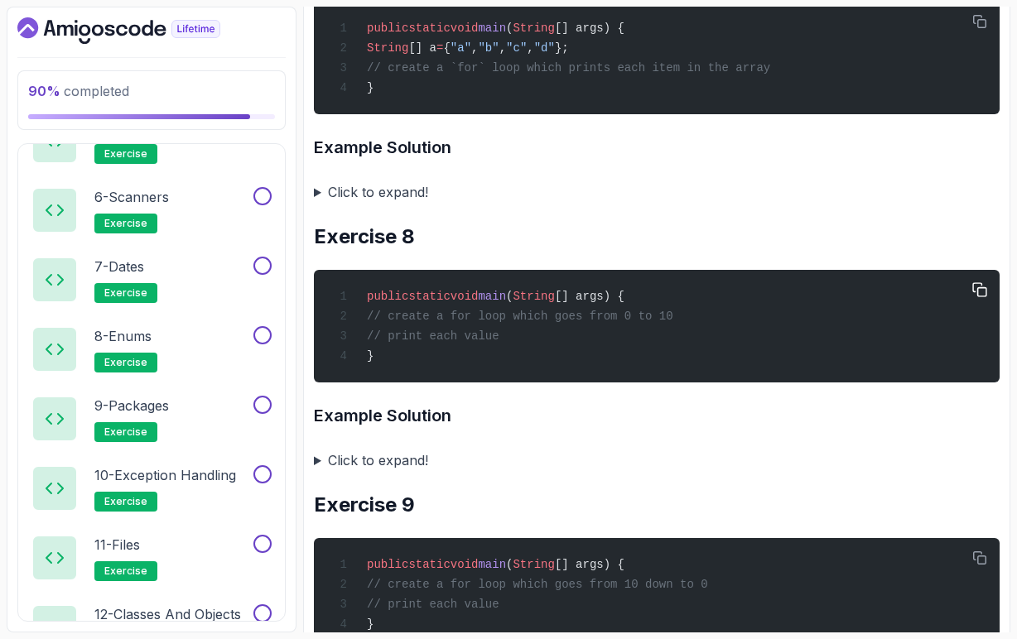
drag, startPoint x: 722, startPoint y: 362, endPoint x: 401, endPoint y: 362, distance: 321.2
click at [401, 362] on div "public static void main ( String [] args) { // create a for loop which goes fro…" at bounding box center [656, 326] width 659 height 93
copy span "/ create a for loop which goes from 0 to 10"
click at [453, 373] on div "public static void main ( String [] args) { // create a for loop which goes fro…" at bounding box center [656, 326] width 659 height 93
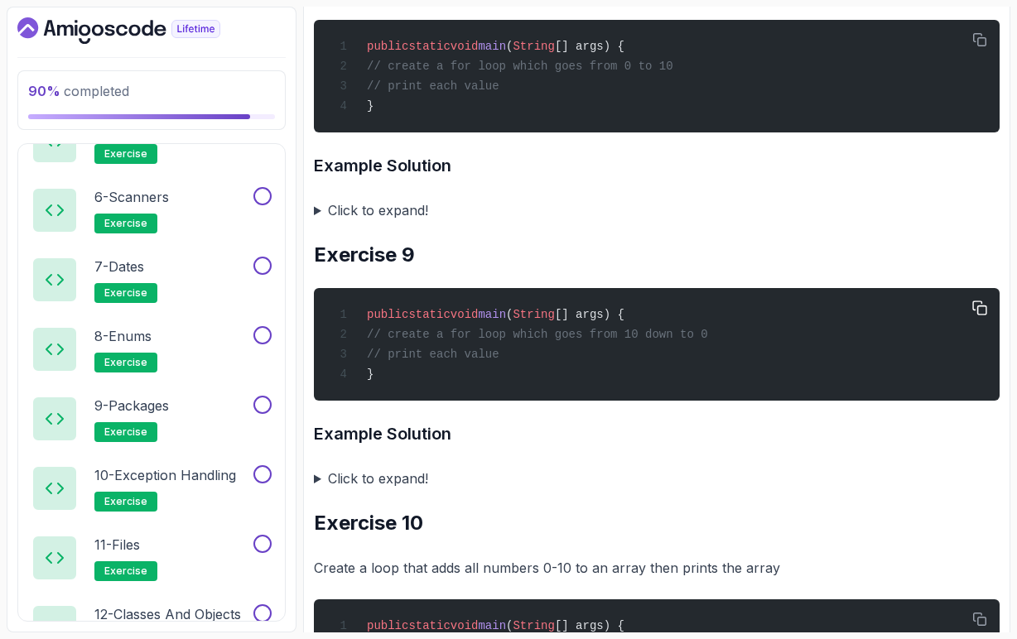
scroll to position [3158, 0]
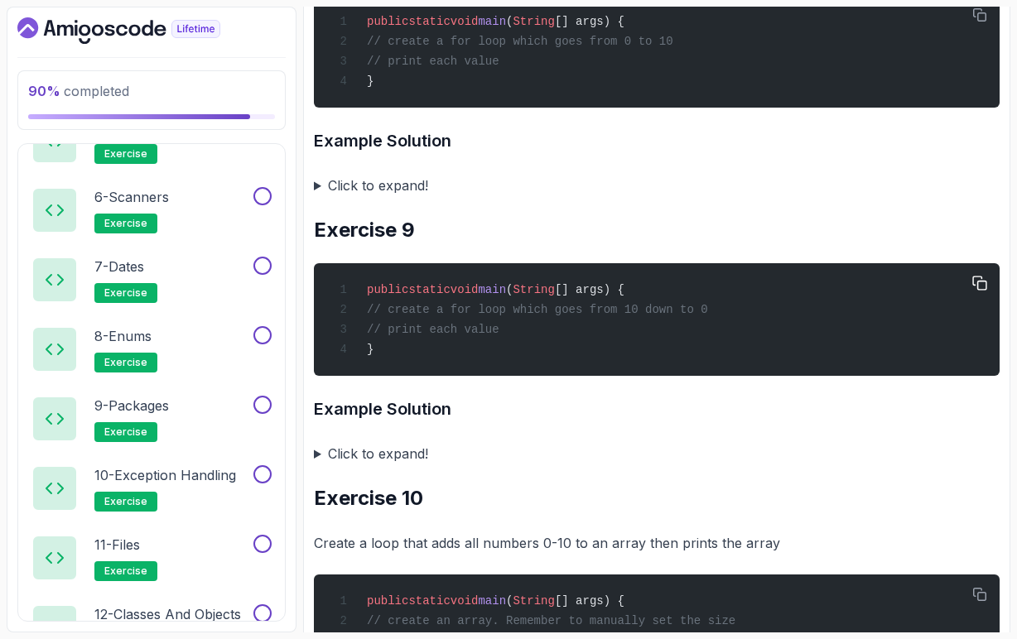
drag, startPoint x: 419, startPoint y: 360, endPoint x: 767, endPoint y: 358, distance: 347.7
click at [767, 358] on div "public static void main ( String [] args) { // create a for loop which goes fro…" at bounding box center [656, 319] width 659 height 93
copy span "create a for loop which goes from 10 down to 0"
click at [485, 422] on h3 "Example Solution" at bounding box center [657, 409] width 686 height 26
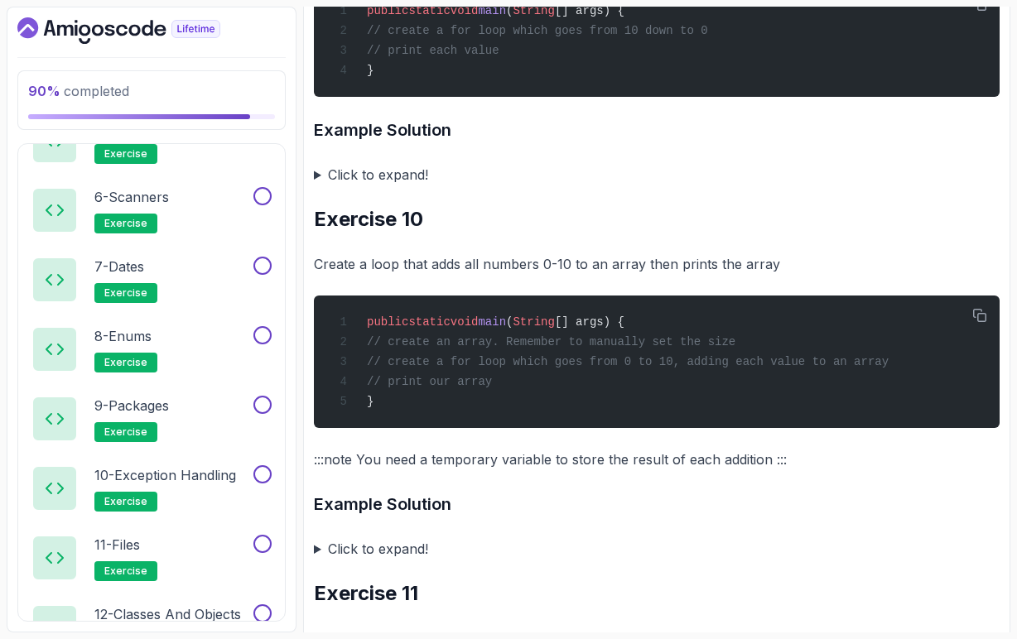
scroll to position [3440, 0]
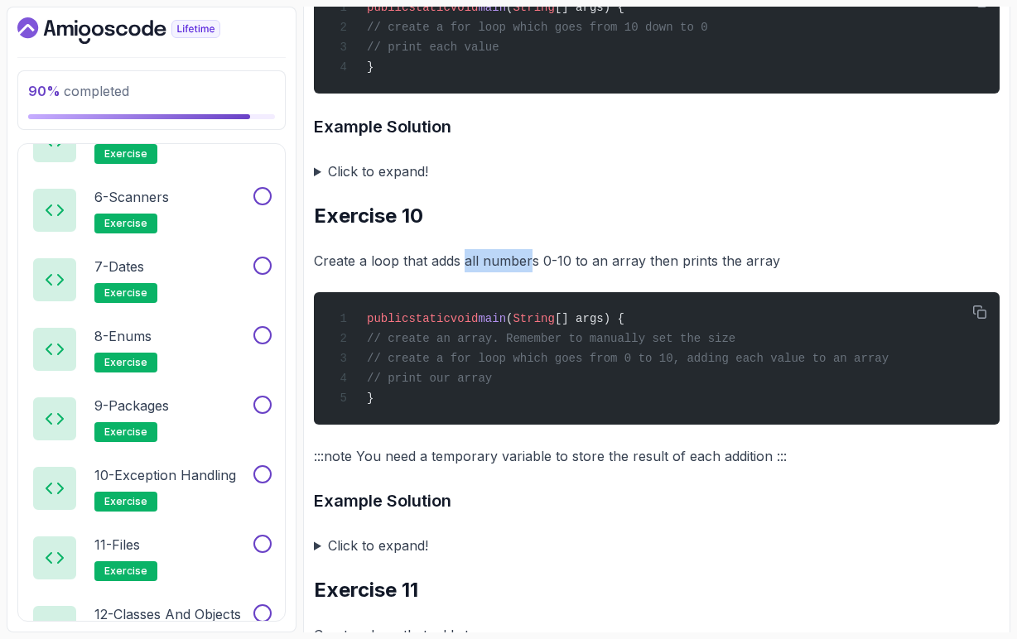
drag, startPoint x: 463, startPoint y: 310, endPoint x: 530, endPoint y: 317, distance: 67.5
click at [531, 272] on p "Create a loop that adds all numbers 0-10 to an array then prints the array" at bounding box center [657, 260] width 686 height 23
click at [539, 324] on div "~14 min read Loops and Arrays Exercise 1 public static void main ( String [] ar…" at bounding box center [657, 46] width 686 height 6528
drag, startPoint x: 537, startPoint y: 310, endPoint x: 570, endPoint y: 313, distance: 32.4
click at [570, 272] on p "Create a loop that adds all numbers 0-10 to an array then prints the array" at bounding box center [657, 260] width 686 height 23
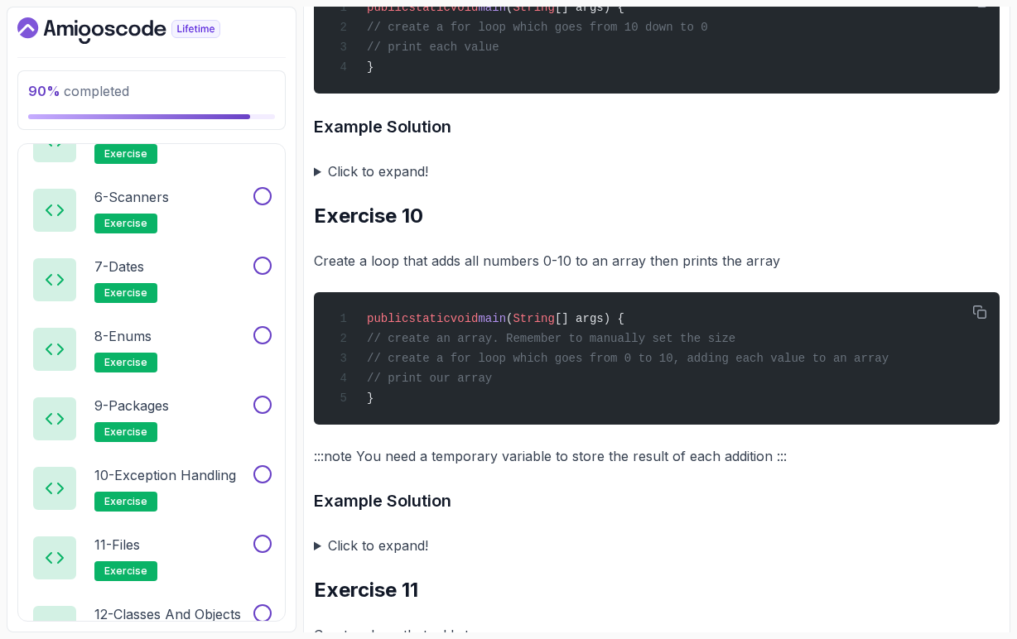
click at [616, 272] on p "Create a loop that adds all numbers 0-10 to an array then prints the array" at bounding box center [657, 260] width 686 height 23
drag, startPoint x: 538, startPoint y: 392, endPoint x: 782, endPoint y: 398, distance: 244.3
click at [782, 398] on div "public static void main ( String [] args) { // create an array. Remember to man…" at bounding box center [656, 358] width 659 height 113
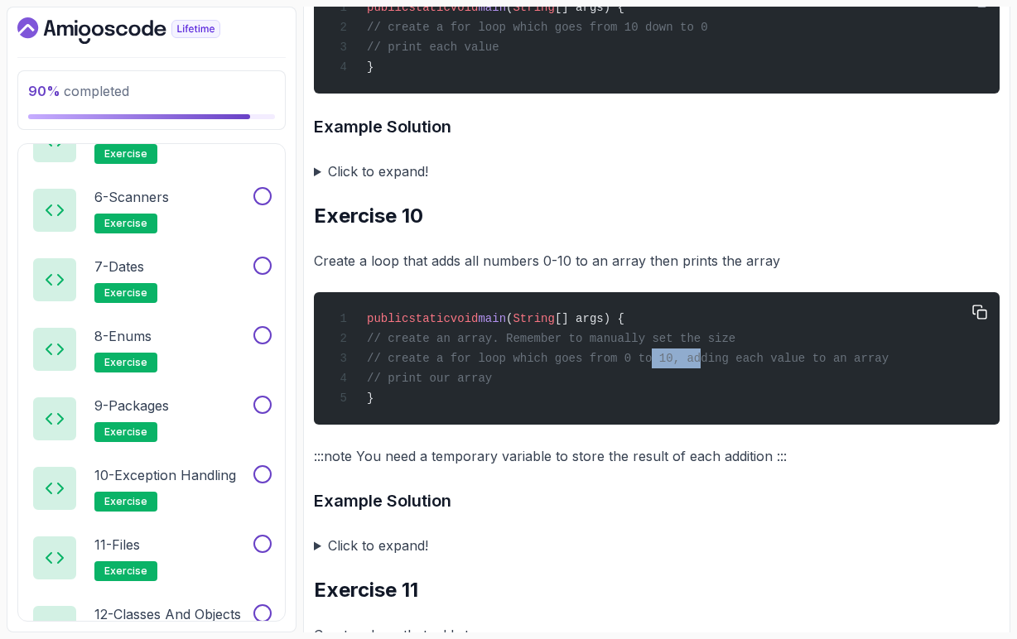
drag, startPoint x: 662, startPoint y: 413, endPoint x: 711, endPoint y: 416, distance: 48.9
click at [711, 365] on span "// create a for loop which goes from 0 to 10, adding each value to an array" at bounding box center [628, 358] width 522 height 13
click at [729, 415] on div "public static void main ( String [] args) { // create an array. Remember to man…" at bounding box center [656, 358] width 659 height 113
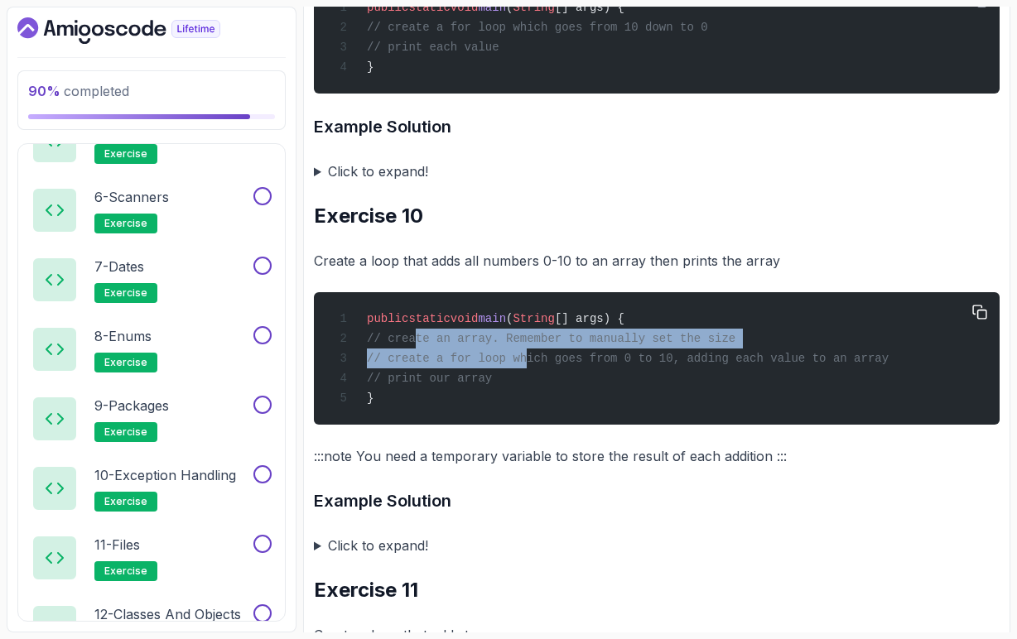
drag, startPoint x: 419, startPoint y: 392, endPoint x: 531, endPoint y: 404, distance: 112.4
click at [531, 404] on code "public static void main ( String [] args) { // create an array. Remember to man…" at bounding box center [611, 358] width 555 height 93
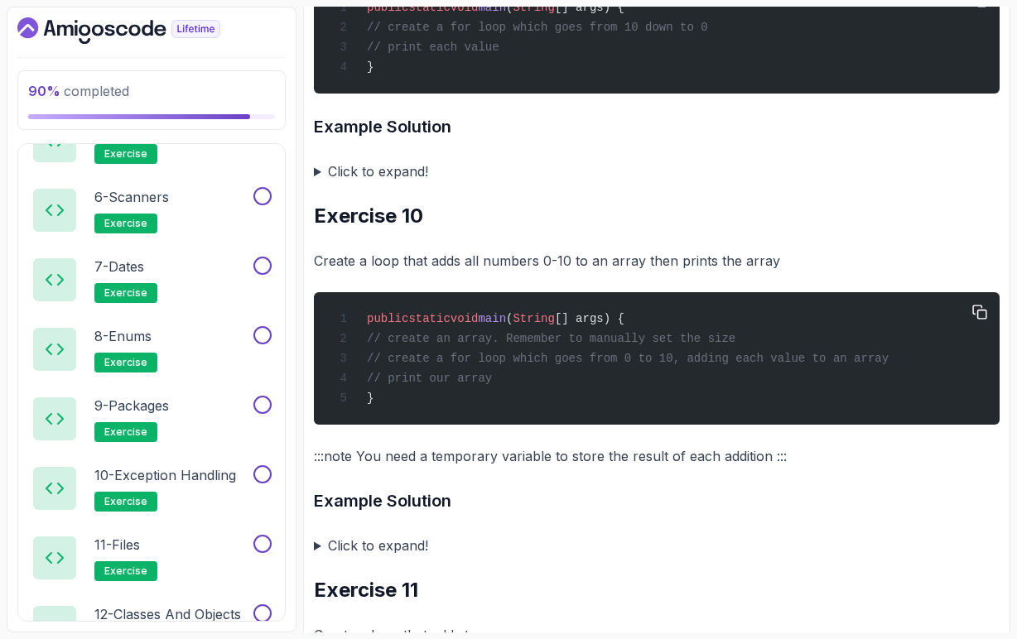
click at [536, 415] on div "public static void main ( String [] args) { // create an array. Remember to man…" at bounding box center [656, 358] width 659 height 113
drag, startPoint x: 536, startPoint y: 433, endPoint x: 395, endPoint y: 392, distance: 146.5
click at [395, 392] on div "public static void main ( String [] args) { // create an array. Remember to man…" at bounding box center [656, 358] width 659 height 113
click at [541, 468] on p ":::note You need a temporary variable to store the result of each addition :::" at bounding box center [657, 456] width 686 height 23
drag, startPoint x: 502, startPoint y: 512, endPoint x: 763, endPoint y: 513, distance: 261.6
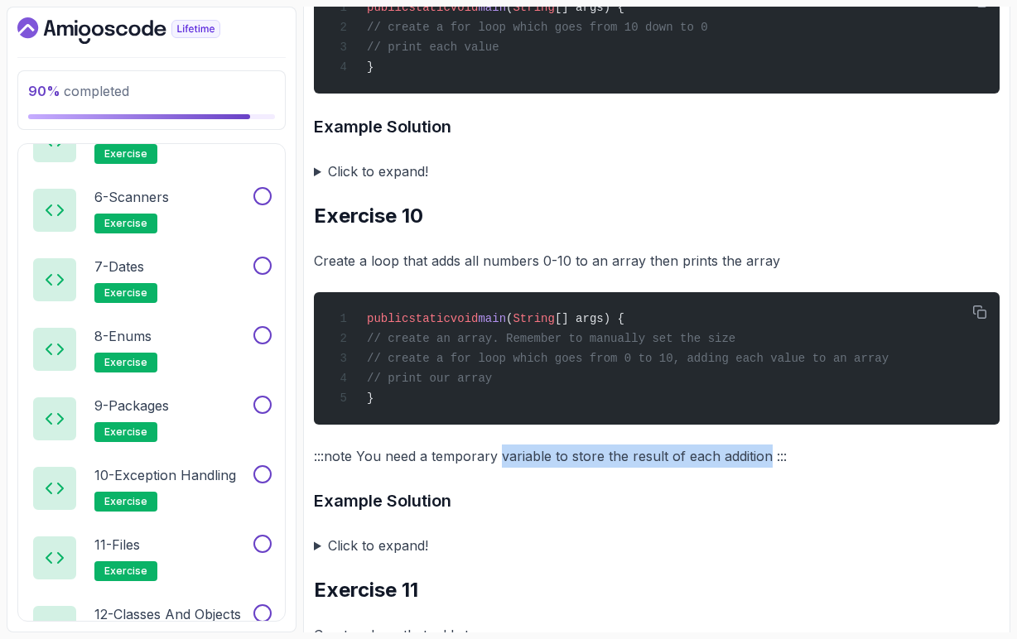
click at [763, 468] on p ":::note You need a temporary variable to store the result of each addition :::" at bounding box center [657, 456] width 686 height 23
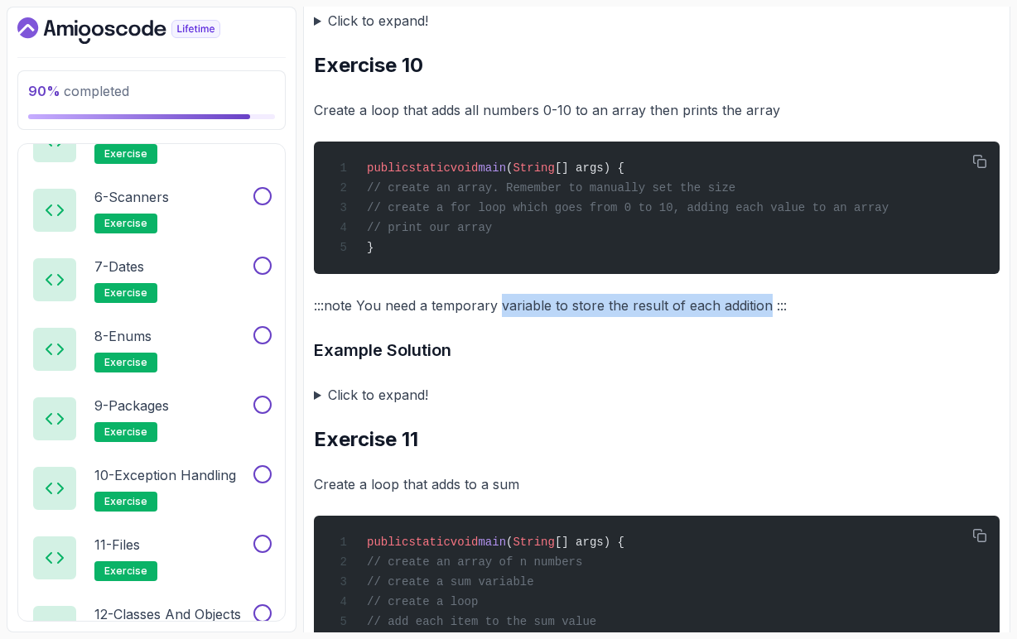
scroll to position [3592, 0]
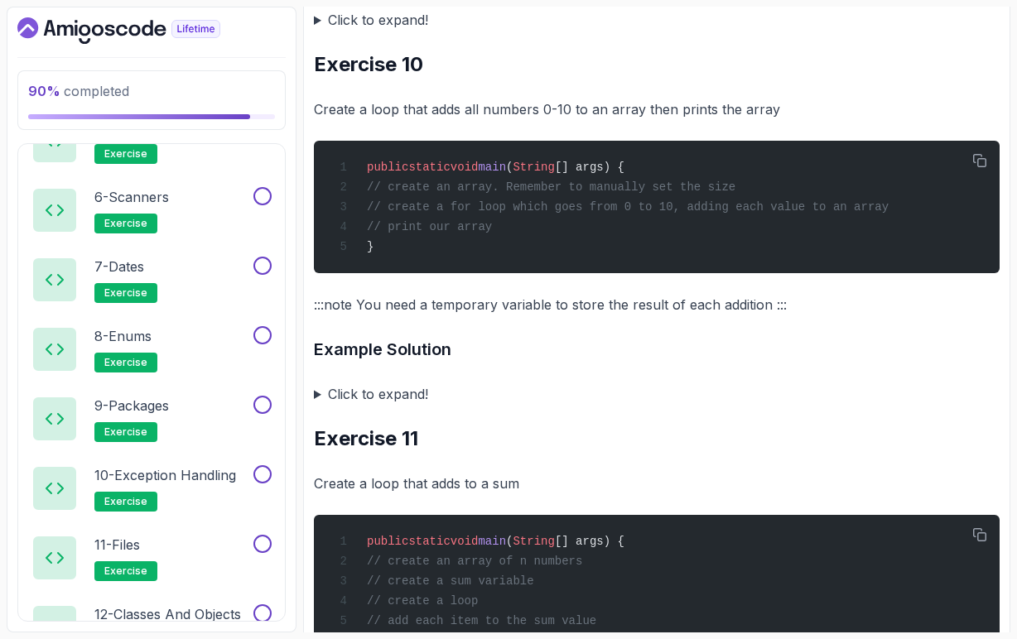
click at [317, 406] on summary "Click to expand!" at bounding box center [657, 394] width 686 height 23
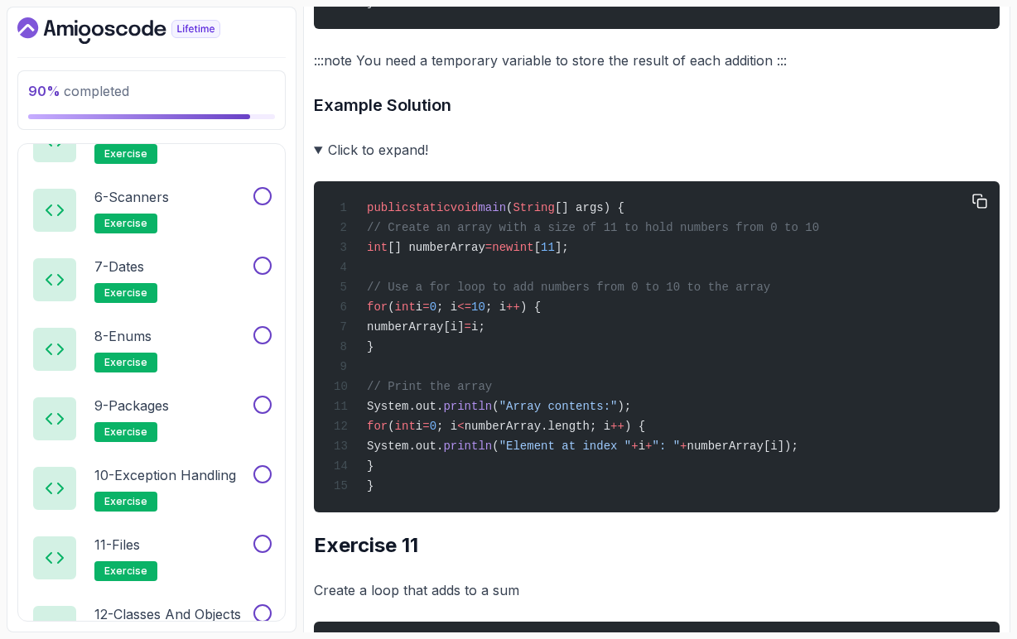
scroll to position [3835, 0]
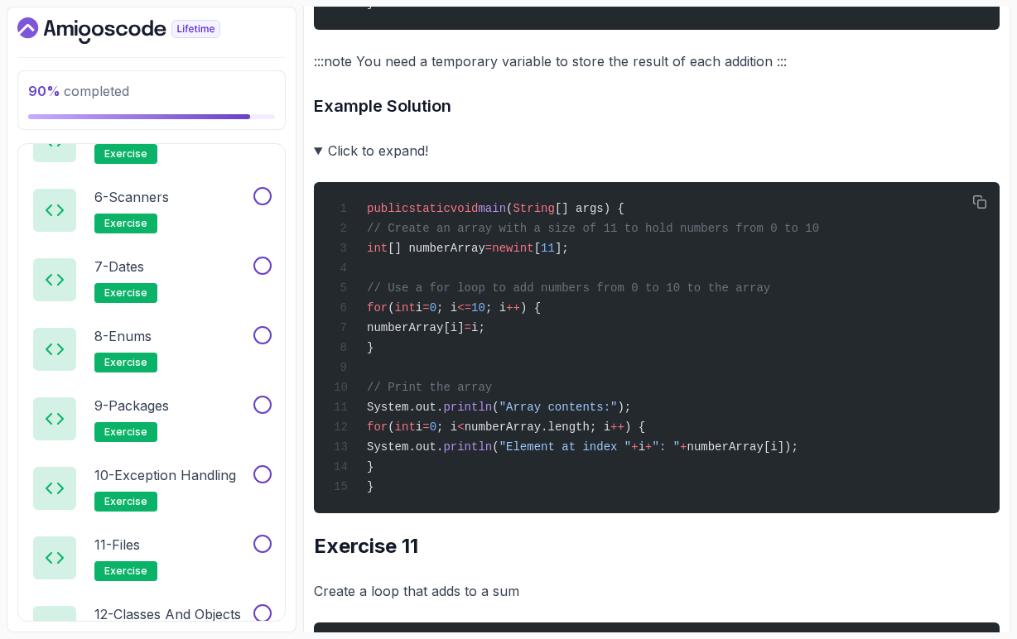
click at [318, 162] on summary "Click to expand!" at bounding box center [657, 150] width 686 height 23
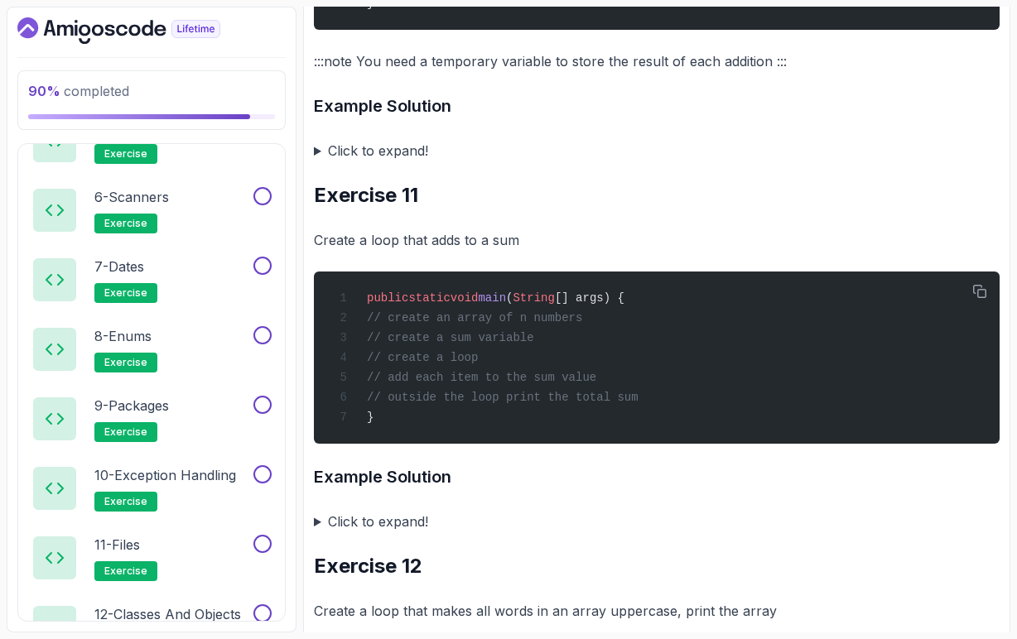
scroll to position [3868, 0]
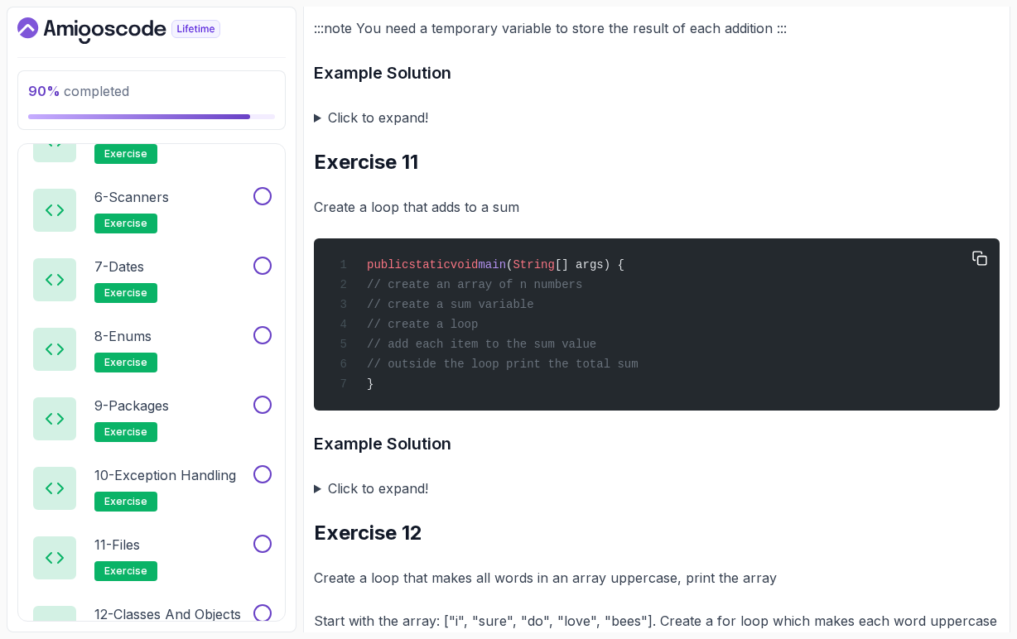
drag, startPoint x: 685, startPoint y: 422, endPoint x: 397, endPoint y: 340, distance: 299.6
click at [397, 340] on div "public static void main ( String [] args) { // create an array of n numbers // …" at bounding box center [656, 324] width 659 height 152
click at [316, 500] on summary "Click to expand!" at bounding box center [657, 488] width 686 height 23
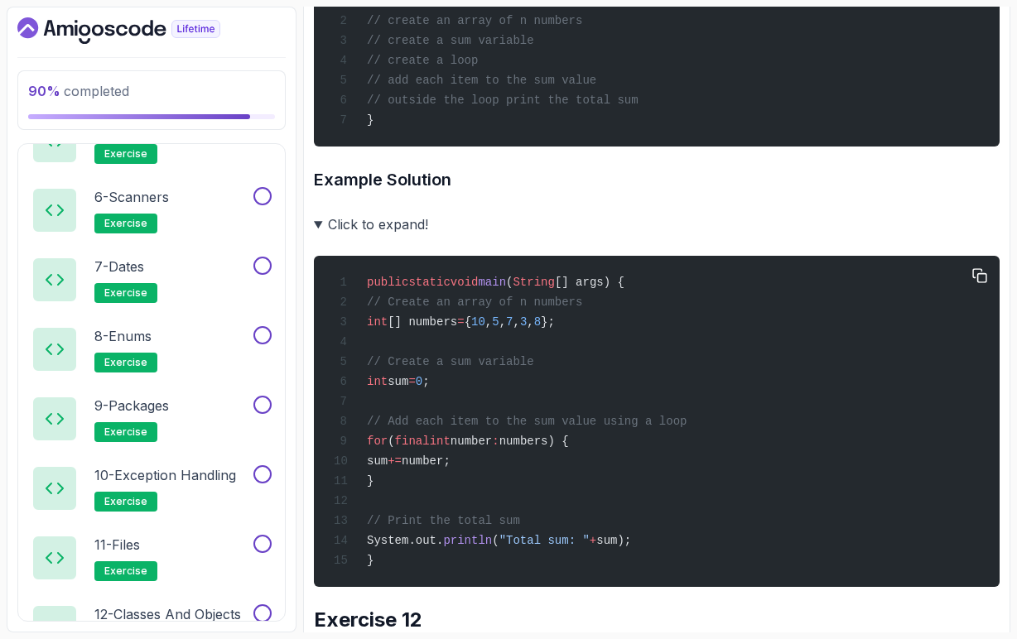
scroll to position [4097, 0]
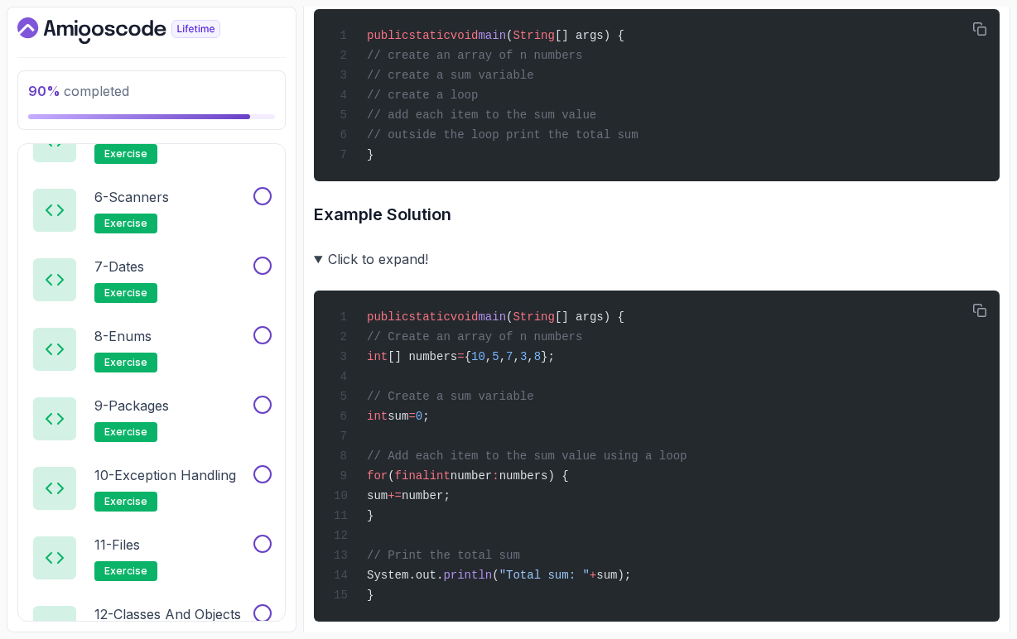
click at [317, 271] on summary "Click to expand!" at bounding box center [657, 259] width 686 height 23
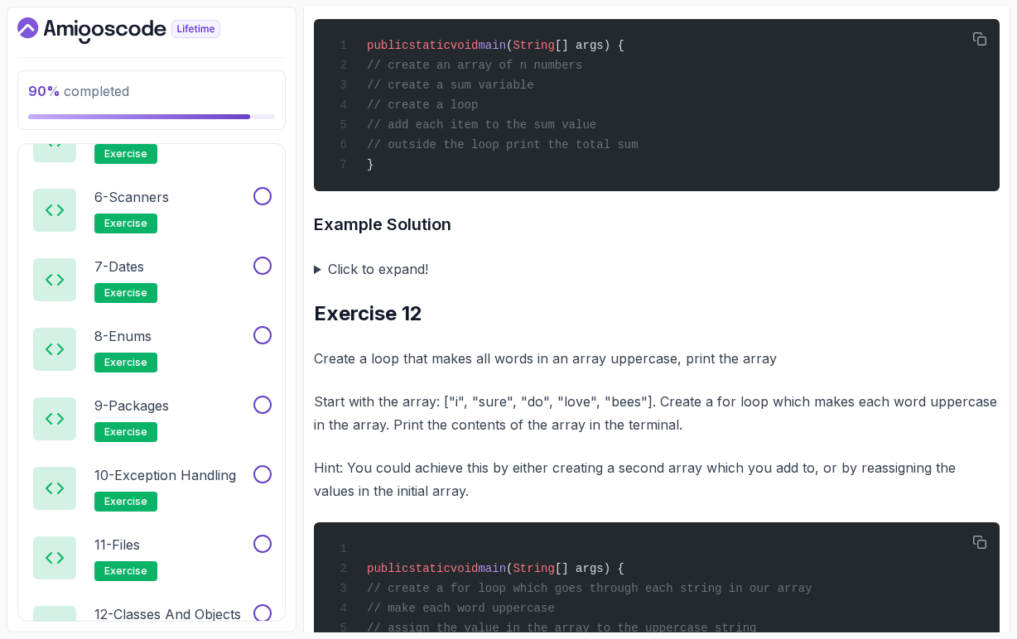
scroll to position [4086, 0]
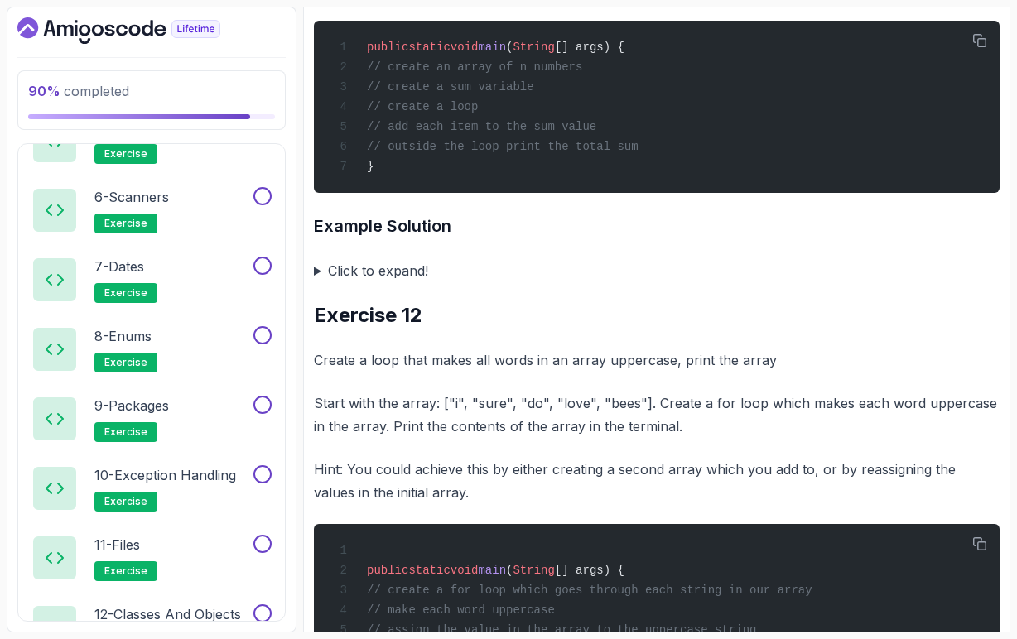
click at [317, 282] on summary "Click to expand!" at bounding box center [657, 270] width 686 height 23
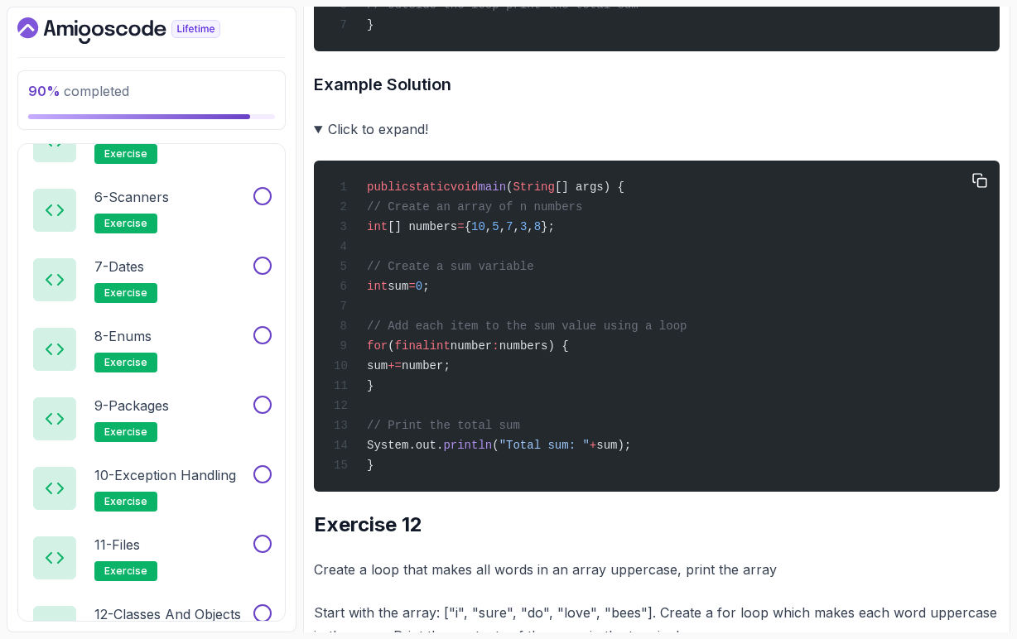
scroll to position [4092, 0]
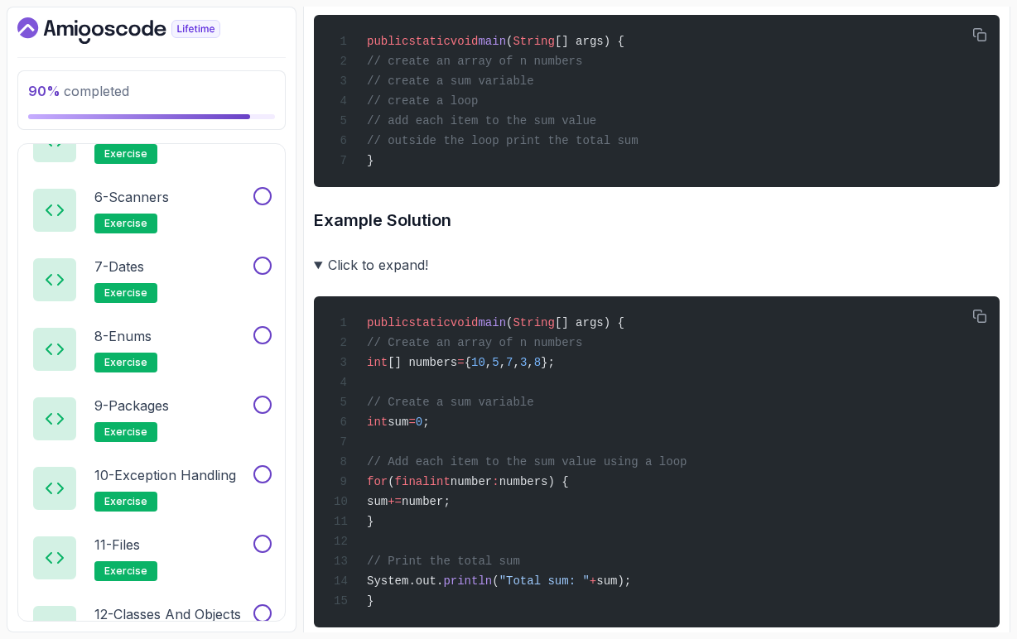
click at [317, 277] on summary "Click to expand!" at bounding box center [657, 264] width 686 height 23
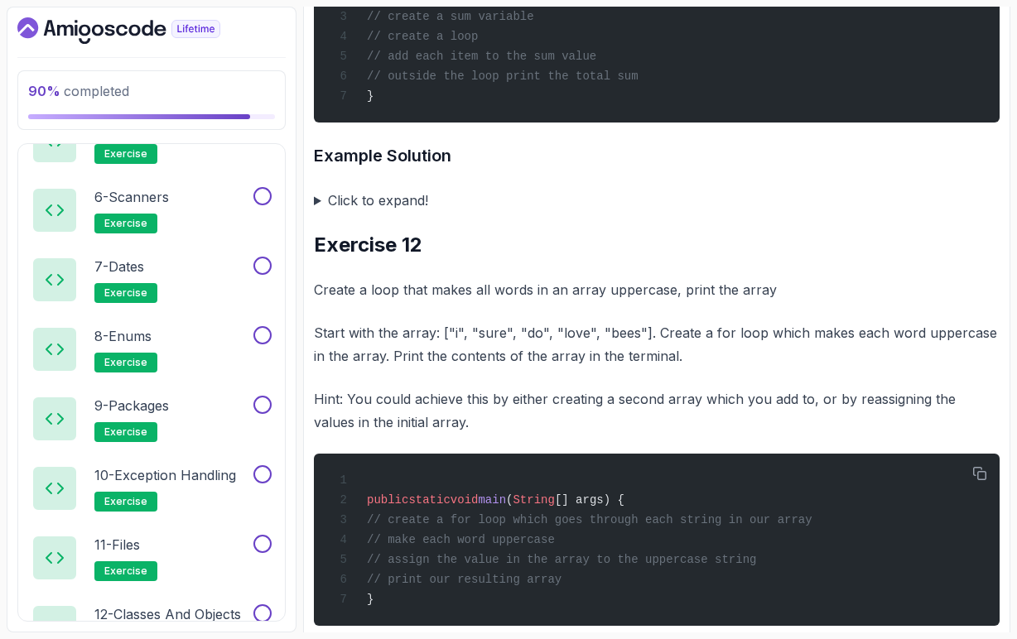
scroll to position [4184, 0]
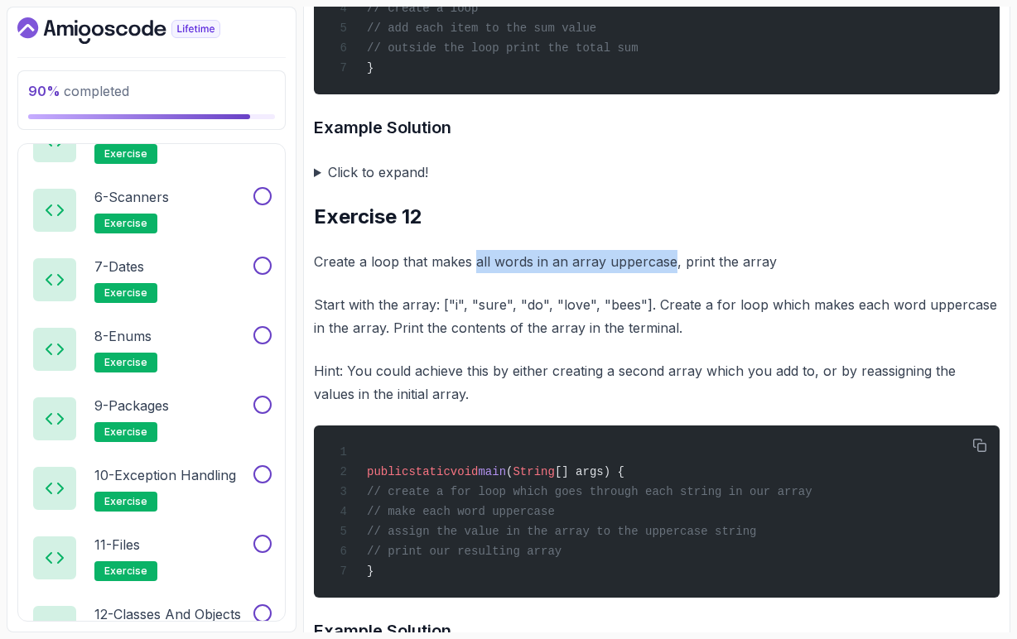
drag, startPoint x: 474, startPoint y: 322, endPoint x: 667, endPoint y: 323, distance: 192.9
click at [667, 273] on p "Create a loop that makes all words in an array uppercase, print the array" at bounding box center [657, 261] width 686 height 23
click at [743, 273] on p "Create a loop that makes all words in an array uppercase, print the array" at bounding box center [657, 261] width 686 height 23
drag, startPoint x: 440, startPoint y: 364, endPoint x: 452, endPoint y: 366, distance: 11.7
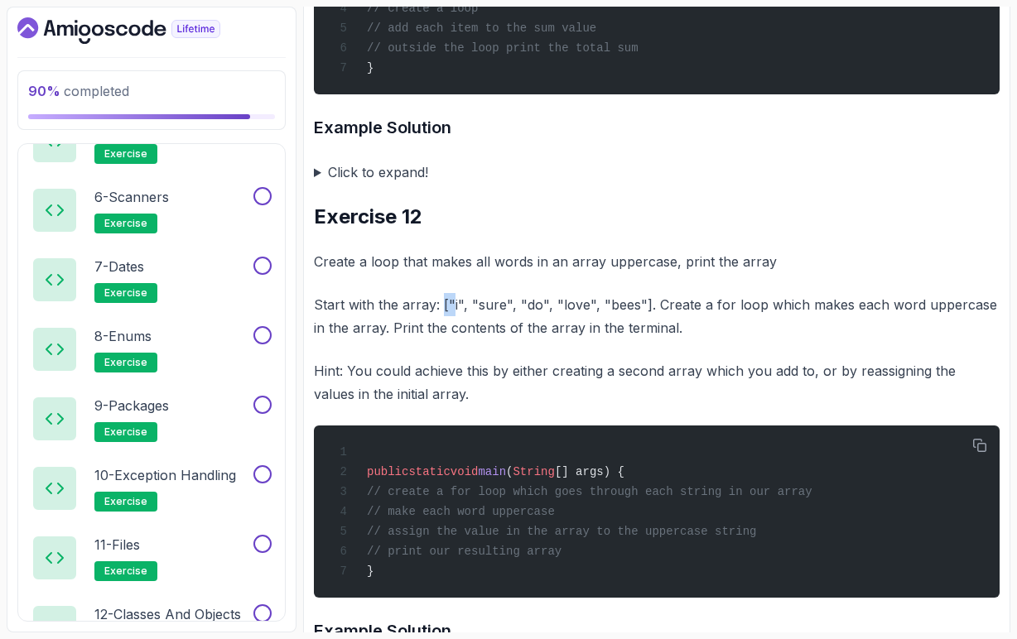
click at [452, 339] on p "Start with the array: ["i", "sure", "do", "love", "bees"]. Create a for loop wh…" at bounding box center [657, 316] width 686 height 46
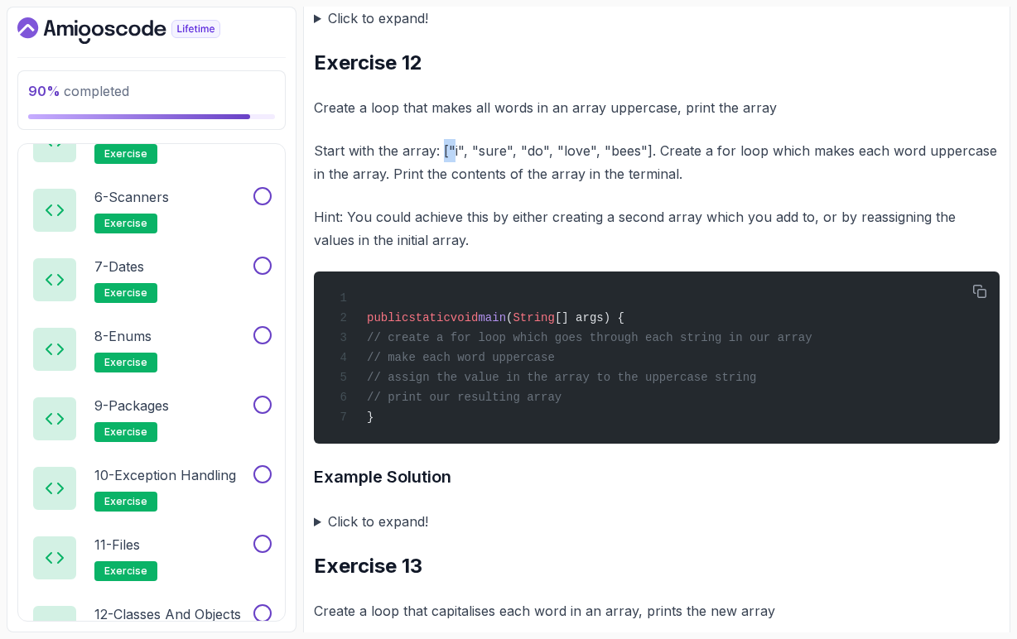
scroll to position [4339, 0]
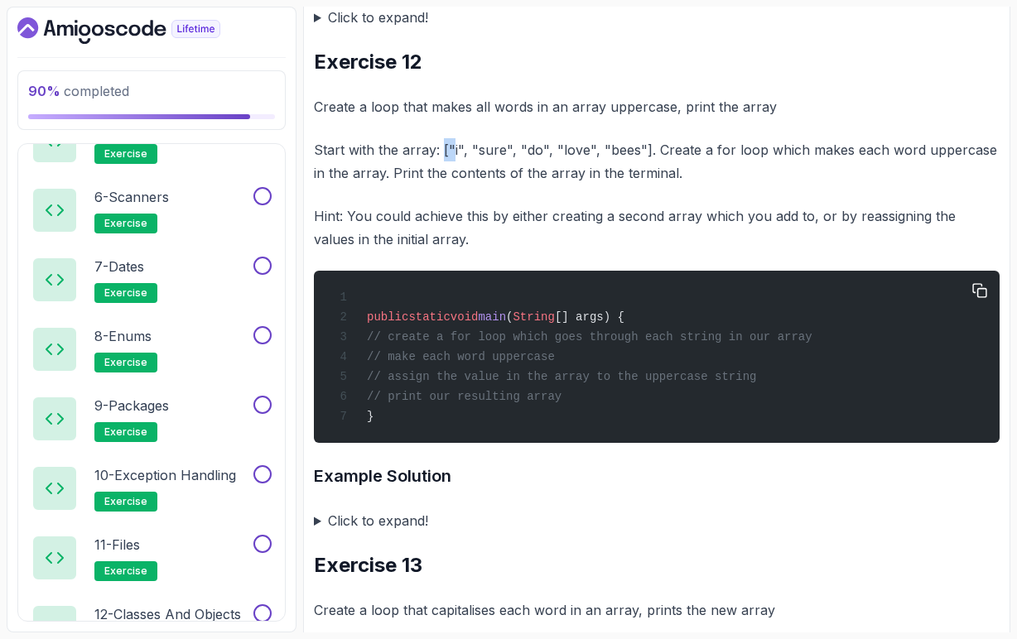
drag, startPoint x: 604, startPoint y: 464, endPoint x: 397, endPoint y: 399, distance: 217.9
click at [397, 399] on div "public static void main ( String [] args) { // create a for loop which goes thr…" at bounding box center [656, 357] width 659 height 152
drag, startPoint x: 446, startPoint y: 210, endPoint x: 636, endPoint y: 212, distance: 189.6
click at [636, 185] on p "Start with the array: ["i", "sure", "do", "love", "bees"]. Create a for loop wh…" at bounding box center [657, 161] width 686 height 46
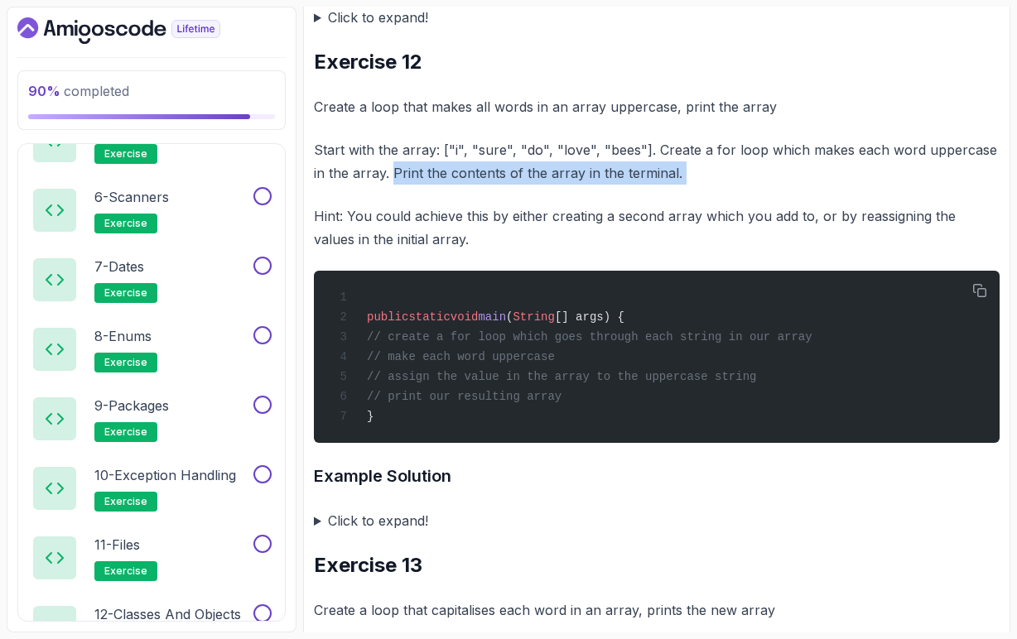
drag, startPoint x: 376, startPoint y: 233, endPoint x: 666, endPoint y: 243, distance: 289.9
click at [667, 185] on p "Start with the array: ["i", "sure", "do", "love", "bees"]. Create a for loop wh…" at bounding box center [657, 161] width 686 height 46
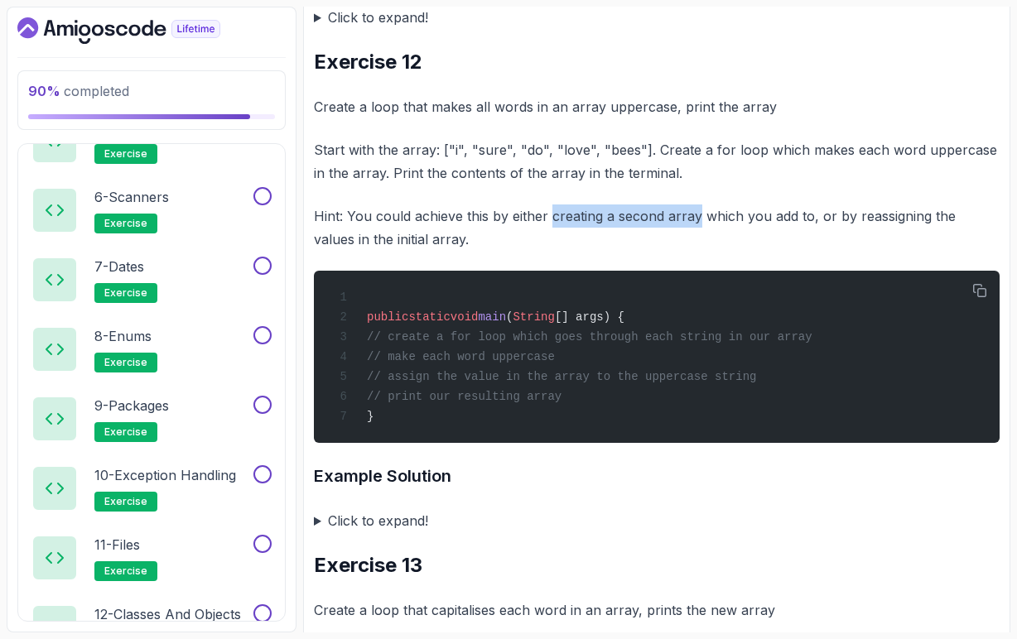
drag, startPoint x: 548, startPoint y: 278, endPoint x: 696, endPoint y: 282, distance: 148.3
click at [696, 251] on p "Hint: You could achieve this by either creating a second array which you add to…" at bounding box center [657, 228] width 686 height 46
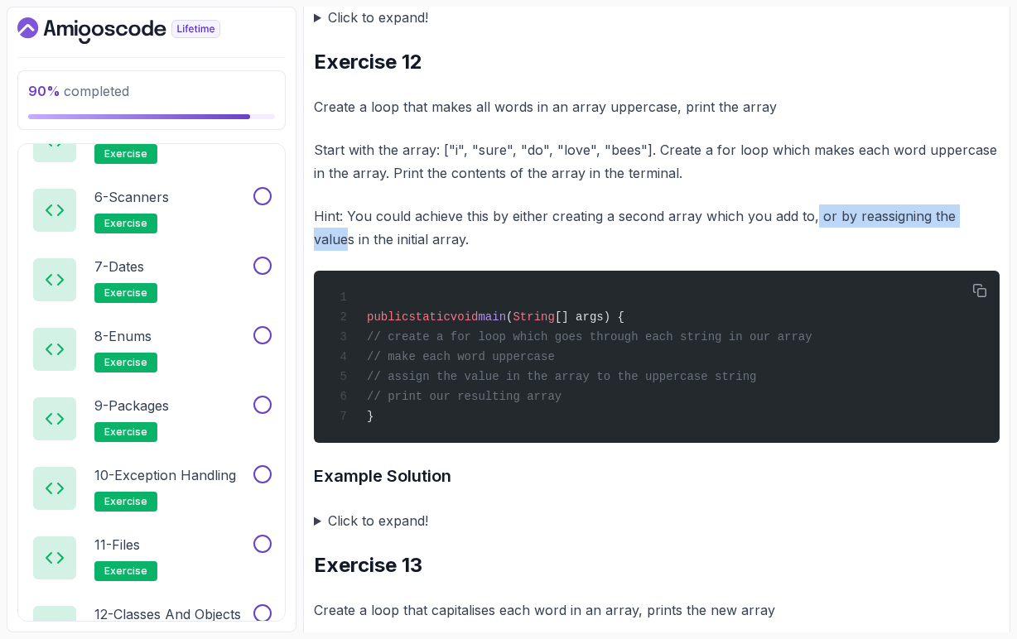
drag, startPoint x: 811, startPoint y: 279, endPoint x: 984, endPoint y: 277, distance: 172.2
click at [984, 251] on p "Hint: You could achieve this by either creating a second array which you add to…" at bounding box center [657, 228] width 686 height 46
click at [943, 251] on p "Hint: You could achieve this by either creating a second array which you add to…" at bounding box center [657, 228] width 686 height 46
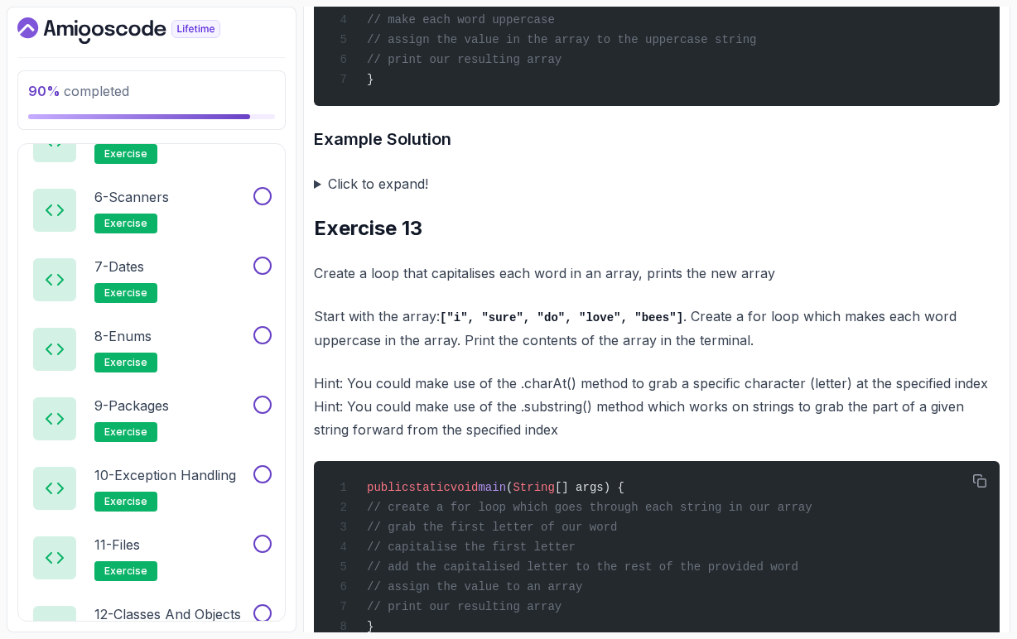
scroll to position [4681, 0]
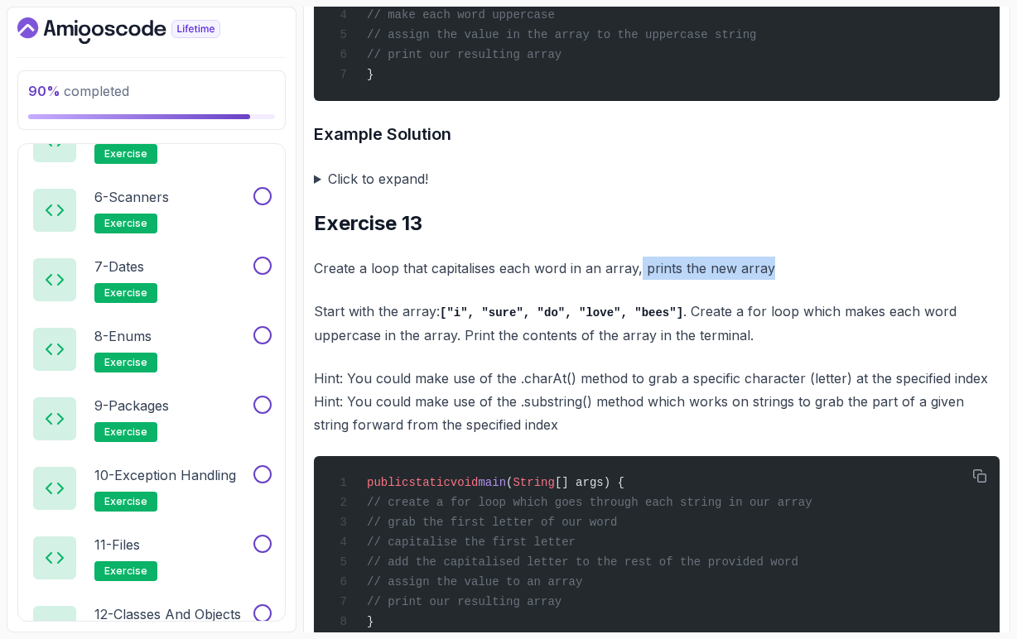
drag, startPoint x: 639, startPoint y: 337, endPoint x: 770, endPoint y: 331, distance: 130.9
click at [770, 280] on p "Create a loop that capitalises each word in an array, prints the new array" at bounding box center [657, 268] width 686 height 23
click at [792, 280] on p "Create a loop that capitalises each word in an array, prints the new array" at bounding box center [657, 268] width 686 height 23
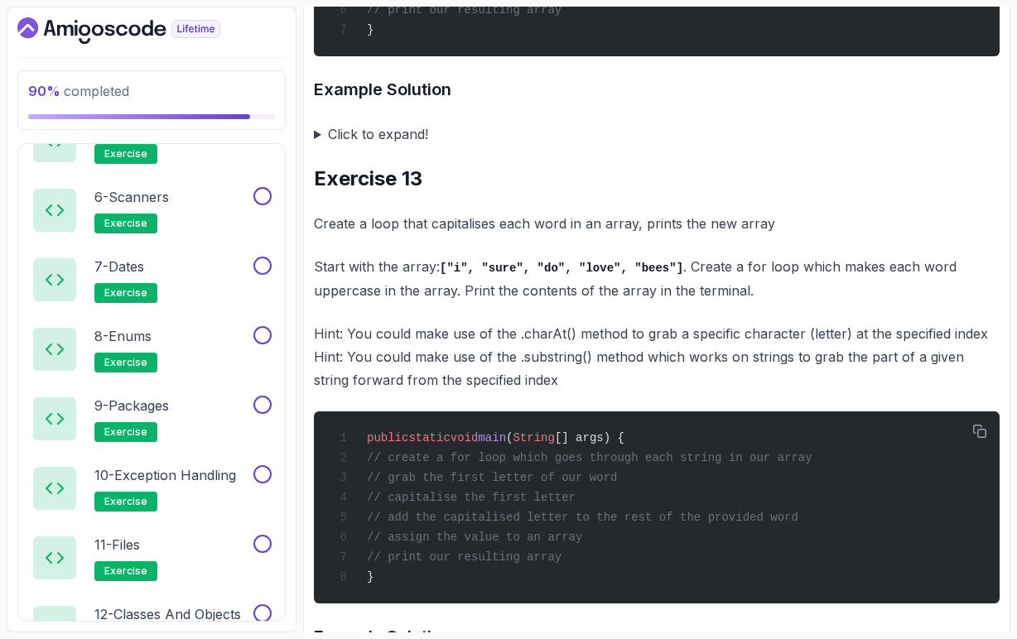
scroll to position [4727, 0]
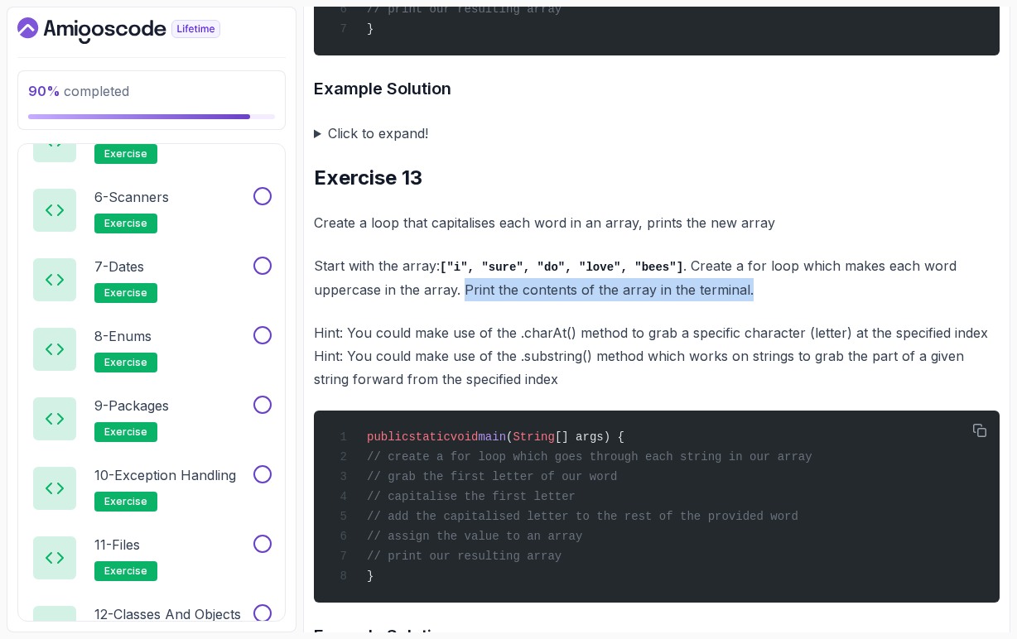
drag, startPoint x: 461, startPoint y: 357, endPoint x: 744, endPoint y: 355, distance: 283.2
click at [746, 301] on p "Start with the array: ["i", "sure", "do", "love", "bees"] . Create a for loop w…" at bounding box center [657, 277] width 686 height 47
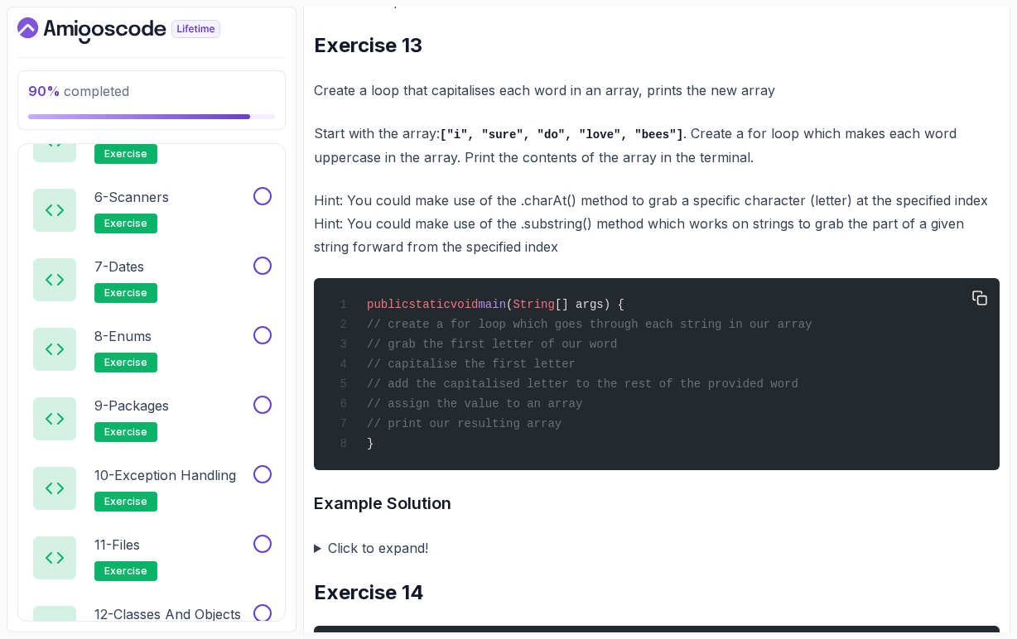
scroll to position [4858, 0]
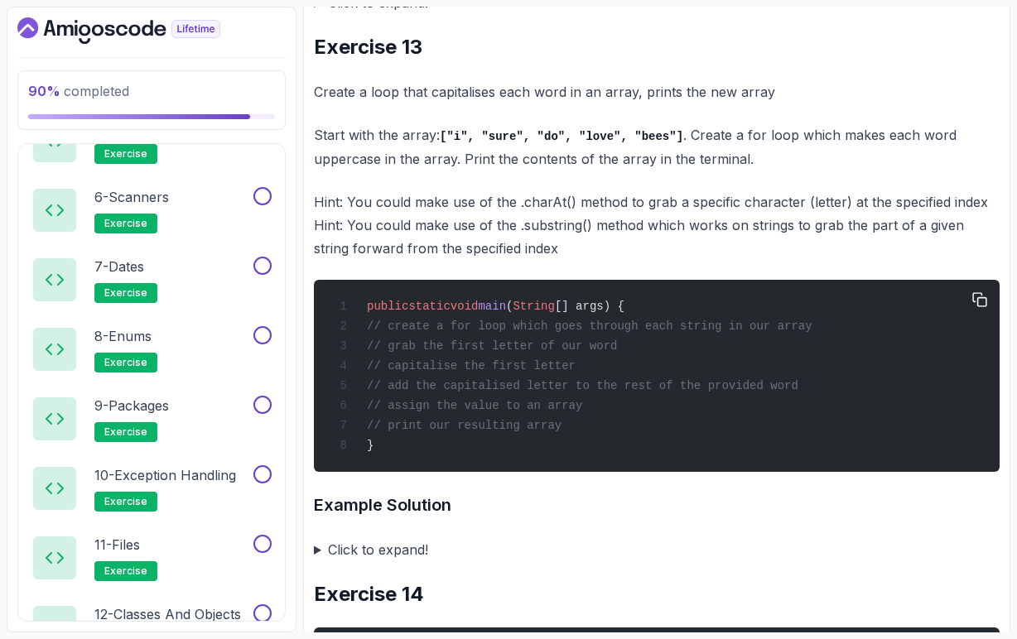
drag, startPoint x: 610, startPoint y: 493, endPoint x: 397, endPoint y: 394, distance: 235.2
click at [397, 394] on div "public static void main ( String [] args) { // create a for loop which goes thr…" at bounding box center [656, 376] width 659 height 172
click at [737, 518] on h3 "Example Solution" at bounding box center [657, 505] width 686 height 26
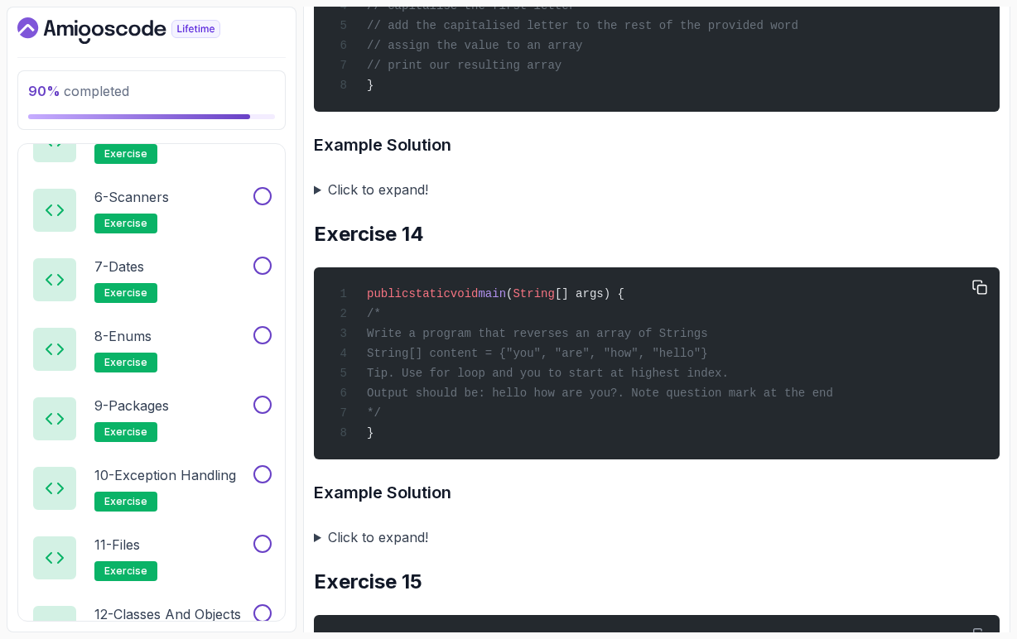
scroll to position [5228, 0]
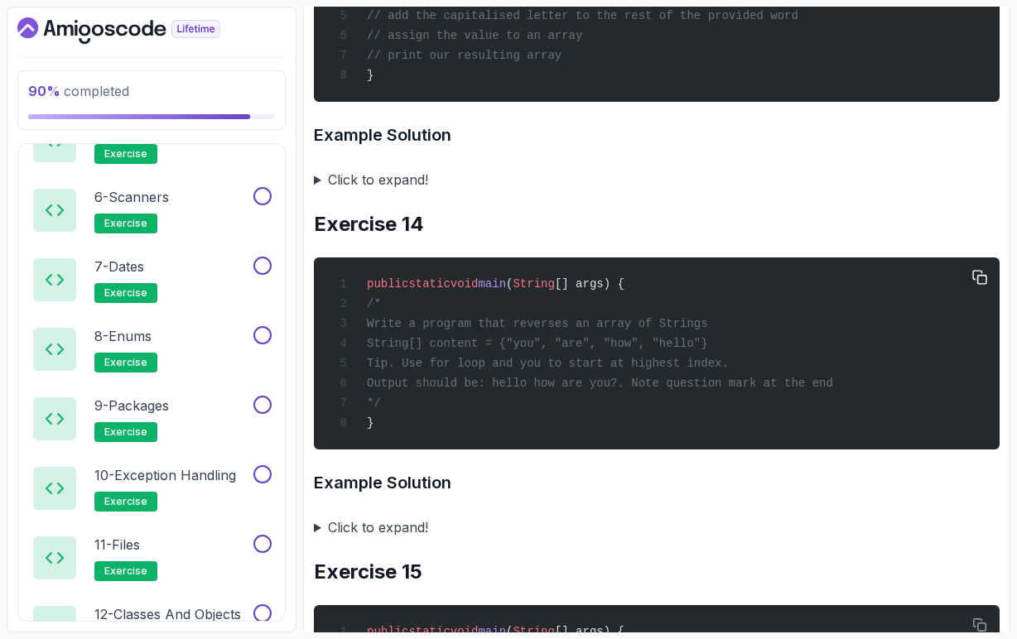
drag, startPoint x: 425, startPoint y: 397, endPoint x: 925, endPoint y: 455, distance: 503.4
click at [926, 440] on div "public static void main ( String [] args) { /* Write a program that reverses an…" at bounding box center [656, 353] width 659 height 172
click at [537, 238] on h2 "Exercise 14" at bounding box center [657, 224] width 686 height 26
click at [705, 408] on div "public static void main ( String [] args) { /* Write a program that reverses an…" at bounding box center [656, 353] width 659 height 172
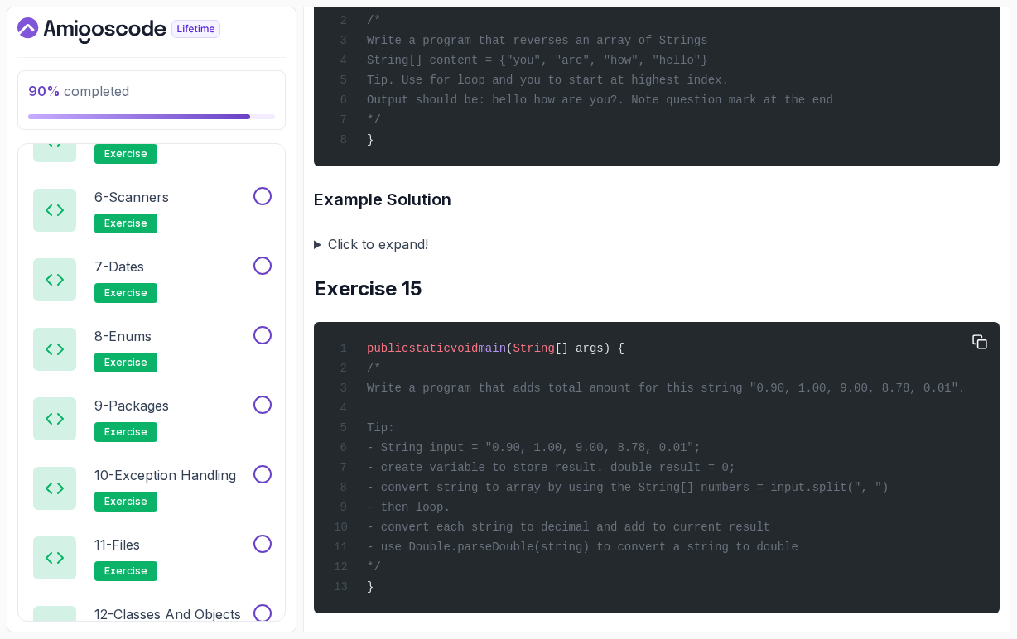
scroll to position [5517, 0]
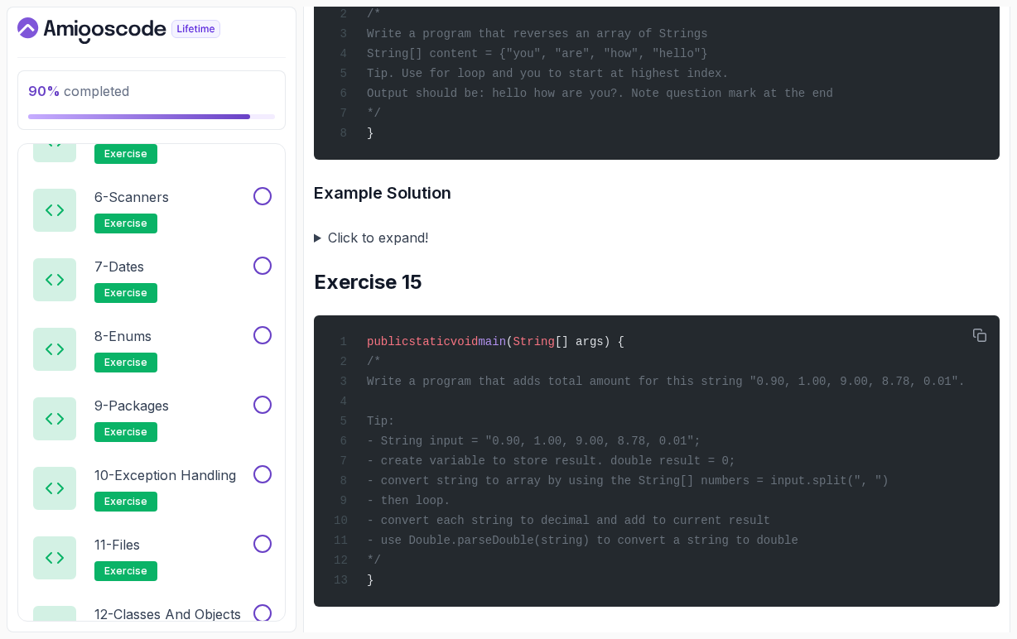
click at [317, 249] on summary "Click to expand!" at bounding box center [657, 237] width 686 height 23
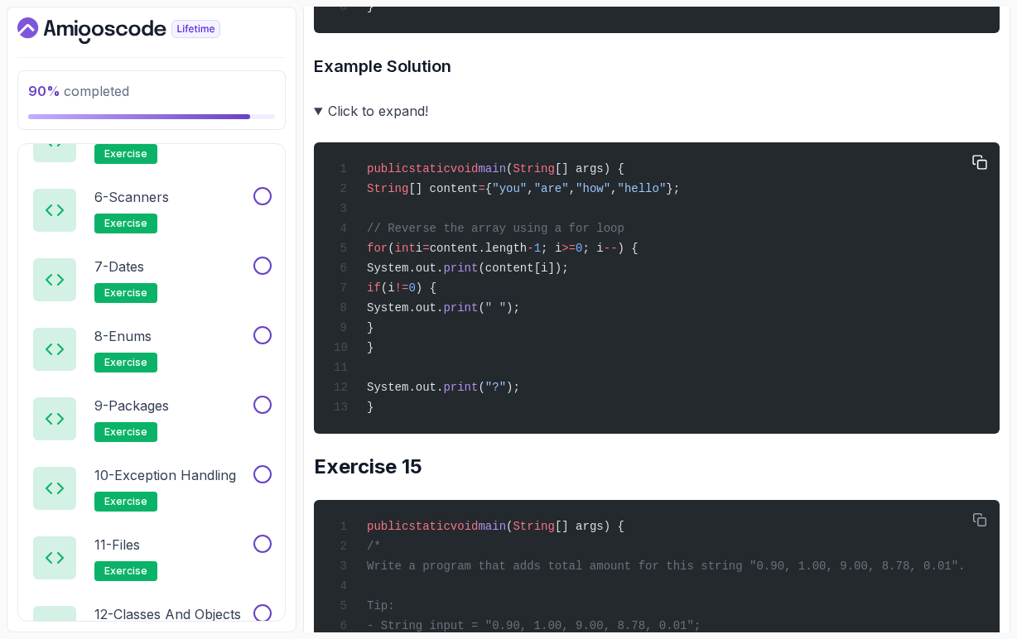
scroll to position [5645, 0]
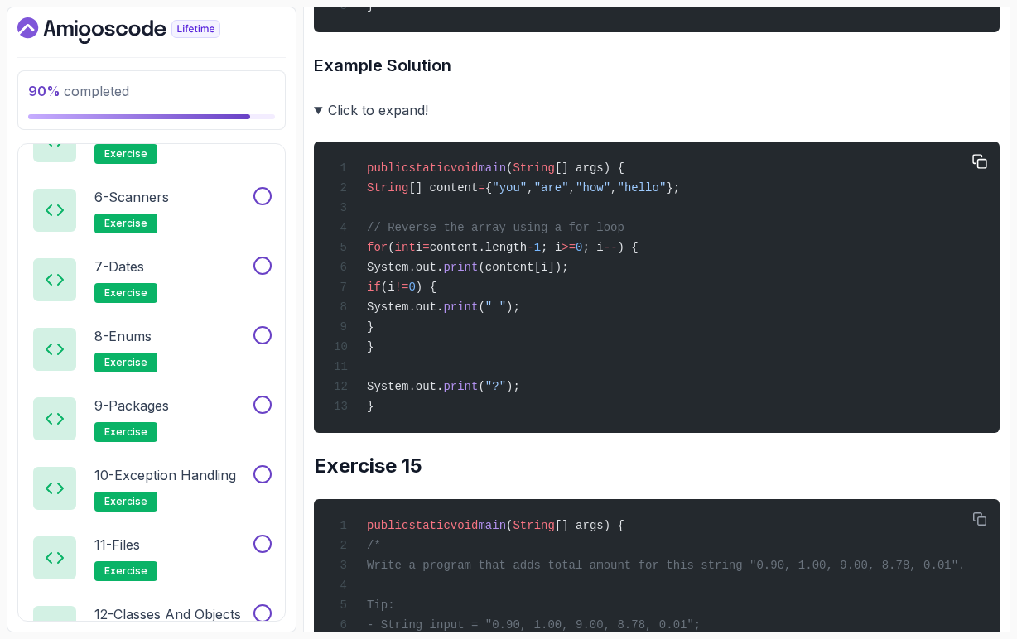
drag, startPoint x: 491, startPoint y: 330, endPoint x: 616, endPoint y: 331, distance: 125.0
click at [616, 254] on span "for ( int i = content.length - 1 ; i >= 0 ; i -- ) {" at bounding box center [486, 247] width 305 height 13
drag, startPoint x: 644, startPoint y: 350, endPoint x: 421, endPoint y: 352, distance: 222.7
click at [421, 352] on div "public static void main ( String [] args) { String [] content = { "you" , "are"…" at bounding box center [656, 288] width 659 height 272
drag, startPoint x: 504, startPoint y: 370, endPoint x: 440, endPoint y: 372, distance: 64.6
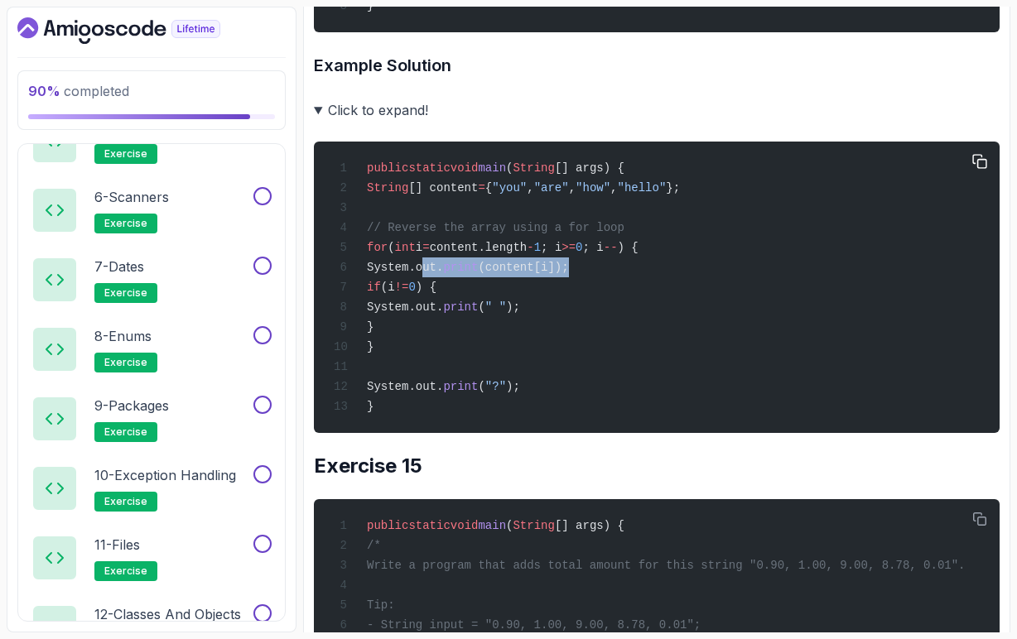
click at [436, 294] on span "if (i != 0 ) {" at bounding box center [385, 287] width 103 height 13
click at [492, 421] on div "public static void main ( String [] args) { String [] content = { "you" , "are"…" at bounding box center [656, 288] width 659 height 272
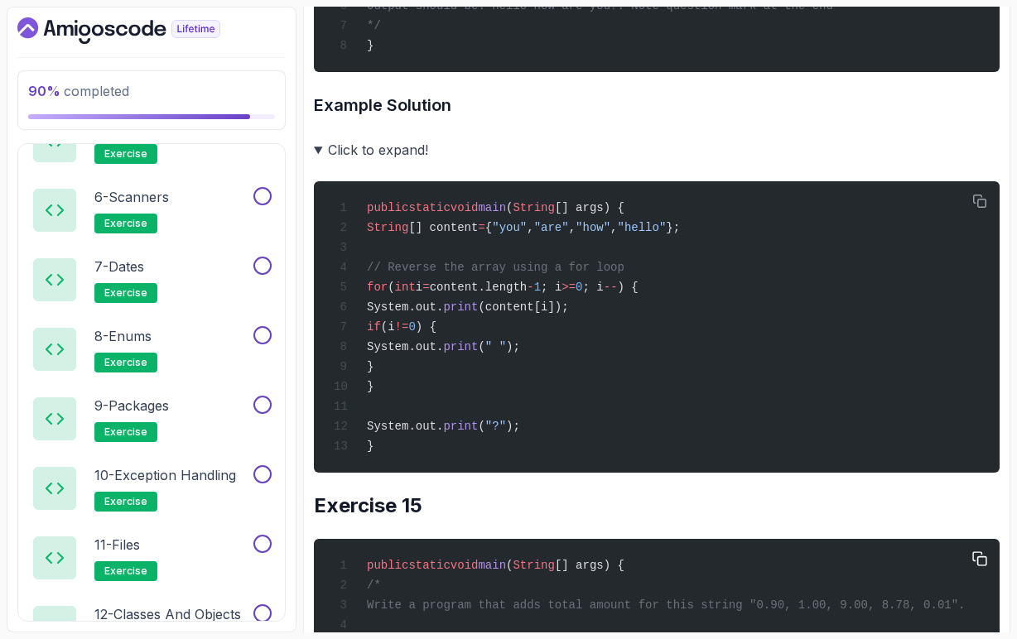
scroll to position [5602, 0]
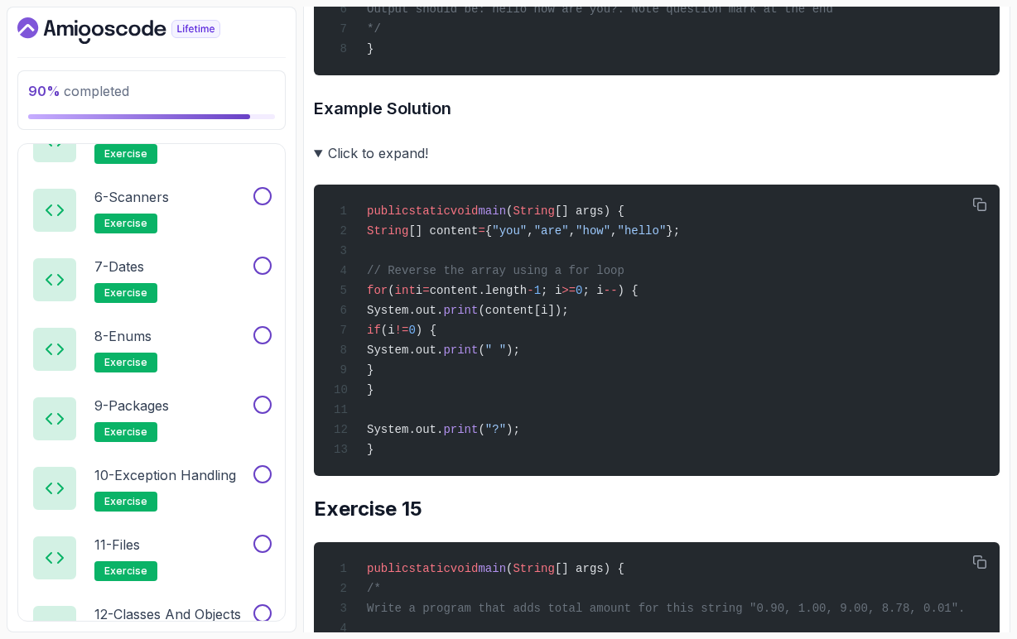
click at [317, 165] on summary "Click to expand!" at bounding box center [657, 153] width 686 height 23
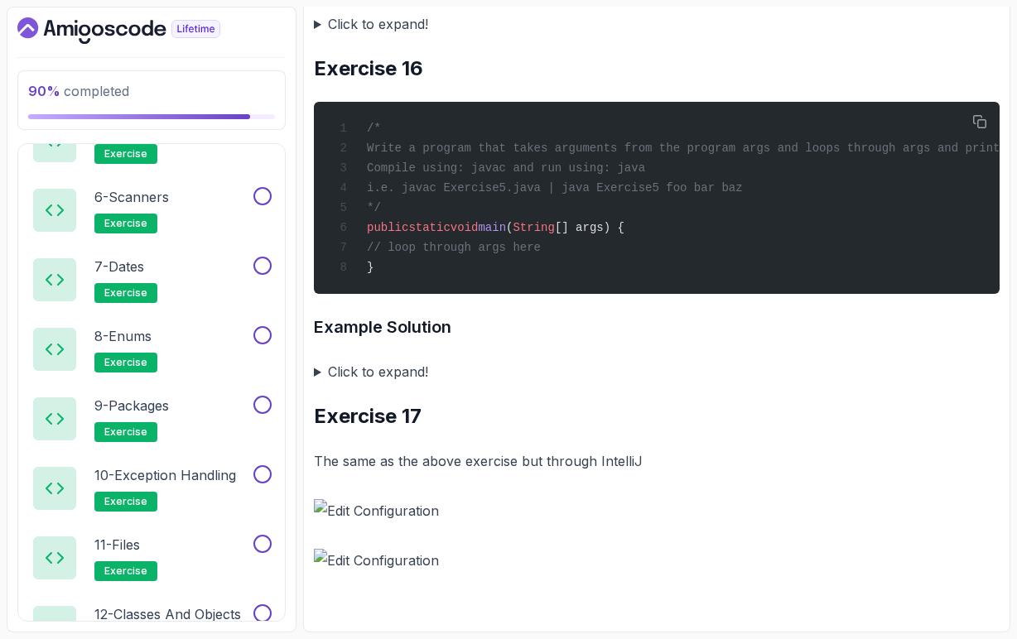
scroll to position [0, 0]
click at [372, 518] on img at bounding box center [657, 510] width 686 height 23
drag, startPoint x: 517, startPoint y: 466, endPoint x: 634, endPoint y: 477, distance: 118.1
click at [634, 473] on p "The same as the above exercise but through IntelliJ" at bounding box center [657, 461] width 686 height 23
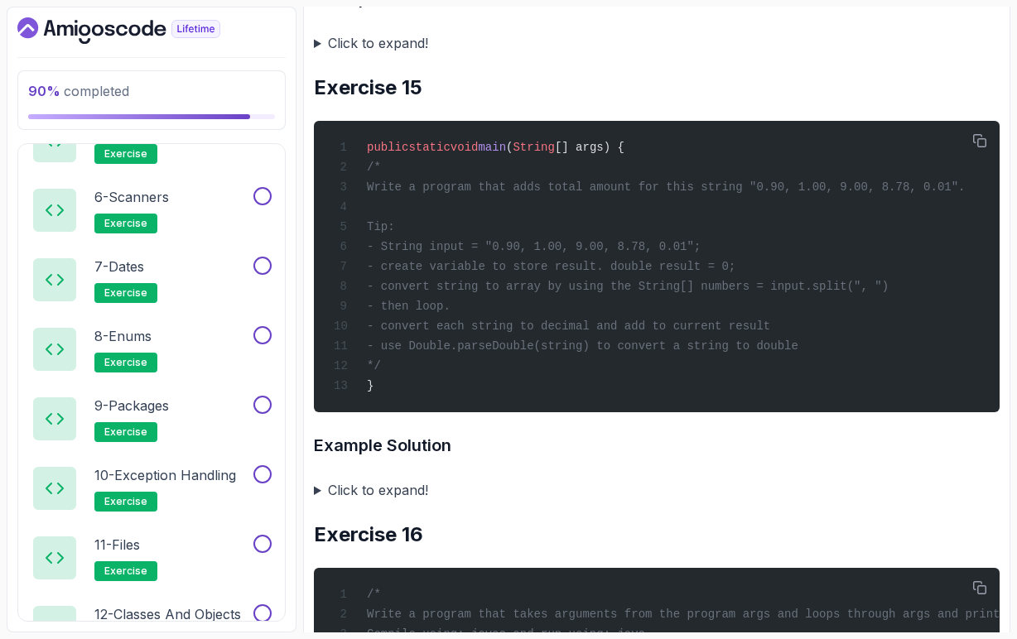
scroll to position [5708, 0]
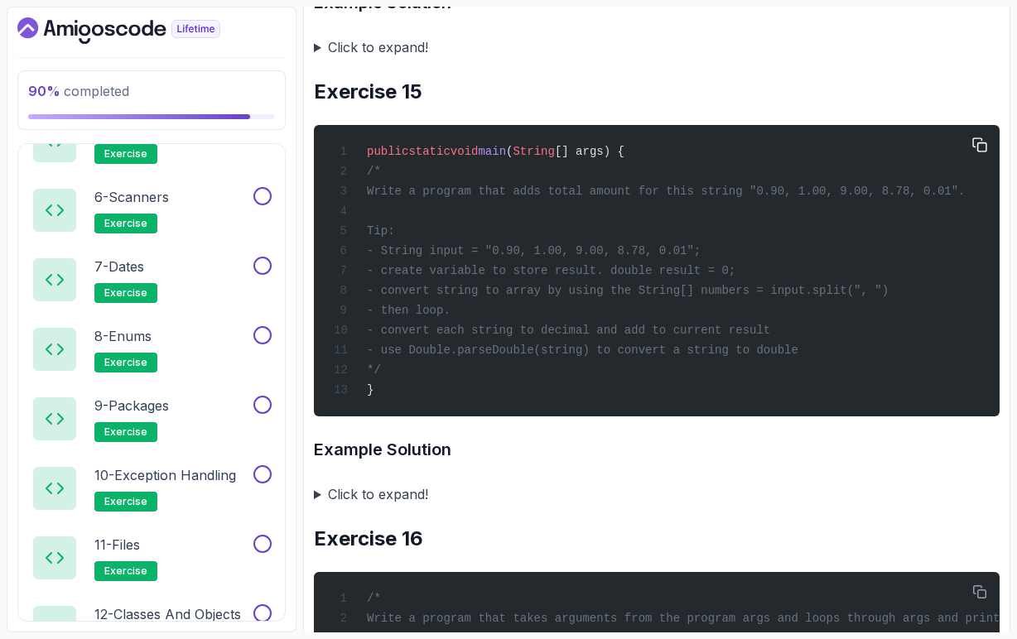
drag, startPoint x: 419, startPoint y: 457, endPoint x: 399, endPoint y: 252, distance: 206.3
click at [399, 252] on div "public static void main ( String [] args) { /* Write a program that adds total …" at bounding box center [656, 271] width 659 height 272
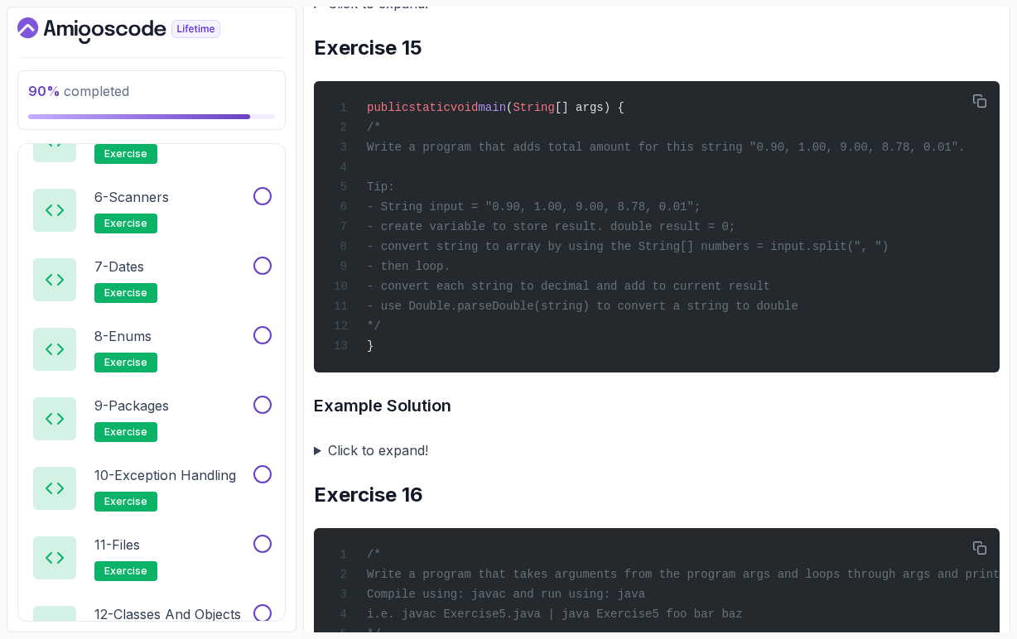
scroll to position [5759, 0]
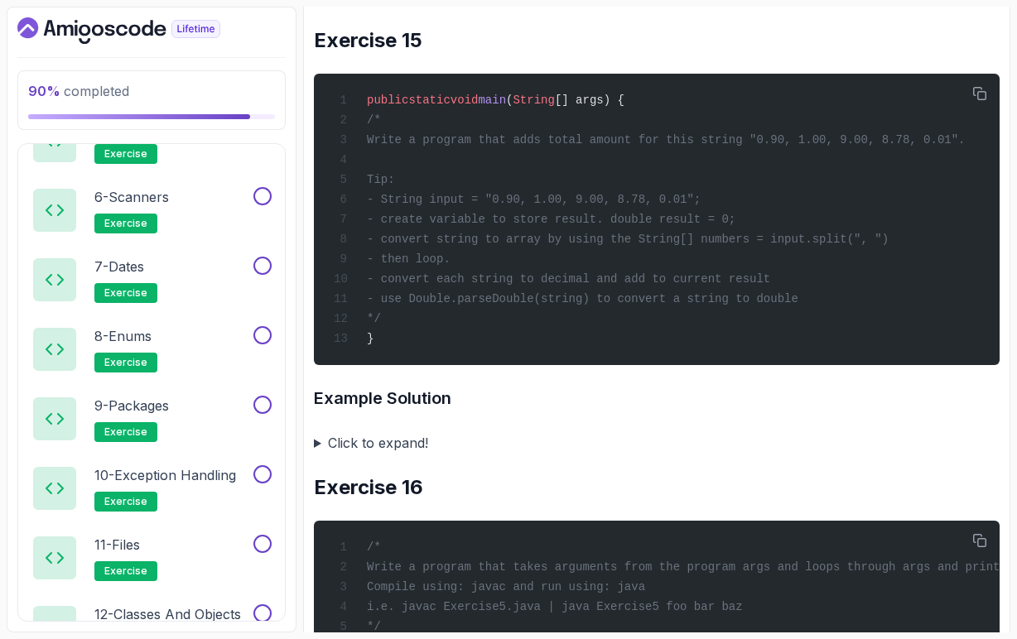
click at [318, 455] on summary "Click to expand!" at bounding box center [657, 442] width 686 height 23
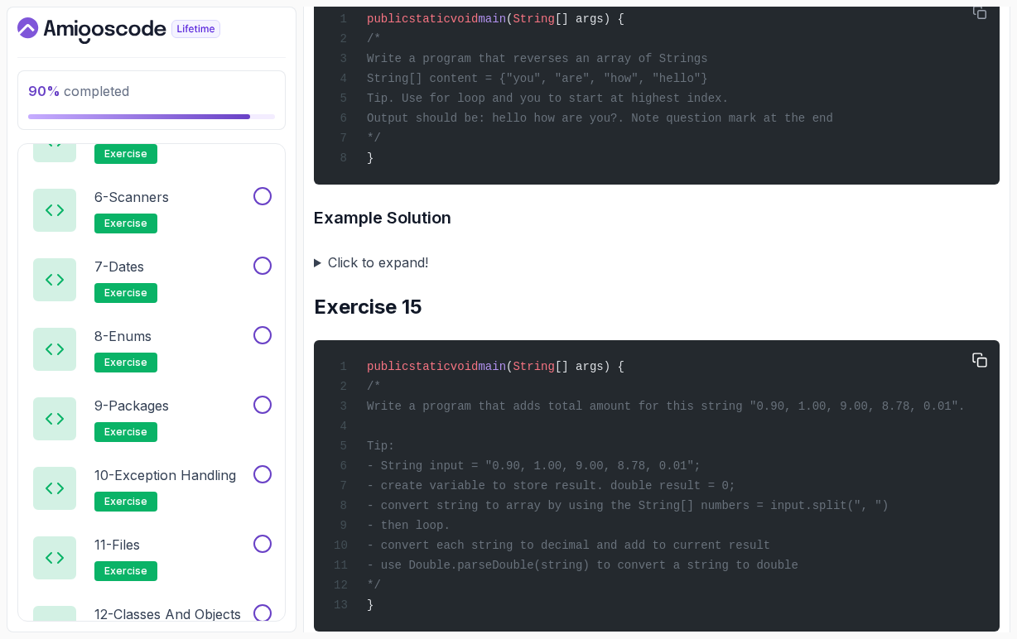
scroll to position [5485, 0]
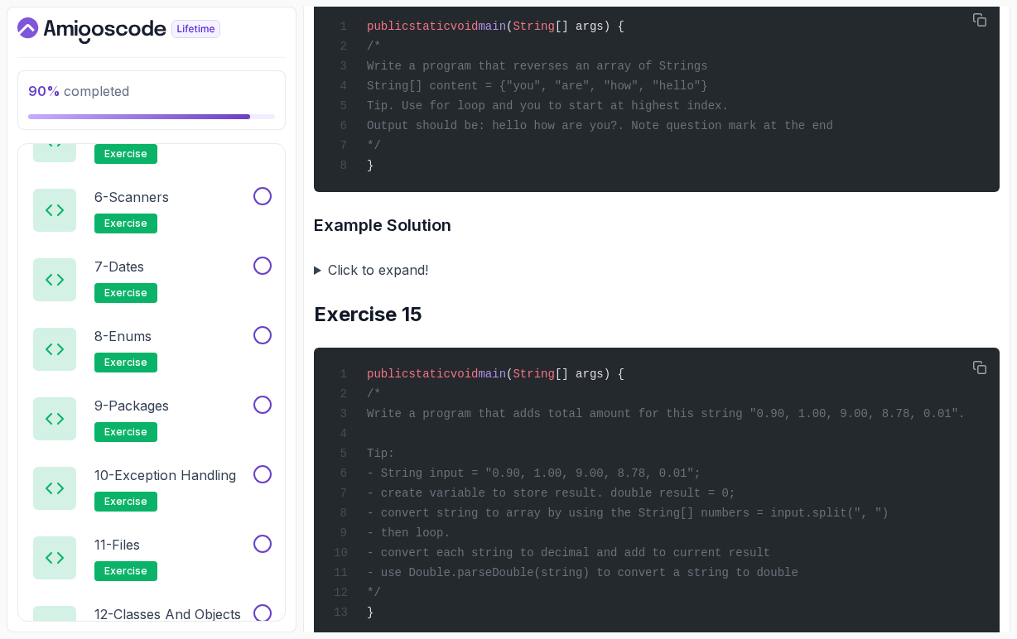
click at [317, 281] on summary "Click to expand!" at bounding box center [657, 269] width 686 height 23
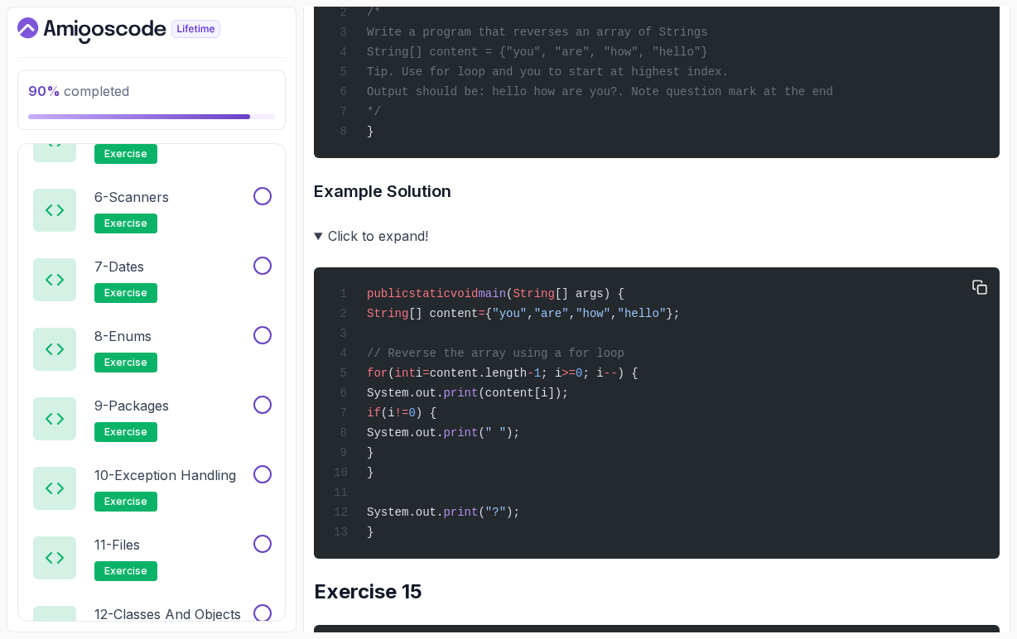
scroll to position [5522, 0]
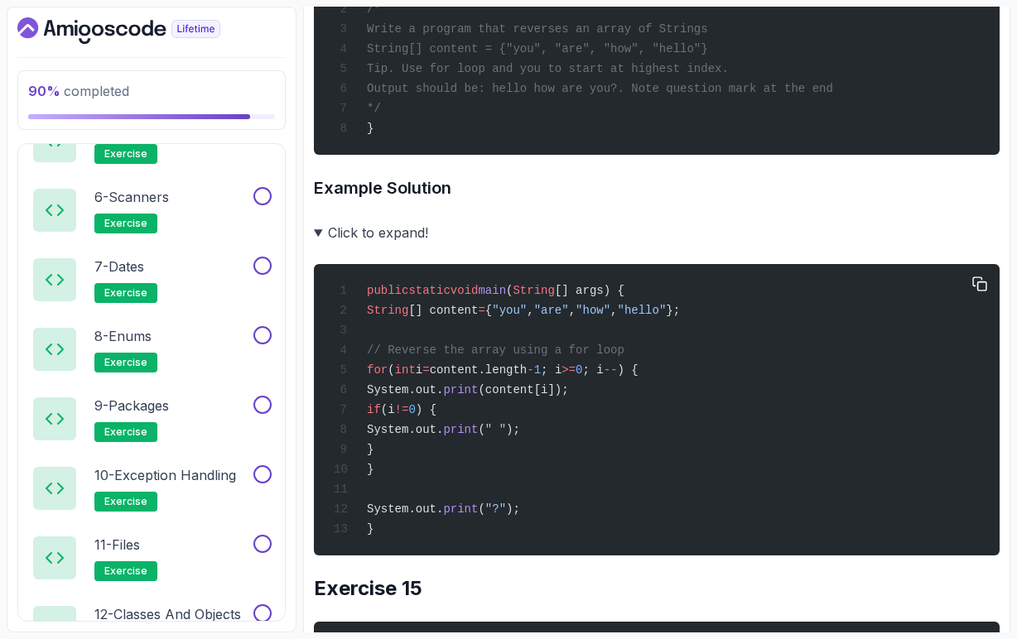
drag, startPoint x: 421, startPoint y: 493, endPoint x: 435, endPoint y: 529, distance: 38.8
click at [435, 529] on div "public static void main ( String [] args) { String [] content = { "you" , "are"…" at bounding box center [656, 410] width 659 height 272
drag, startPoint x: 425, startPoint y: 493, endPoint x: 433, endPoint y: 533, distance: 41.4
click at [433, 533] on div "public static void main ( String [] args) { String [] content = { "you" , "are"…" at bounding box center [656, 410] width 659 height 272
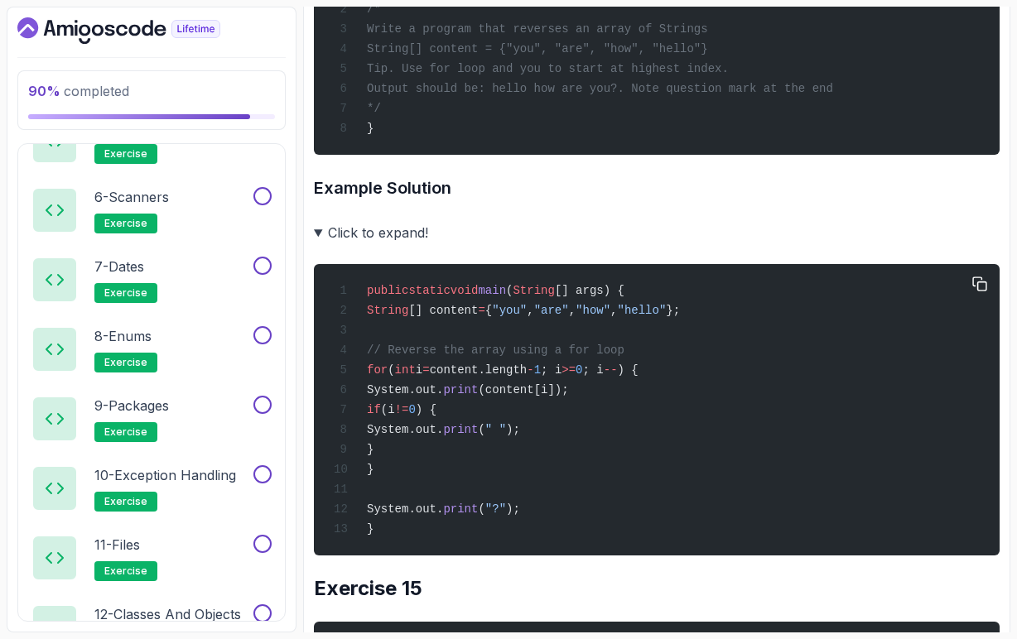
click at [425, 546] on div "public static void main ( String [] args) { String [] content = { "you" , "are"…" at bounding box center [656, 410] width 659 height 272
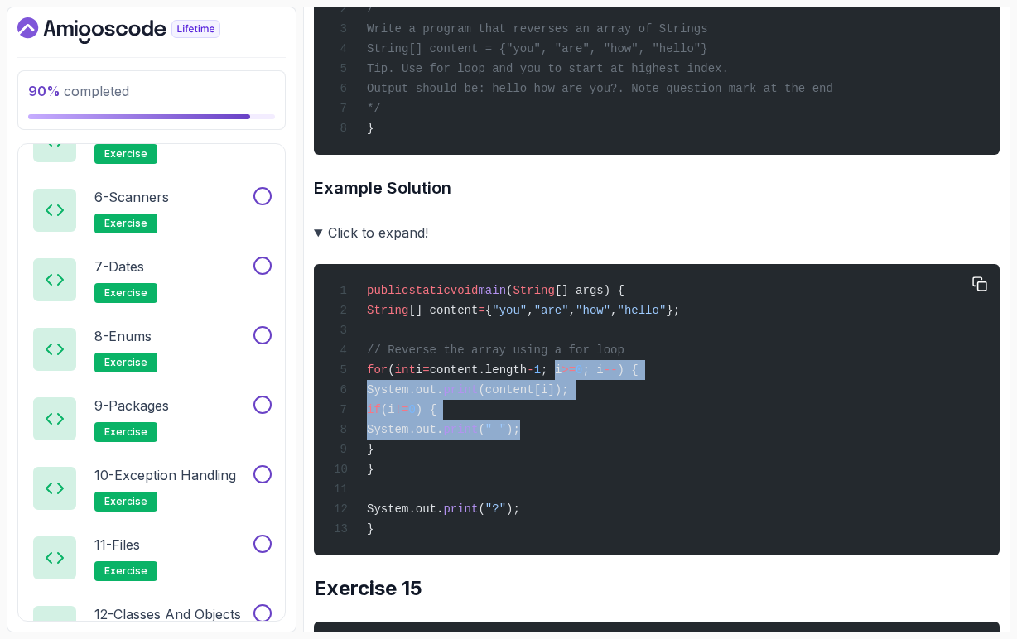
drag, startPoint x: 633, startPoint y: 450, endPoint x: 623, endPoint y: 520, distance: 70.3
click at [623, 520] on div "public static void main ( String [] args) { String [] content = { "you" , "are"…" at bounding box center [656, 410] width 659 height 272
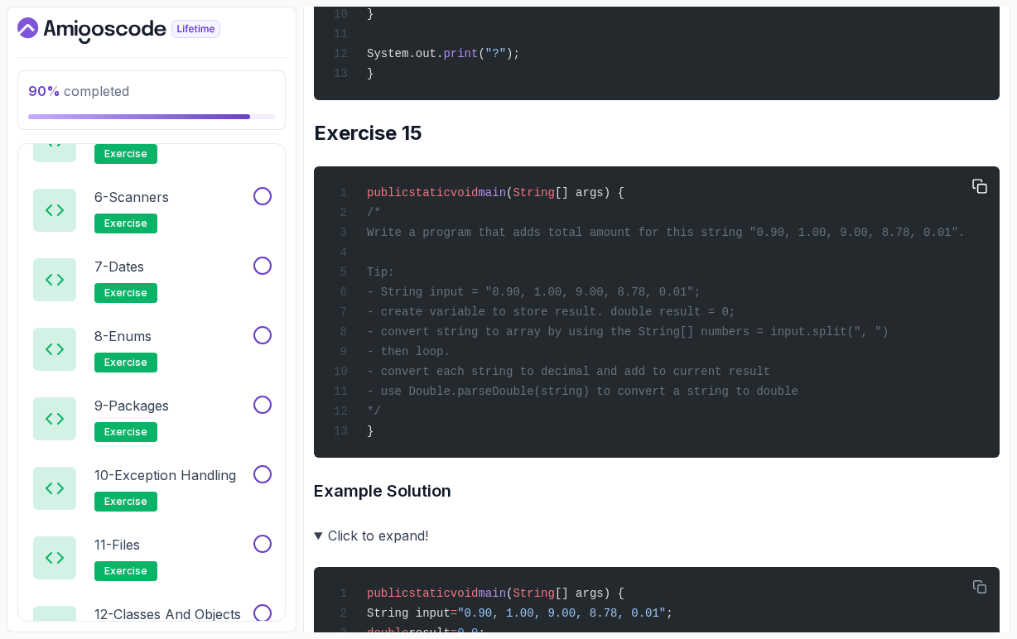
scroll to position [5993, 0]
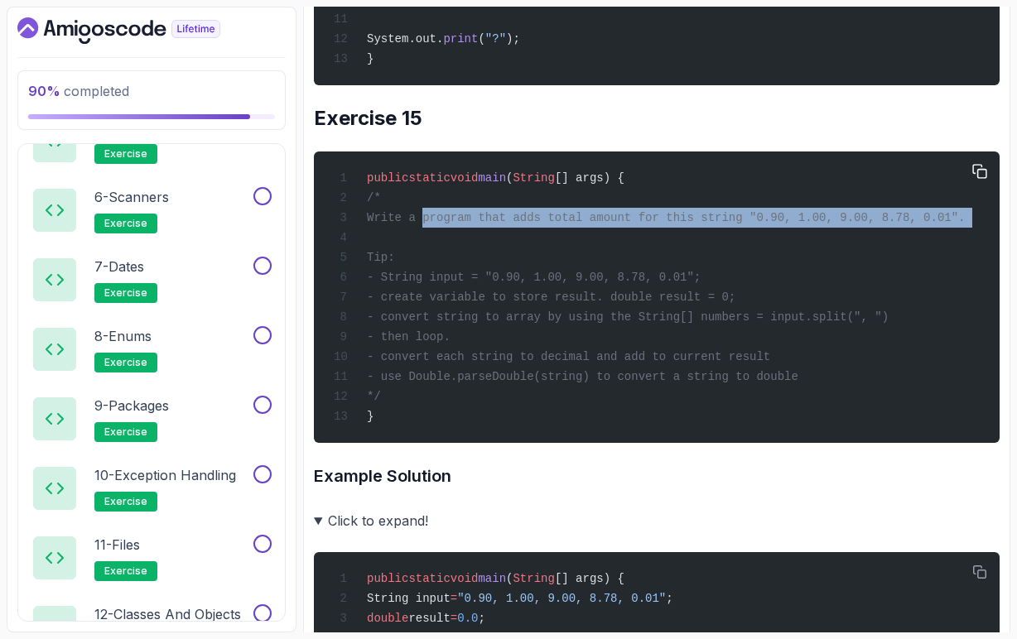
drag, startPoint x: 426, startPoint y: 310, endPoint x: 867, endPoint y: 334, distance: 441.9
click at [867, 334] on div "public static void main ( String [] args) { /* Write a program that adds total …" at bounding box center [656, 297] width 659 height 272
drag, startPoint x: 776, startPoint y: 368, endPoint x: 440, endPoint y: 374, distance: 335.4
click at [440, 374] on div "public static void main ( String [] args) { /* Write a program that adds total …" at bounding box center [656, 297] width 659 height 272
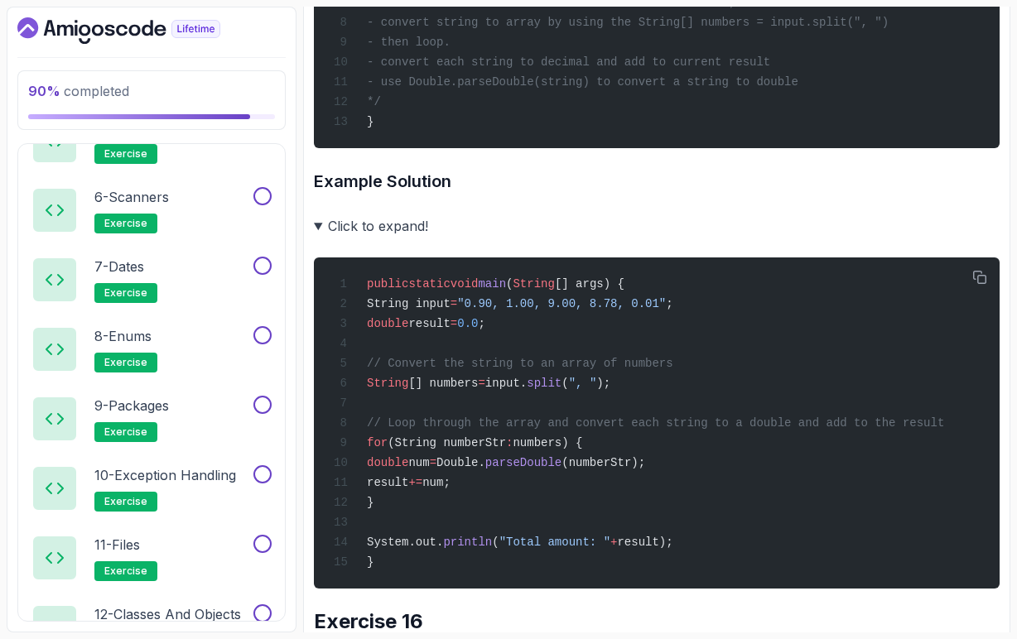
scroll to position [6286, 0]
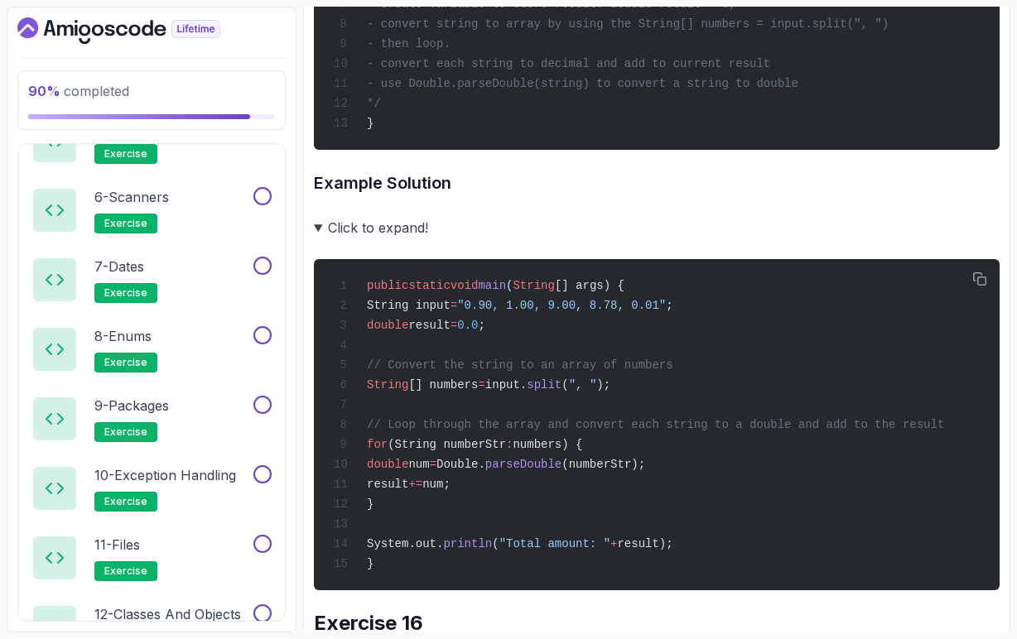
click at [319, 239] on summary "Click to expand!" at bounding box center [657, 227] width 686 height 23
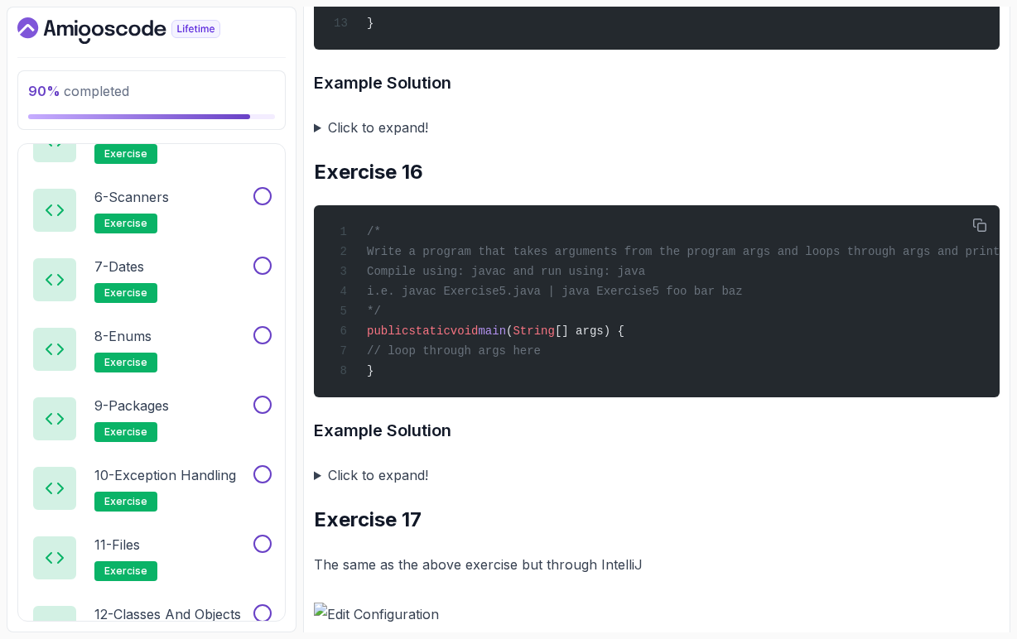
scroll to position [6396, 0]
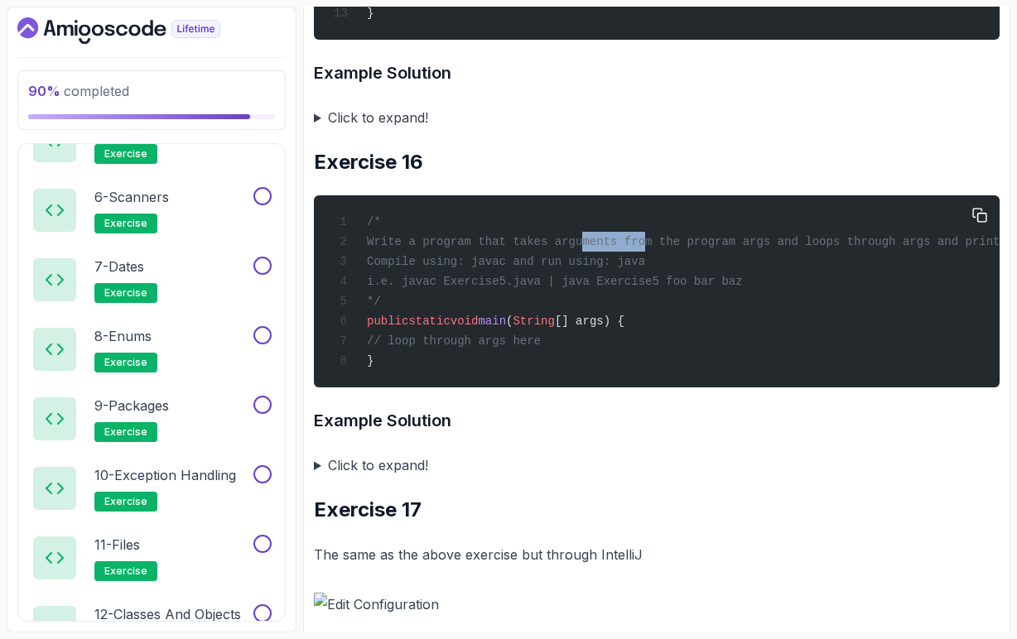
drag, startPoint x: 591, startPoint y: 344, endPoint x: 652, endPoint y: 344, distance: 60.4
click at [652, 248] on span "Write a program that takes arguments from the program args and loops through ar…" at bounding box center [749, 241] width 765 height 13
click at [735, 248] on span "Write a program that takes arguments from the program args and loops through ar…" at bounding box center [749, 241] width 765 height 13
click at [793, 248] on span "Write a program that takes arguments from the program args and loops through ar…" at bounding box center [749, 241] width 765 height 13
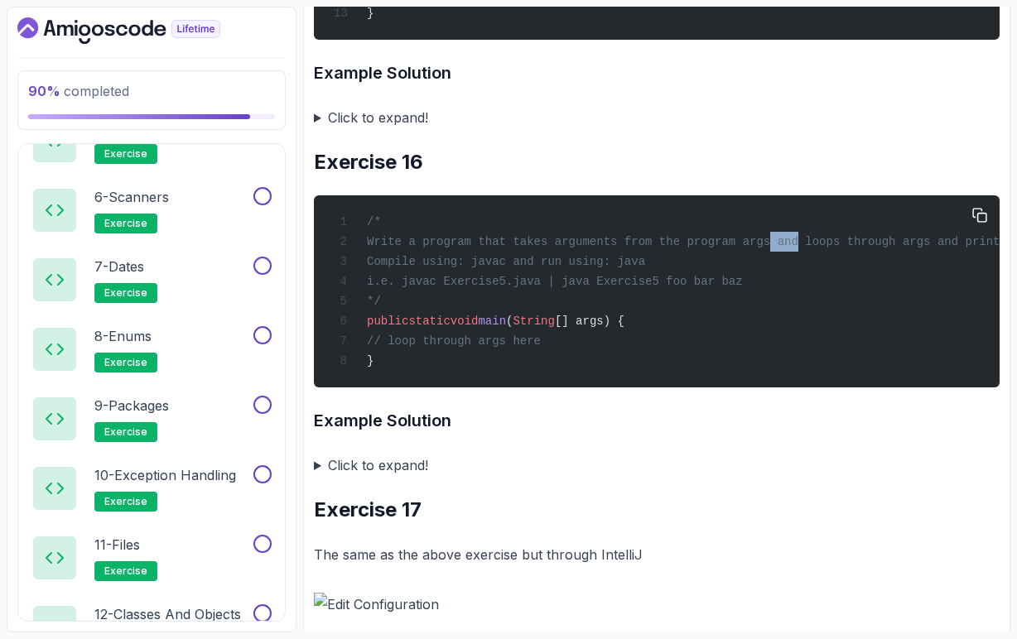
click at [793, 248] on span "Write a program that takes arguments from the program args and loops through ar…" at bounding box center [749, 241] width 765 height 13
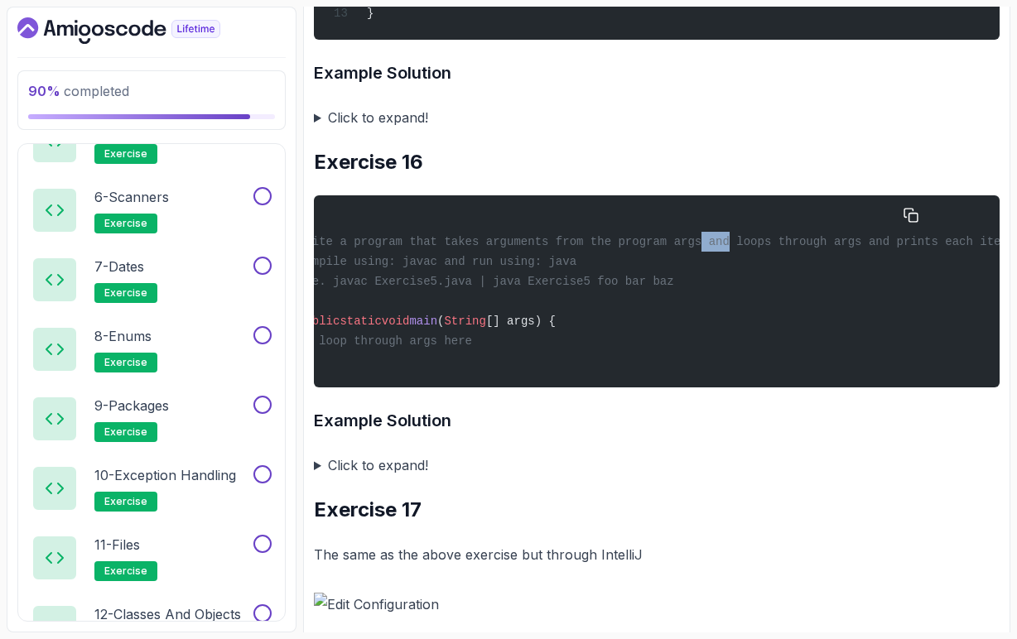
scroll to position [0, 74]
click at [842, 248] on span "Write a program that takes arguments from the program args and loops through ar…" at bounding box center [675, 241] width 765 height 13
click at [889, 248] on span "Write a program that takes arguments from the program args and loops through ar…" at bounding box center [675, 241] width 765 height 13
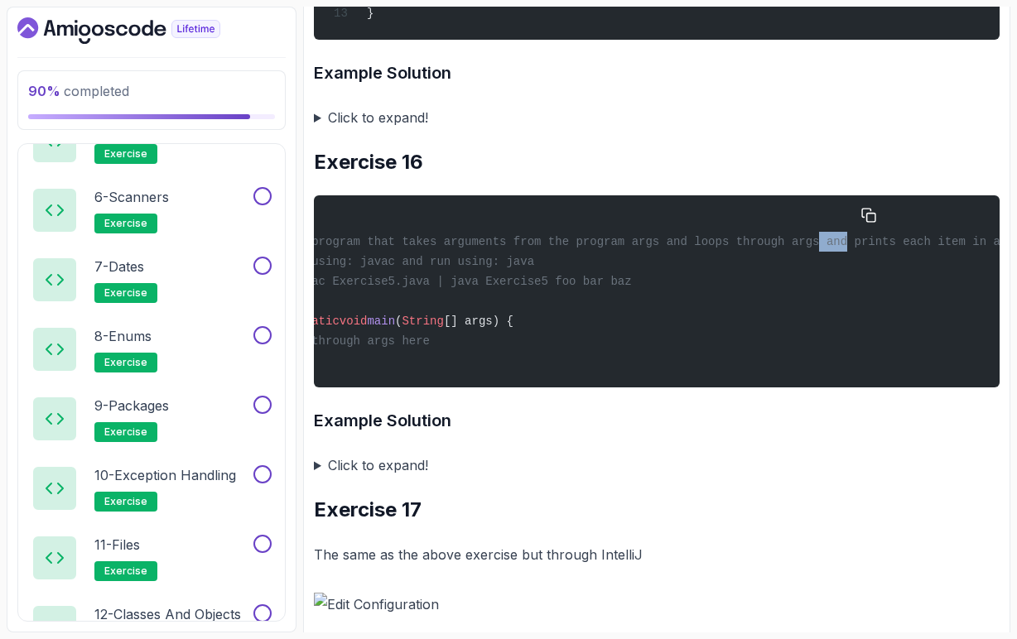
scroll to position [0, 114]
click at [924, 248] on span "Write a program that takes arguments from the program args and loops through ar…" at bounding box center [635, 241] width 765 height 13
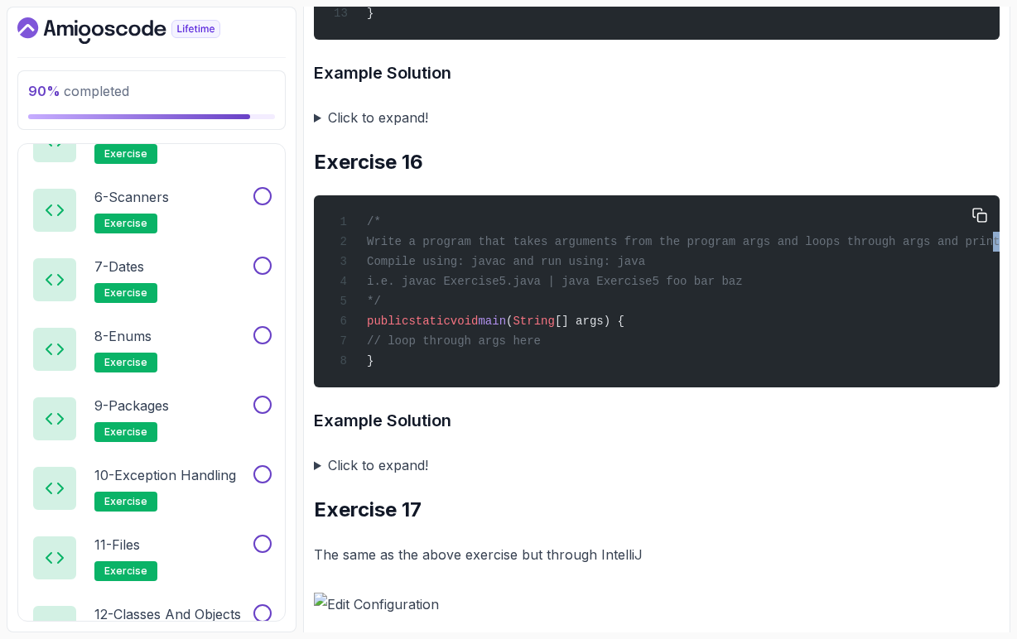
scroll to position [0, 0]
drag, startPoint x: 502, startPoint y: 364, endPoint x: 537, endPoint y: 362, distance: 34.9
click at [537, 268] on span "Compile using: javac and run using: java" at bounding box center [506, 261] width 278 height 13
click at [626, 268] on span "Compile using: javac and run using: java" at bounding box center [506, 261] width 278 height 13
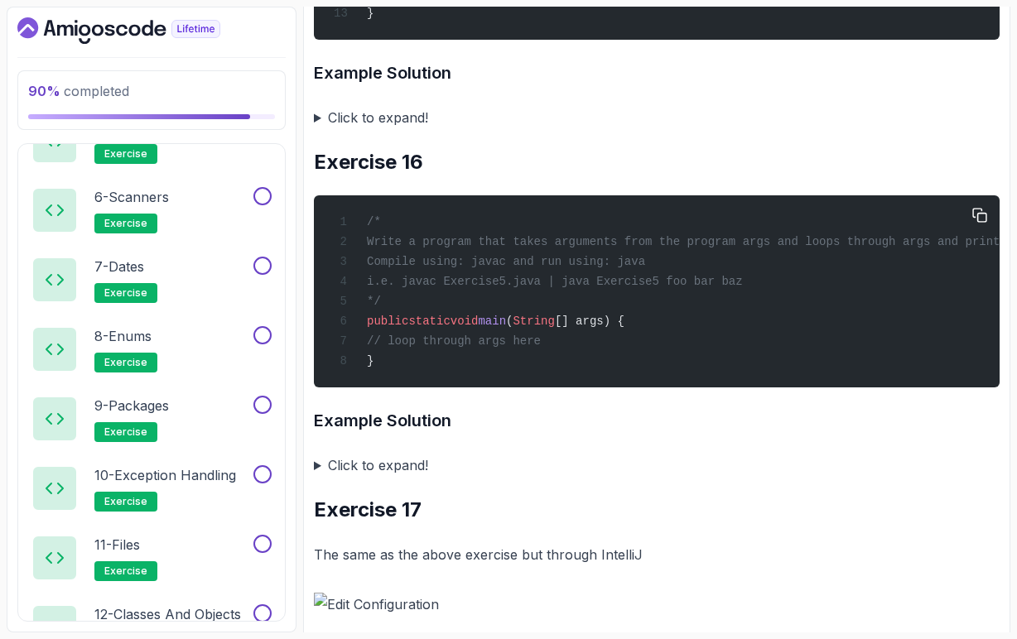
click at [666, 369] on div "/* Write a program that takes arguments from the program args and loops through…" at bounding box center [656, 291] width 659 height 172
drag, startPoint x: 431, startPoint y: 387, endPoint x: 468, endPoint y: 387, distance: 36.4
click at [469, 288] on span "i.e. javac Exercise5.java | java Exercise5 foo bar baz" at bounding box center [555, 281] width 376 height 13
click at [473, 378] on div "/* Write a program that takes arguments from the program args and loops through…" at bounding box center [656, 291] width 659 height 172
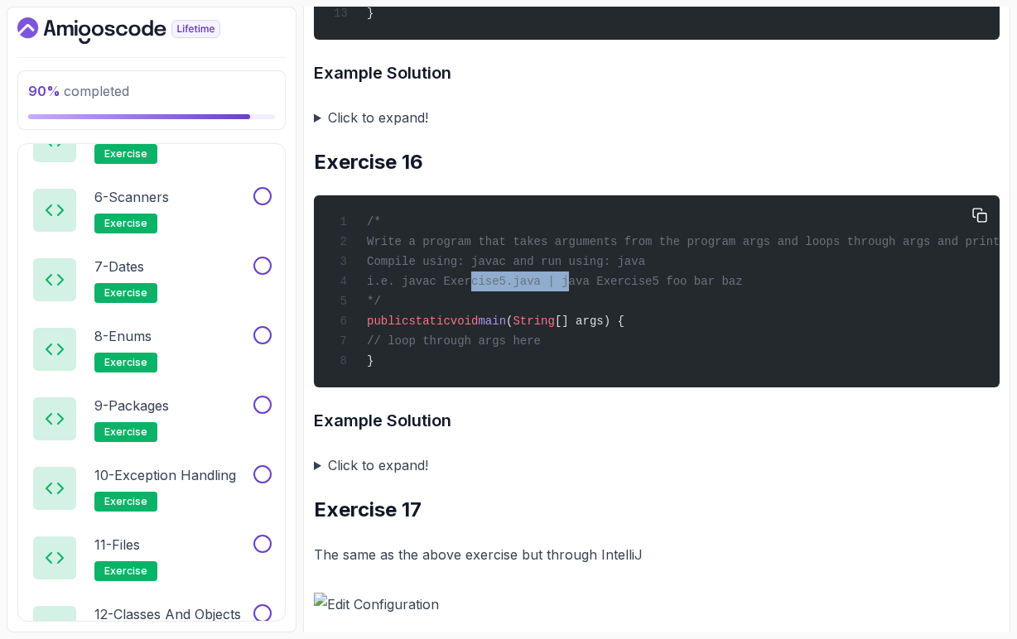
drag, startPoint x: 473, startPoint y: 387, endPoint x: 573, endPoint y: 386, distance: 100.2
click at [573, 288] on span "i.e. javac Exercise5.java | java Exercise5 foo bar baz" at bounding box center [555, 281] width 376 height 13
drag, startPoint x: 596, startPoint y: 388, endPoint x: 695, endPoint y: 383, distance: 98.7
click at [695, 288] on span "i.e. javac Exercise5.java | java Exercise5 foo bar baz" at bounding box center [555, 281] width 376 height 13
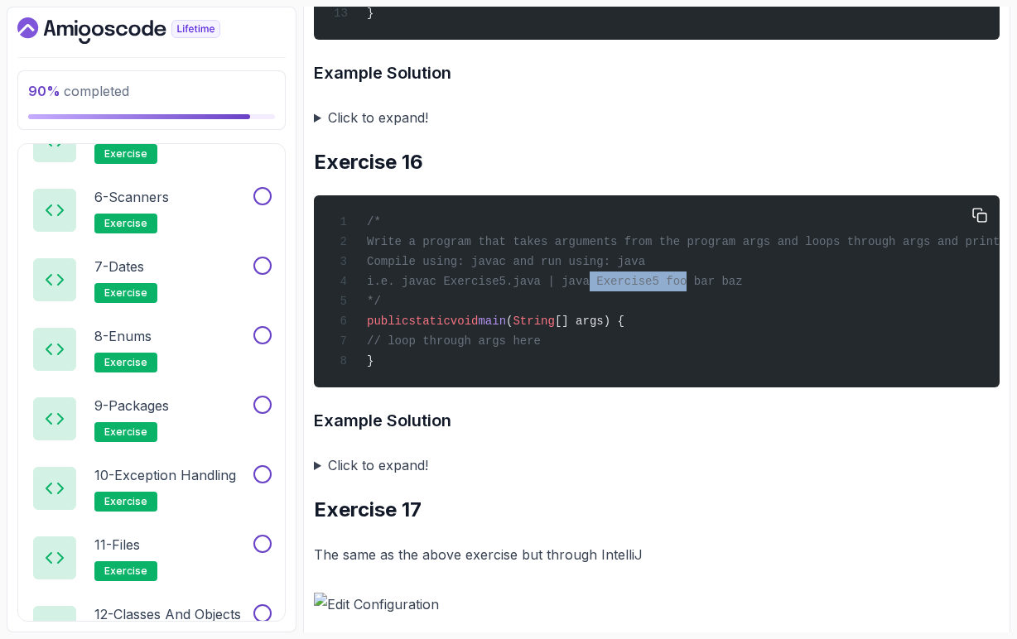
drag, startPoint x: 705, startPoint y: 386, endPoint x: 783, endPoint y: 381, distance: 78.0
click at [783, 378] on div "/* Write a program that takes arguments from the program args and loops through…" at bounding box center [656, 291] width 659 height 172
click at [784, 378] on div "/* Write a program that takes arguments from the program args and loops through…" at bounding box center [656, 291] width 659 height 172
drag, startPoint x: 423, startPoint y: 407, endPoint x: 368, endPoint y: 327, distance: 97.1
click at [368, 327] on div "/* Write a program that takes arguments from the program args and loops through…" at bounding box center [656, 291] width 659 height 172
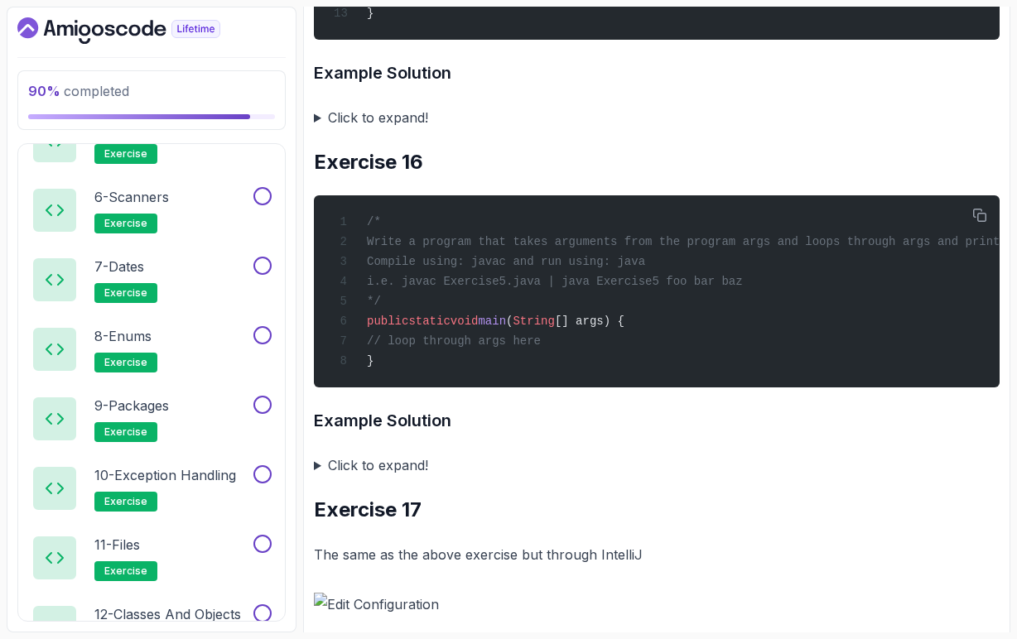
click at [317, 477] on summary "Click to expand!" at bounding box center [657, 465] width 686 height 23
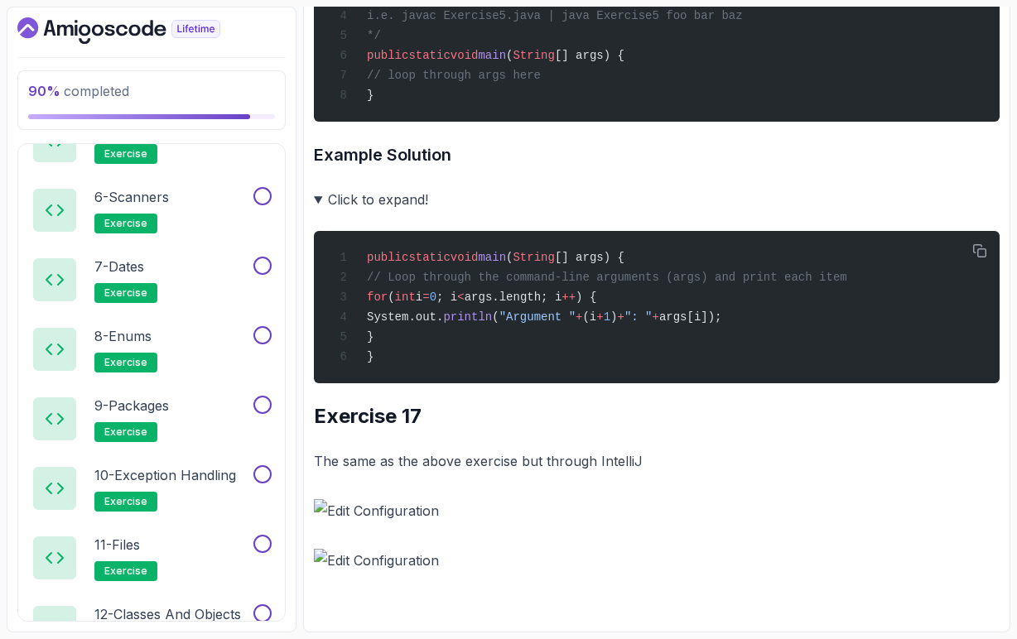
scroll to position [6698, 0]
drag, startPoint x: 660, startPoint y: 392, endPoint x: 712, endPoint y: 392, distance: 52.2
click at [712, 324] on span "System.out. println ( "Argument " + (i + 1 ) + ": " + args[i]);" at bounding box center [528, 316] width 388 height 13
click at [652, 324] on span "": "" at bounding box center [638, 316] width 28 height 13
drag, startPoint x: 729, startPoint y: 392, endPoint x: 840, endPoint y: 389, distance: 111.0
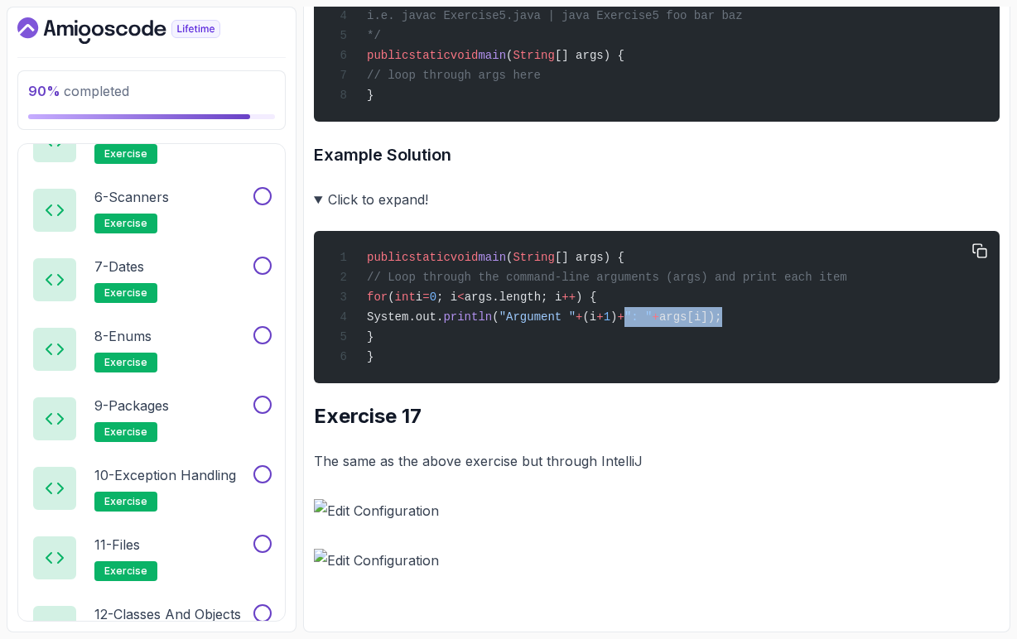
click at [722, 324] on span "System.out. println ( "Argument " + (i + 1 ) + ": " + args[i]);" at bounding box center [528, 316] width 388 height 13
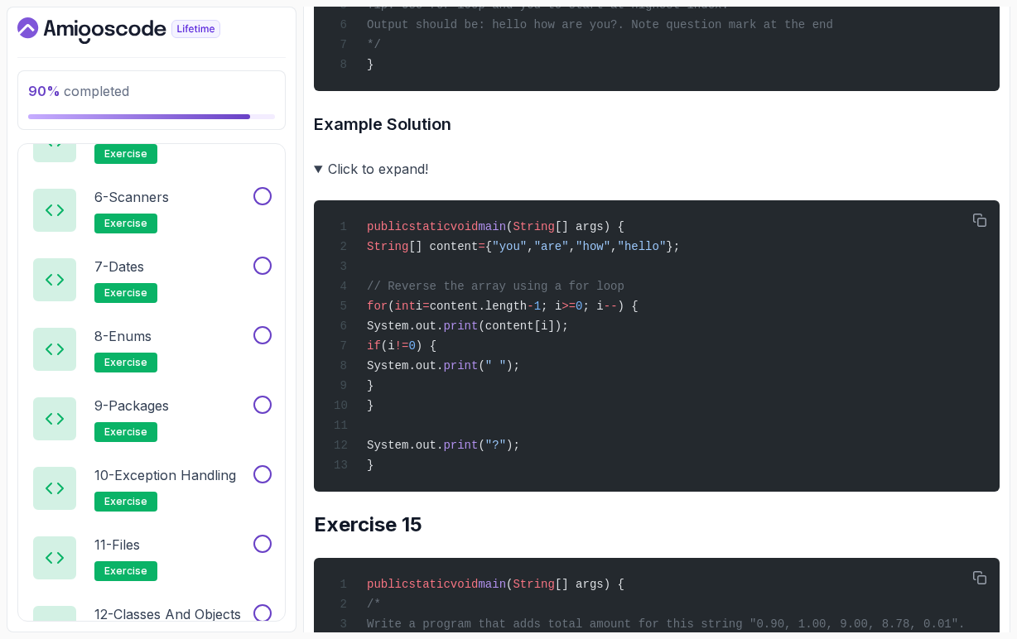
scroll to position [4160, 0]
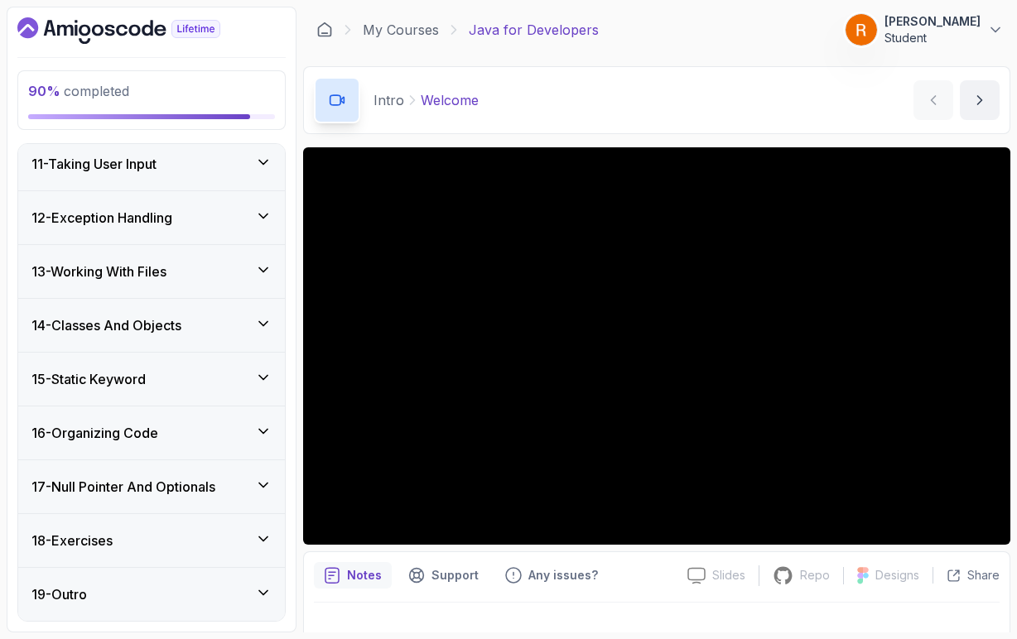
click at [152, 538] on div "18 - Exercises" at bounding box center [151, 541] width 240 height 20
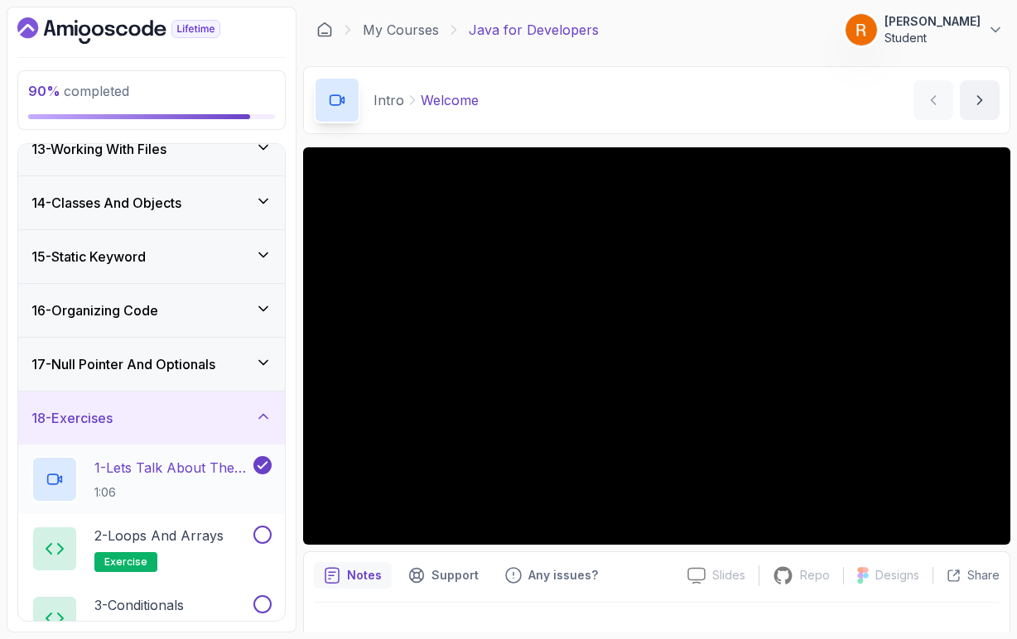
scroll to position [671, 0]
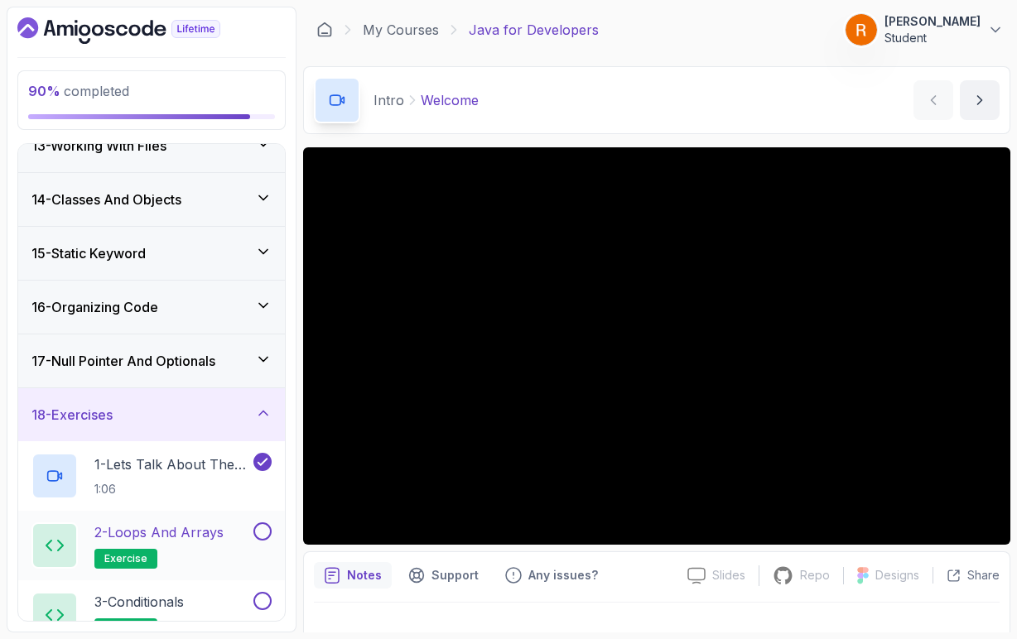
click at [216, 551] on h2 "2 - Loops and Arrays exercise" at bounding box center [158, 545] width 129 height 46
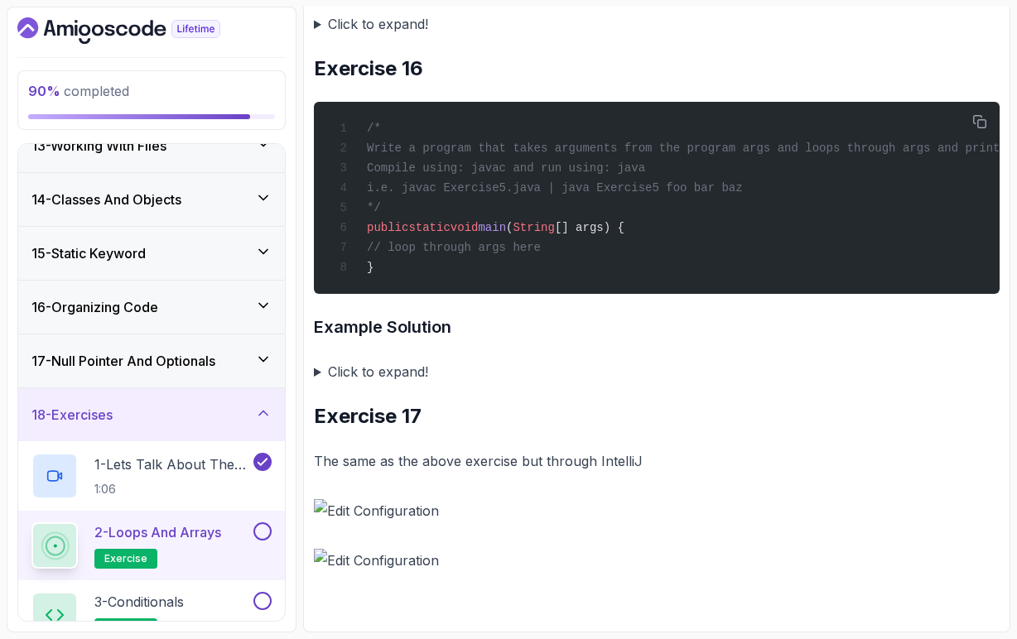
scroll to position [5923, 0]
click at [377, 518] on img at bounding box center [657, 510] width 686 height 23
click at [374, 565] on img at bounding box center [657, 560] width 686 height 23
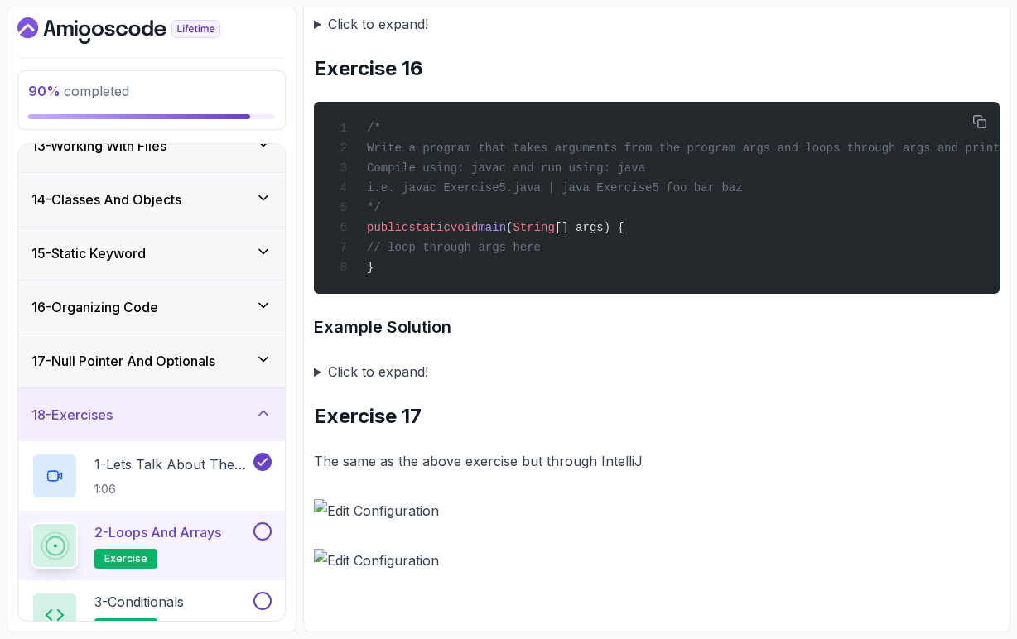
click at [374, 565] on img at bounding box center [657, 560] width 686 height 23
click at [369, 517] on img at bounding box center [657, 510] width 686 height 23
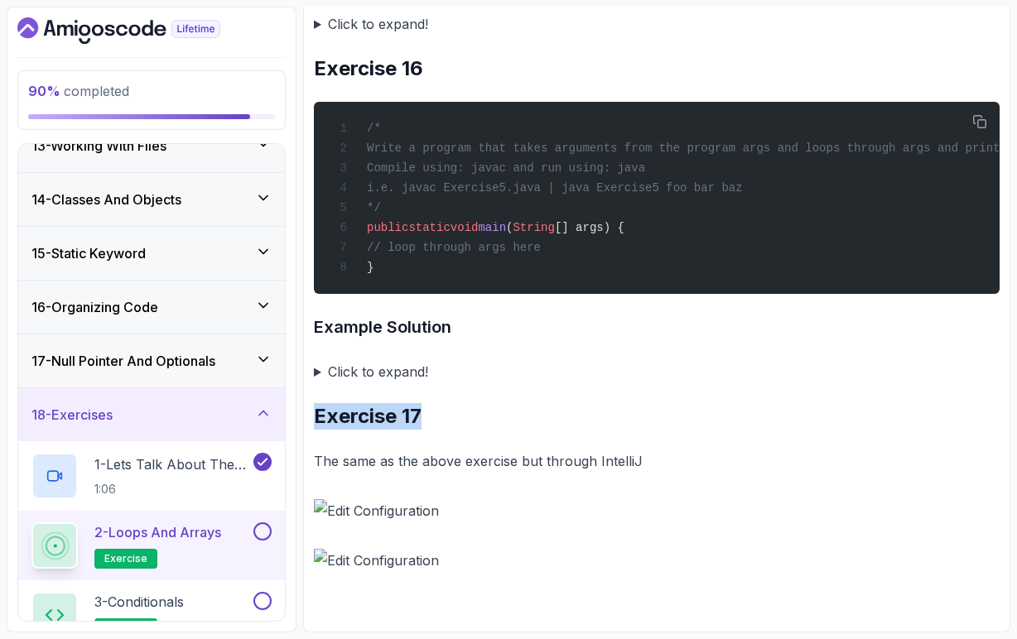
drag, startPoint x: 424, startPoint y: 425, endPoint x: 316, endPoint y: 430, distance: 107.7
click at [316, 430] on h2 "Exercise 17" at bounding box center [657, 416] width 686 height 26
copy h2 "Exercise 17"
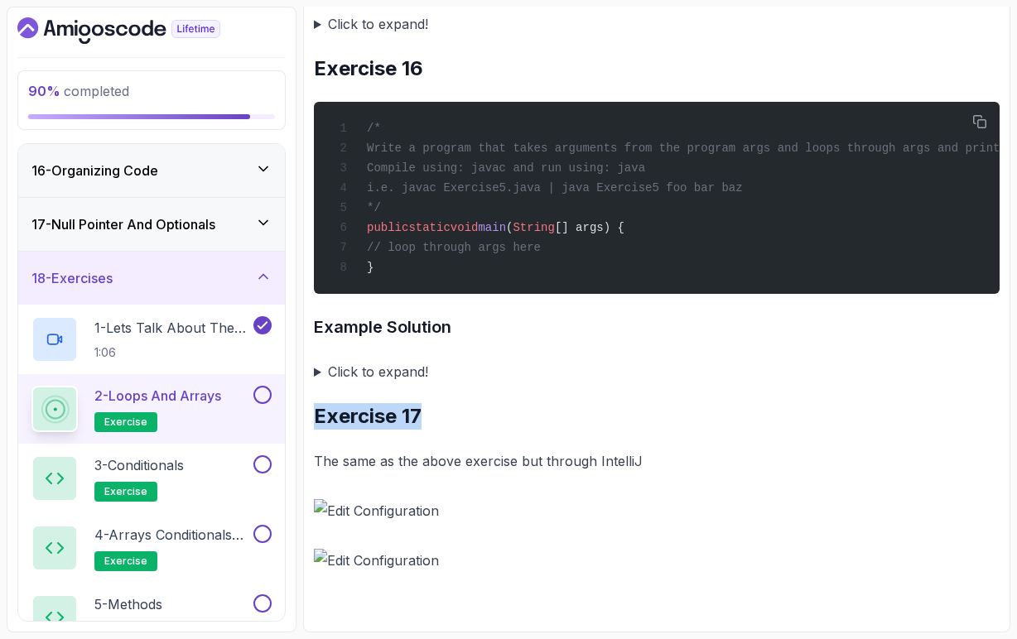
scroll to position [0, 0]
click at [266, 400] on button at bounding box center [262, 395] width 18 height 18
click at [237, 471] on div "3 - Conditionals exercise" at bounding box center [140, 478] width 219 height 46
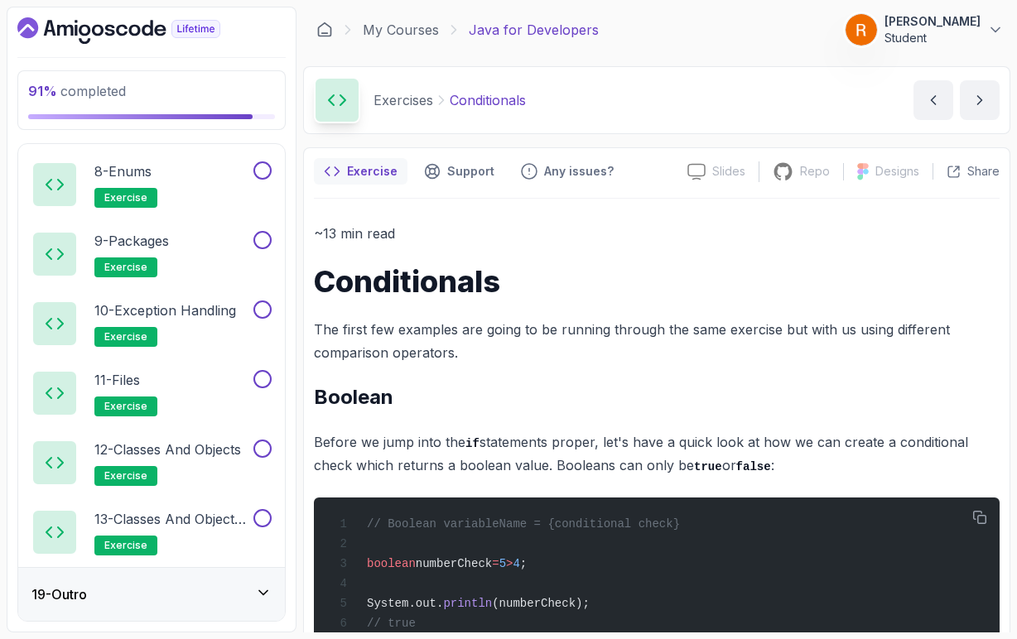
click at [263, 596] on icon at bounding box center [263, 593] width 17 height 17
